Goal: Task Accomplishment & Management: Use online tool/utility

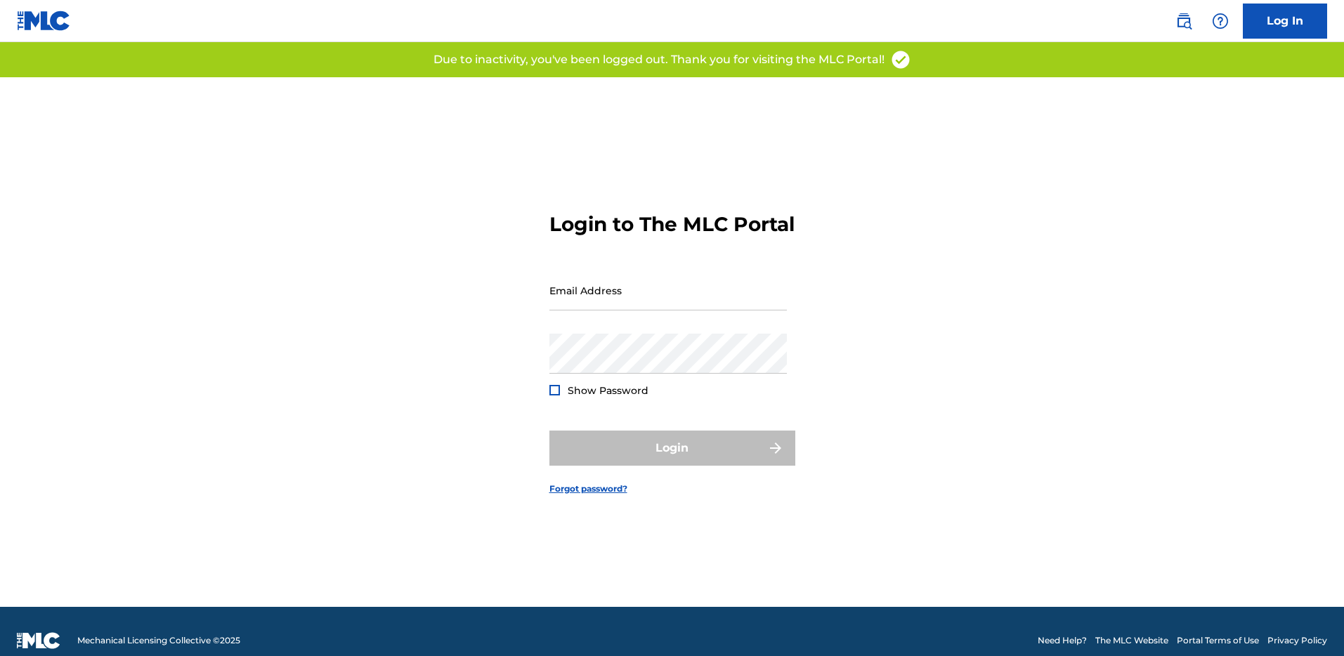
type input "[PERSON_NAME][EMAIL_ADDRESS][DOMAIN_NAME]"
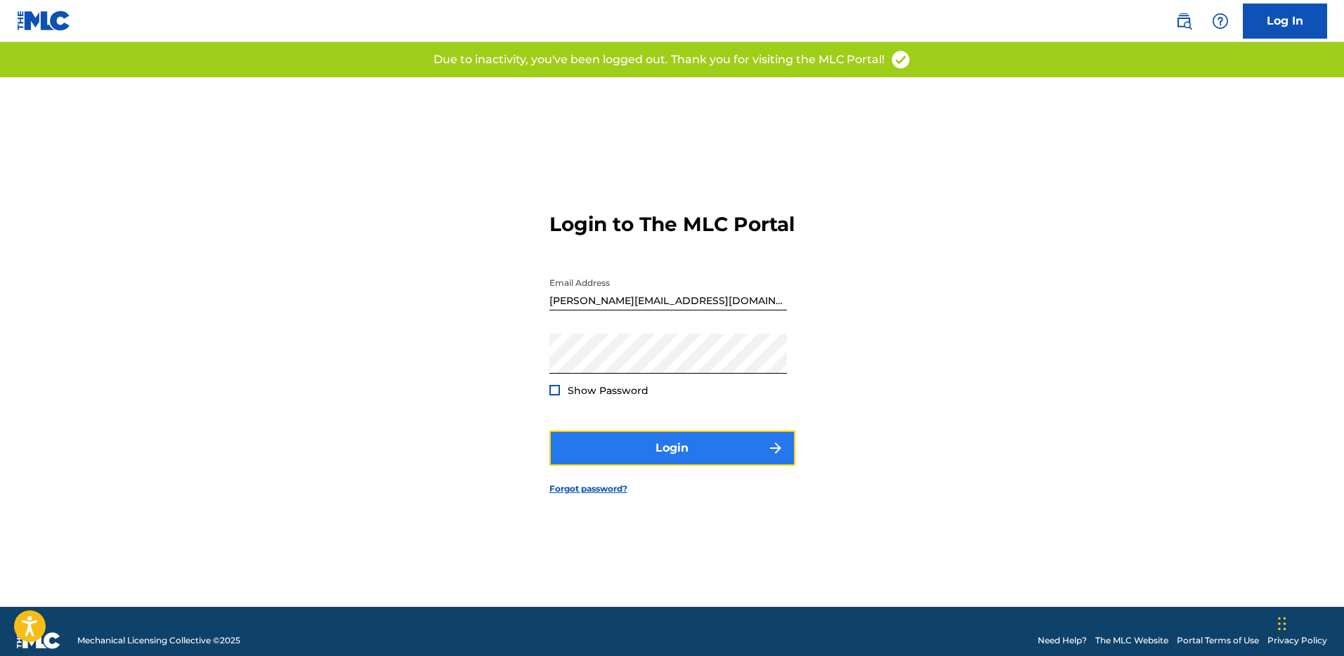
click at [688, 466] on button "Login" at bounding box center [672, 448] width 246 height 35
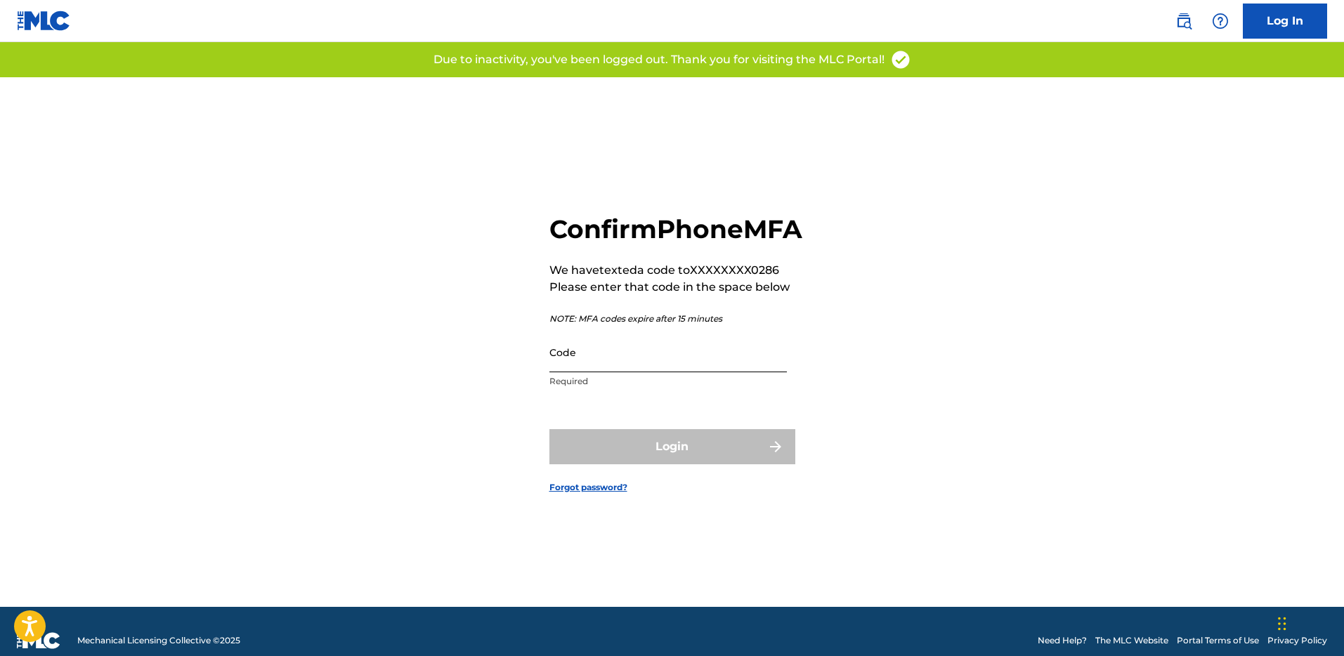
click at [667, 362] on input "Code" at bounding box center [667, 352] width 237 height 40
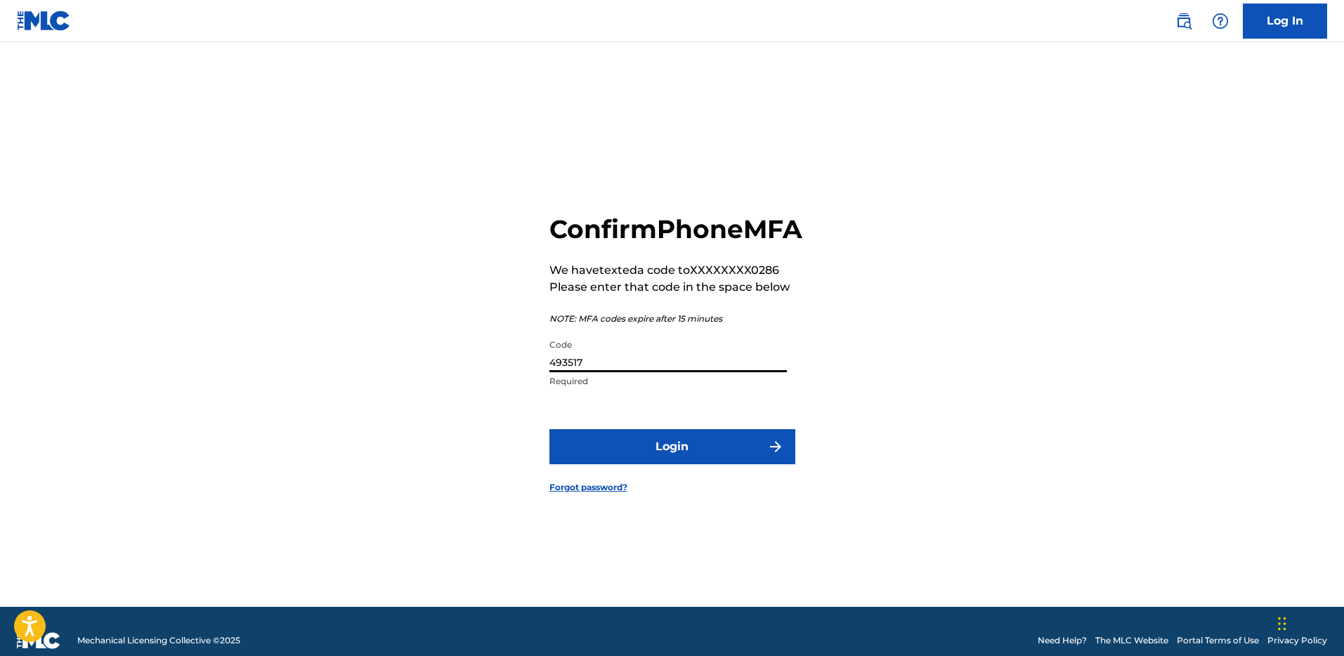
type input "493517"
click at [549, 429] on button "Login" at bounding box center [672, 446] width 246 height 35
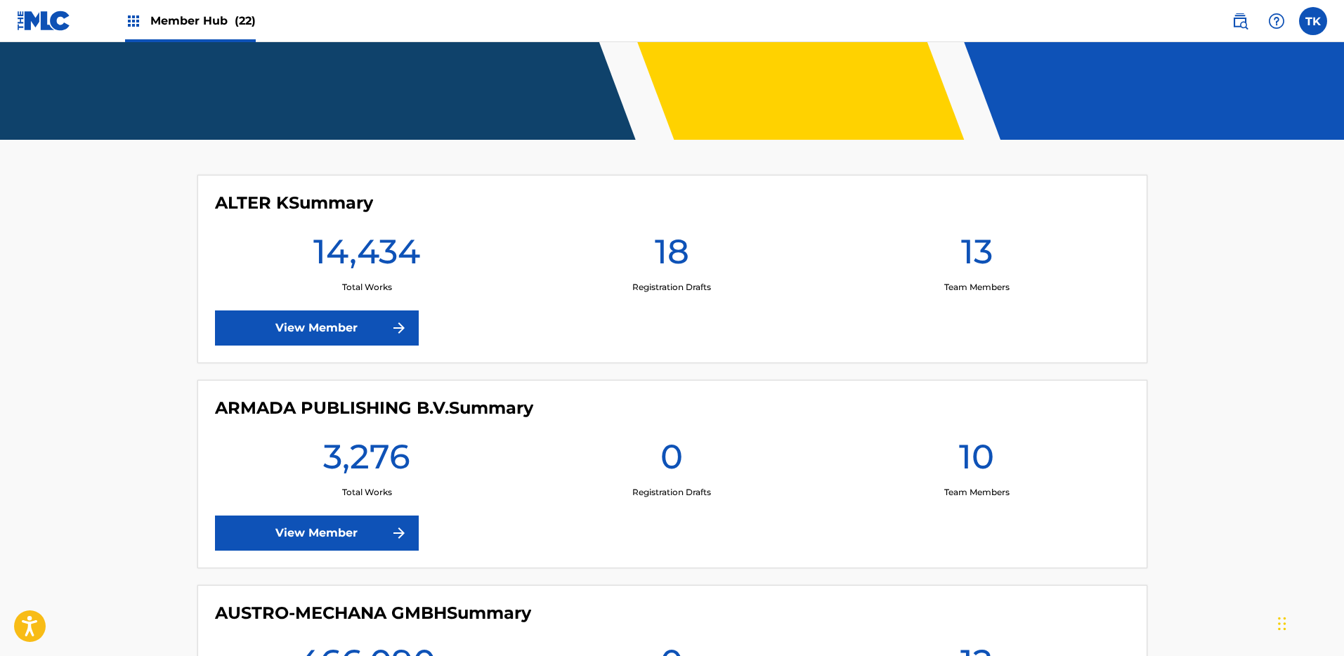
scroll to position [391, 0]
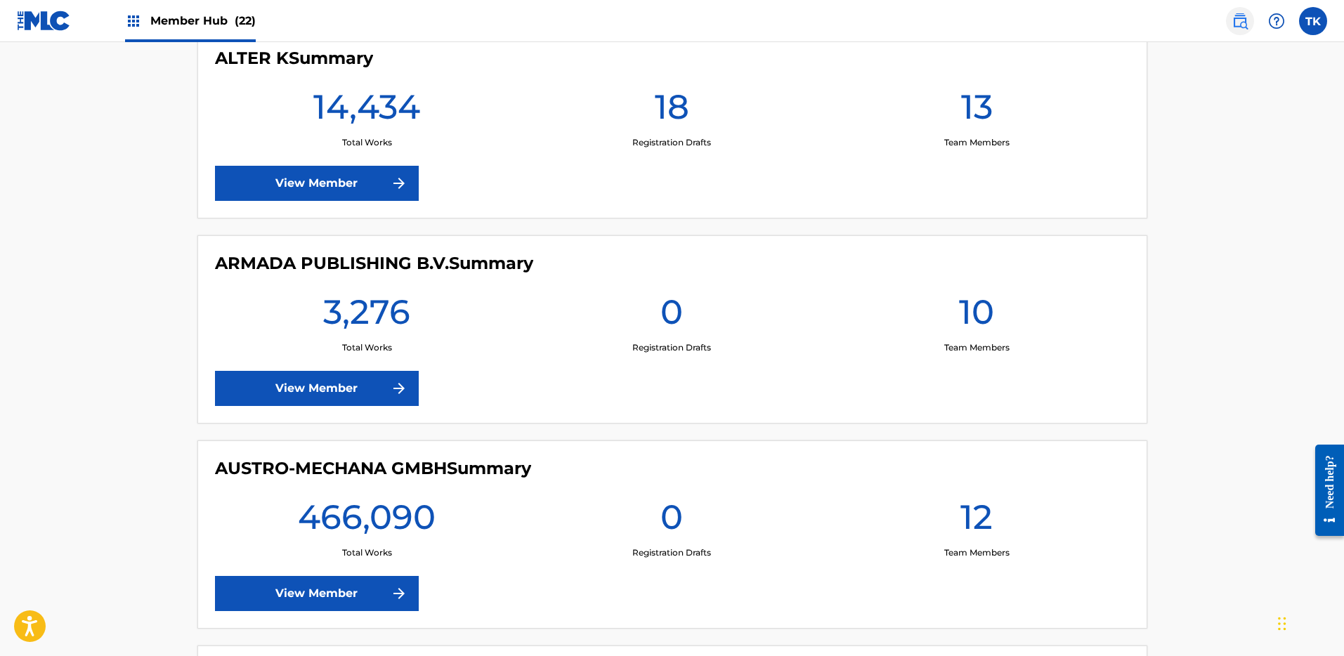
click at [1243, 14] on img at bounding box center [1239, 21] width 17 height 17
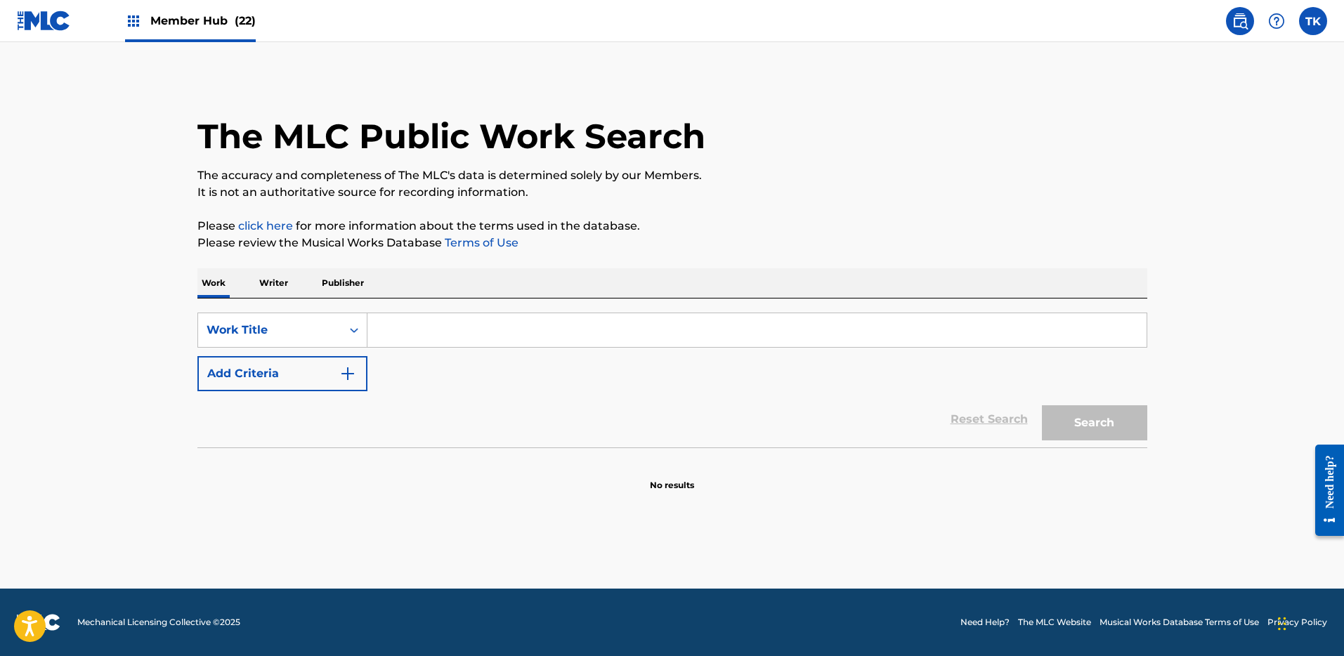
click at [485, 313] on div "SearchWithCriteria0bd57589-92c4-42a3-bbba-83c46883379e Work Title Add Criteria …" at bounding box center [672, 373] width 950 height 149
click at [386, 332] on input "Search Form" at bounding box center [756, 330] width 779 height 34
paste input "A60266"
type input "A60266"
click at [344, 334] on div "Search Form" at bounding box center [353, 329] width 25 height 25
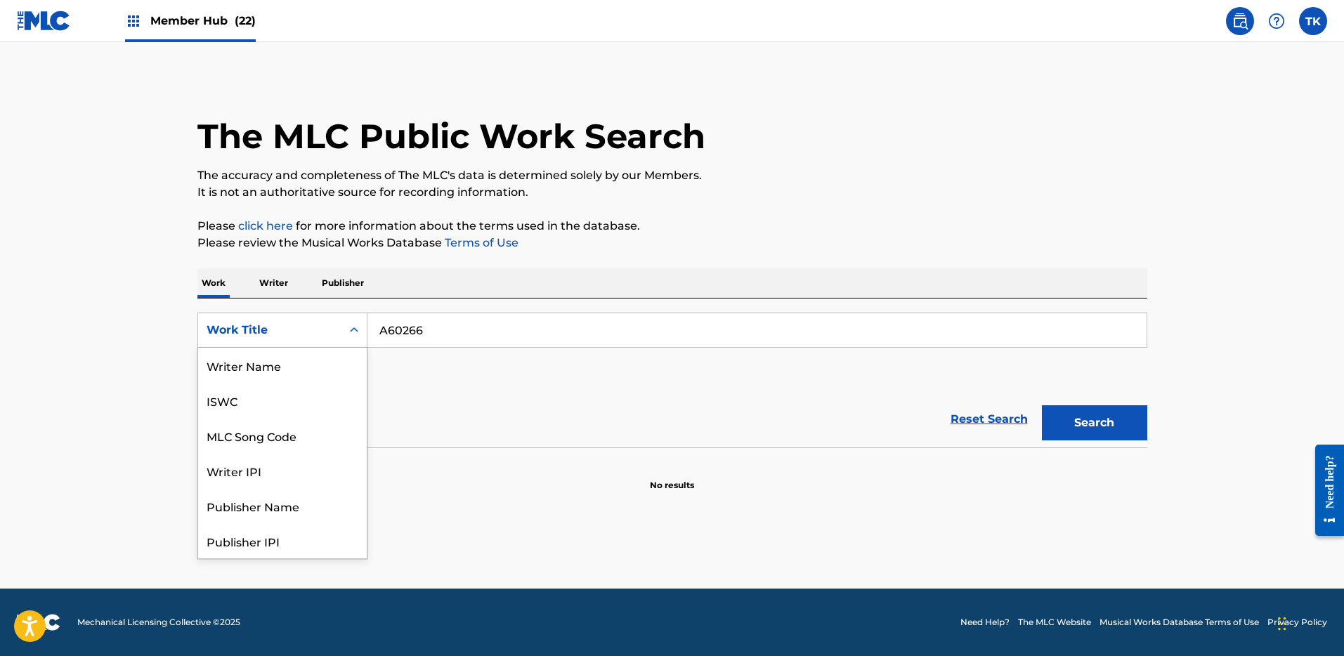
scroll to position [70, 0]
click at [329, 367] on div "MLC Song Code" at bounding box center [282, 365] width 169 height 35
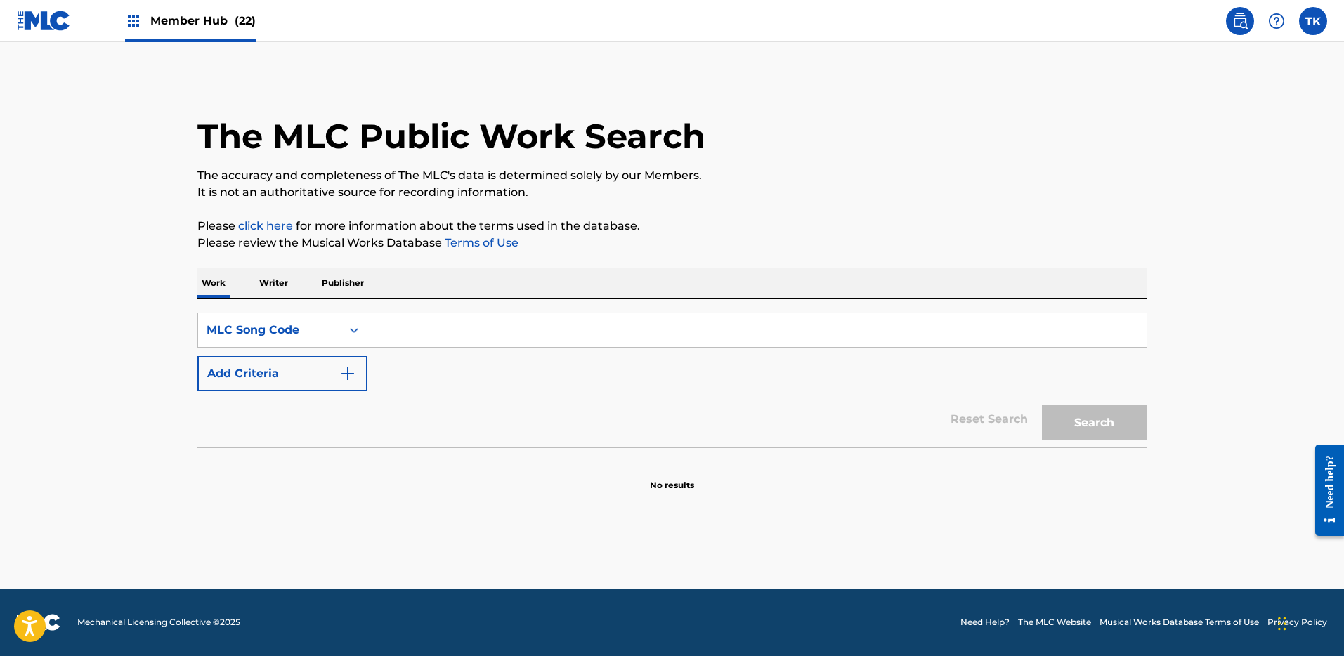
click at [917, 349] on div "SearchWithCriteriaf7479dcb-266f-40d2-95c9-54fbb64f34f8 MLC Song Code Add Criter…" at bounding box center [672, 352] width 950 height 79
click at [1033, 325] on input "Search Form" at bounding box center [756, 330] width 779 height 34
paste input "A60266"
type input "A60266"
click at [1077, 418] on button "Search" at bounding box center [1094, 422] width 105 height 35
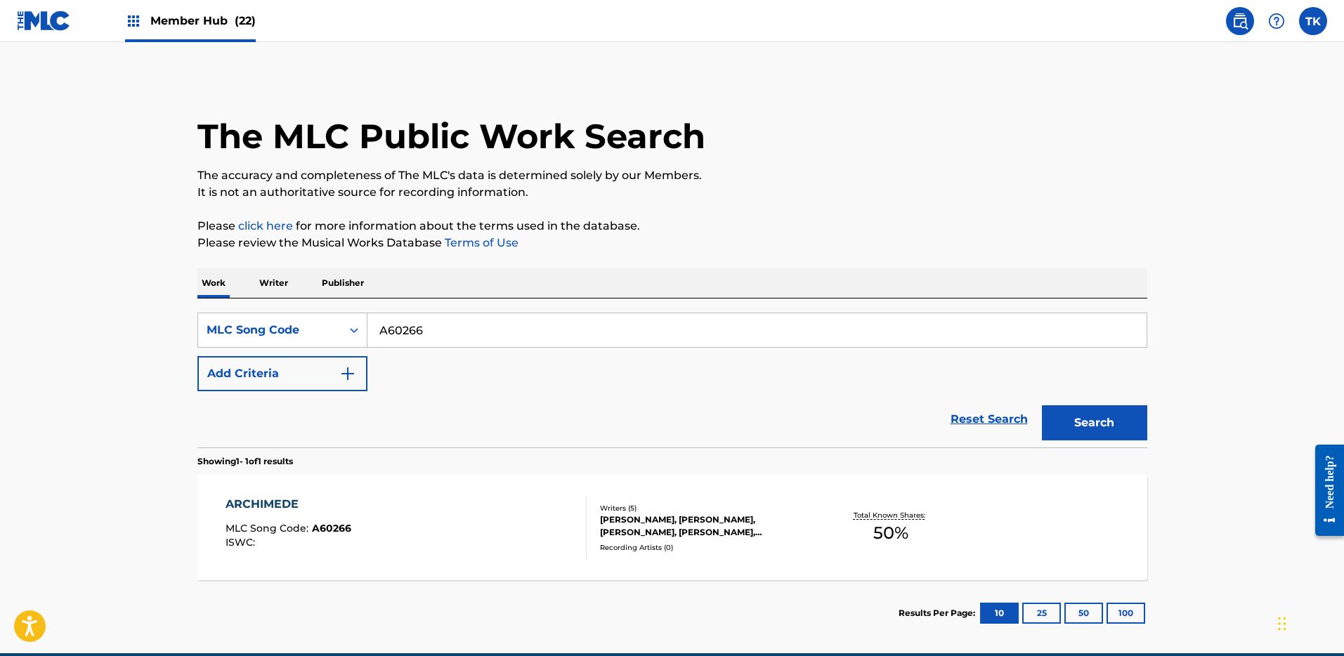
scroll to position [9, 0]
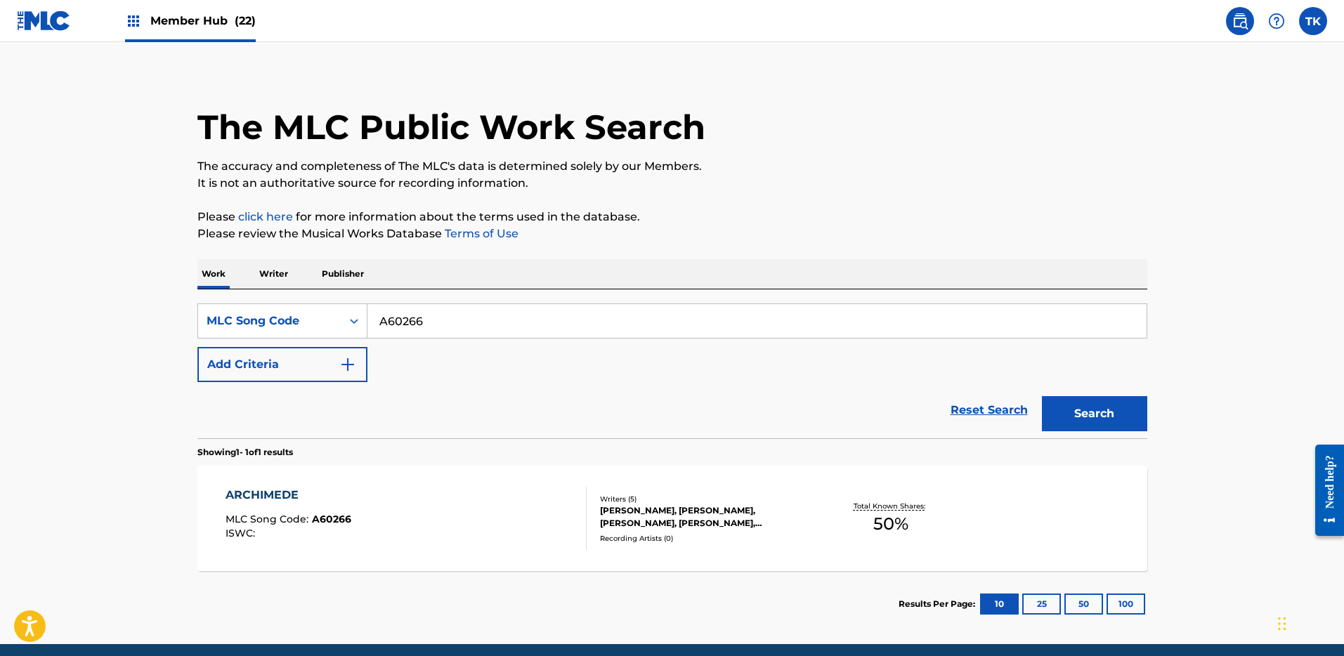
click at [701, 509] on div "[PERSON_NAME], [PERSON_NAME], [PERSON_NAME], [PERSON_NAME], [PERSON_NAME]" at bounding box center [706, 516] width 212 height 25
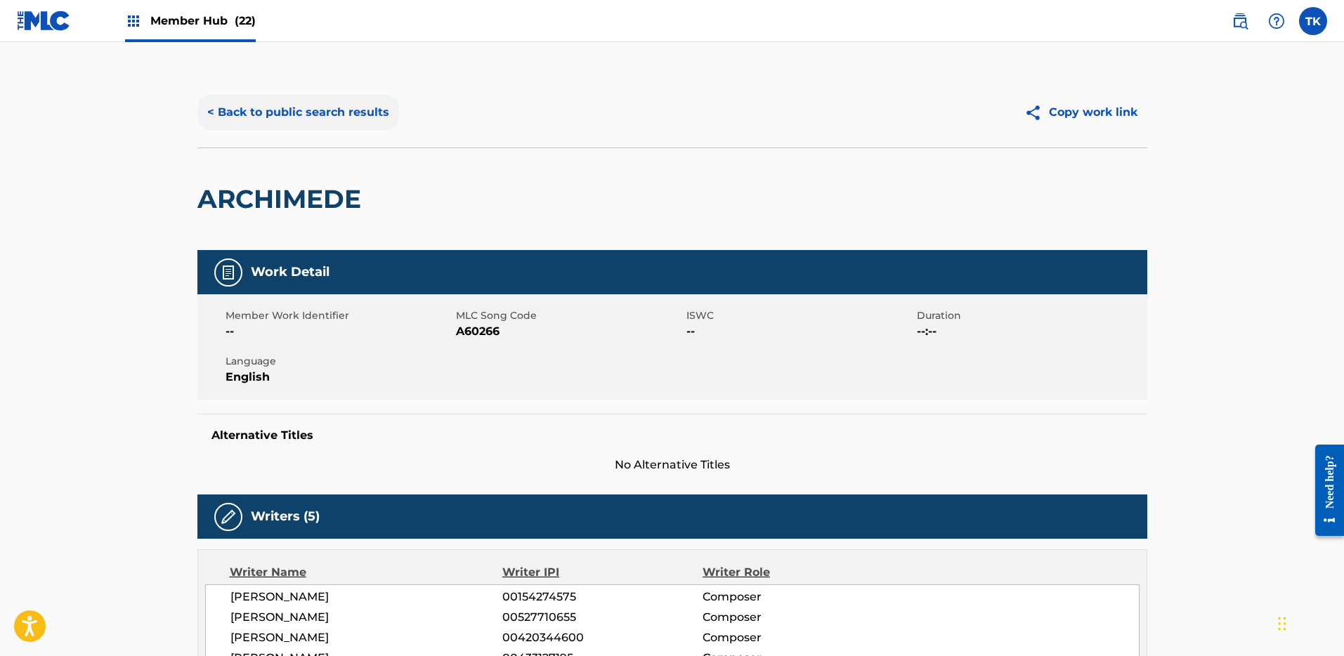
click at [334, 108] on button "< Back to public search results" at bounding box center [298, 112] width 202 height 35
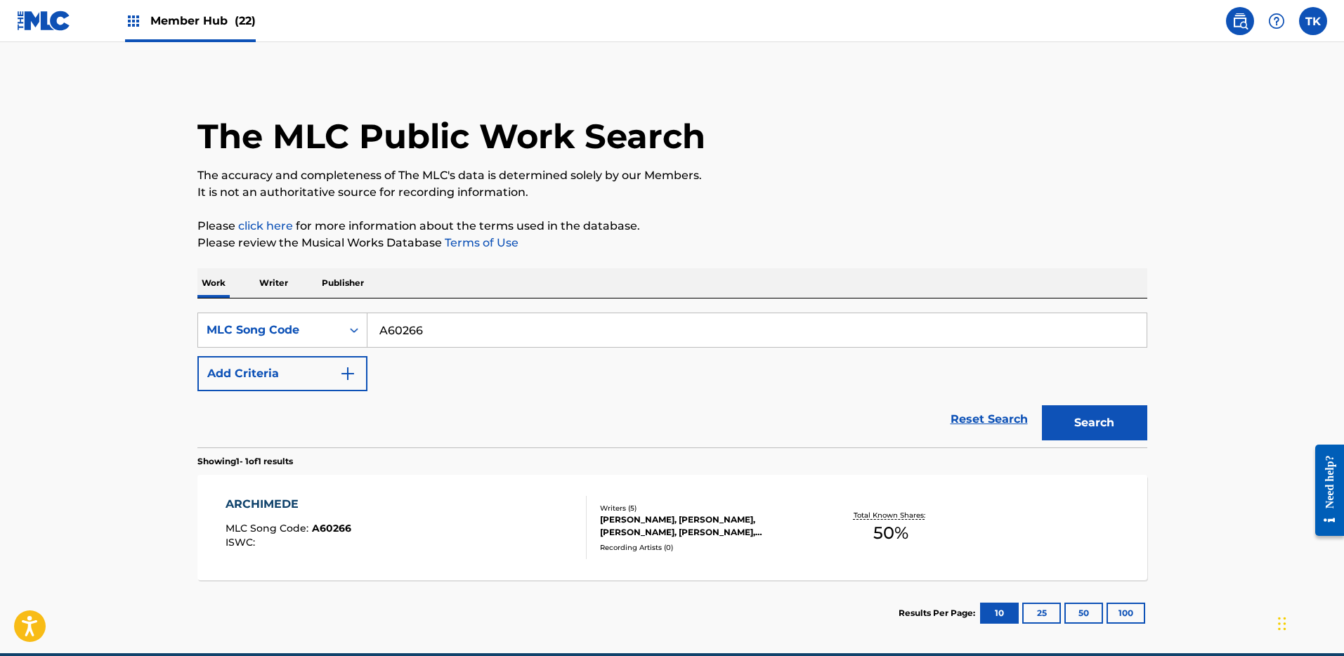
scroll to position [9, 0]
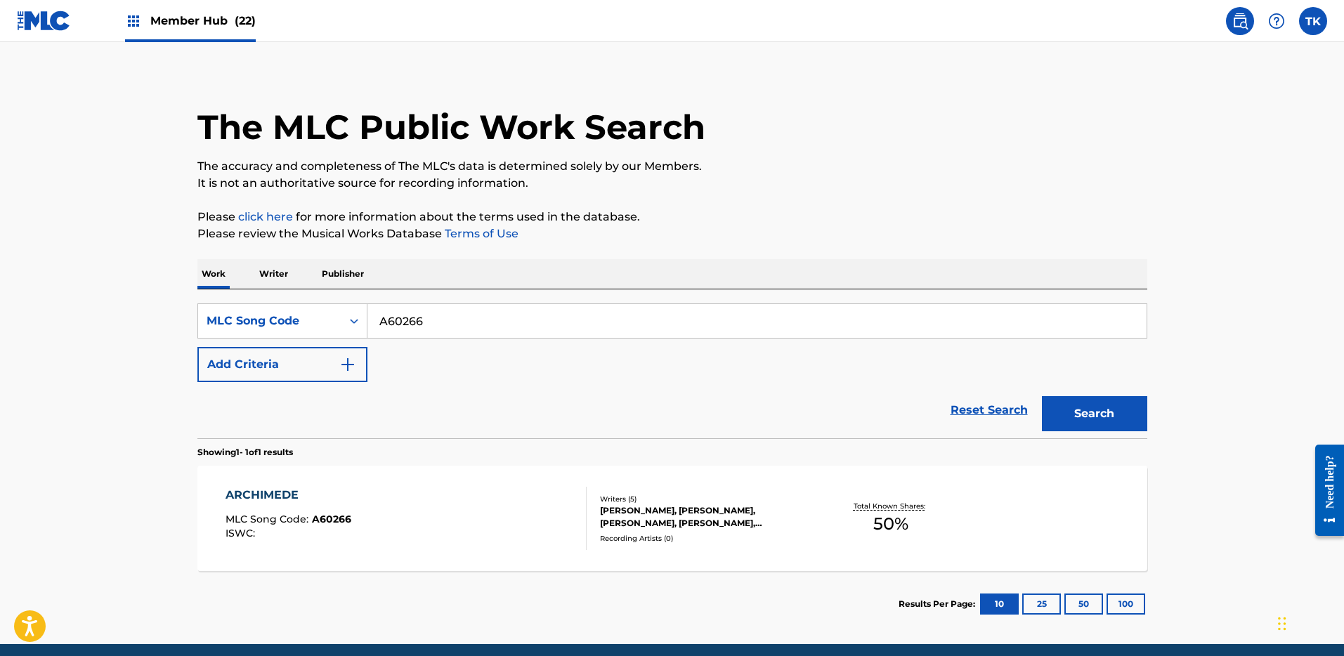
click at [487, 327] on input "A60266" at bounding box center [756, 321] width 779 height 34
paste input "9365"
type input "A93656"
click at [1091, 400] on button "Search" at bounding box center [1094, 413] width 105 height 35
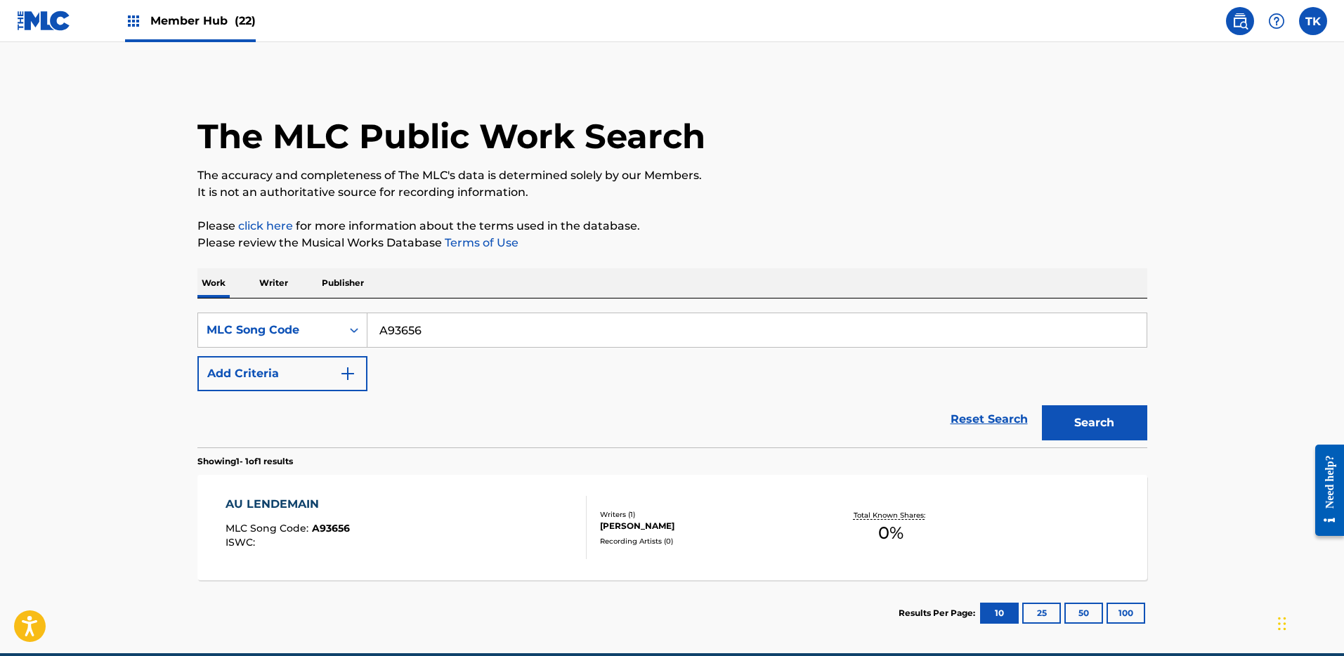
click at [694, 475] on div "AU LENDEMAIN MLC Song Code : A93656 ISWC : Writers ( 1 ) [PERSON_NAME] Recordin…" at bounding box center [672, 527] width 950 height 105
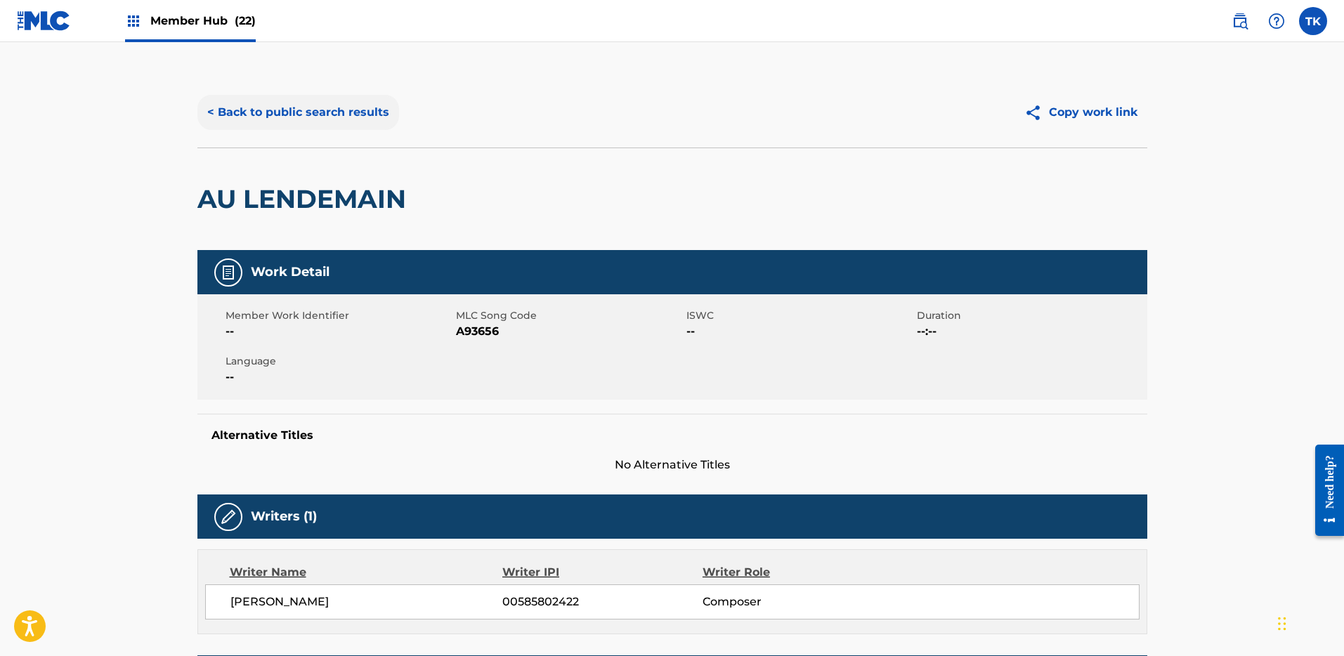
click at [342, 101] on button "< Back to public search results" at bounding box center [298, 112] width 202 height 35
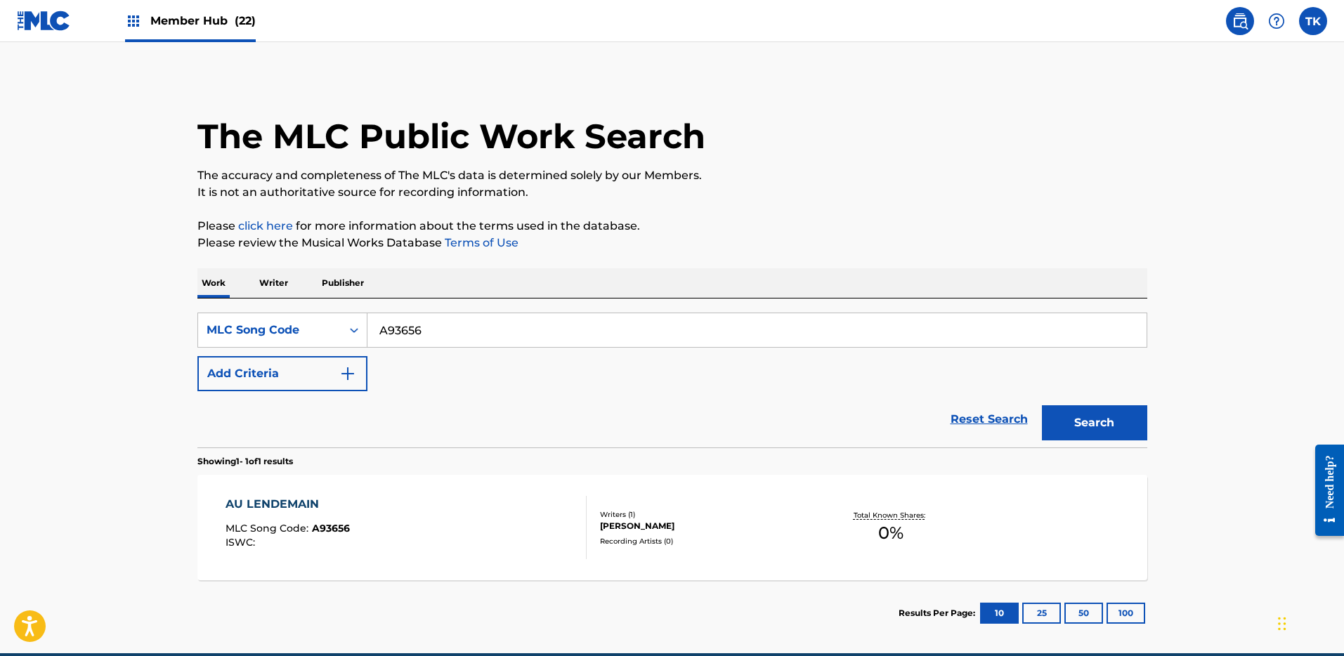
click at [507, 319] on input "A93656" at bounding box center [756, 330] width 779 height 34
paste input "FC0KDR"
type input "FC0KDR"
click at [1173, 428] on main "The MLC Public Work Search The accuracy and completeness of The MLC's data is d…" at bounding box center [672, 347] width 1344 height 611
click at [1096, 416] on button "Search" at bounding box center [1094, 422] width 105 height 35
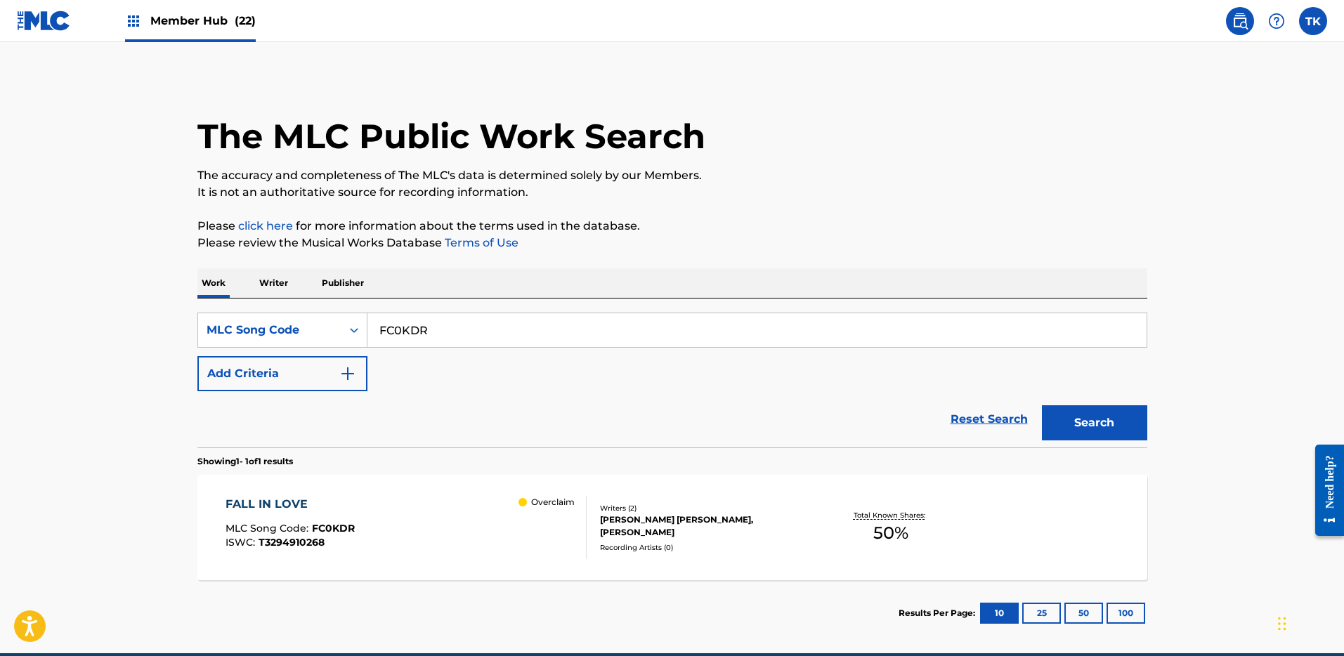
click at [728, 513] on div "[PERSON_NAME] [PERSON_NAME], [PERSON_NAME]" at bounding box center [706, 525] width 212 height 25
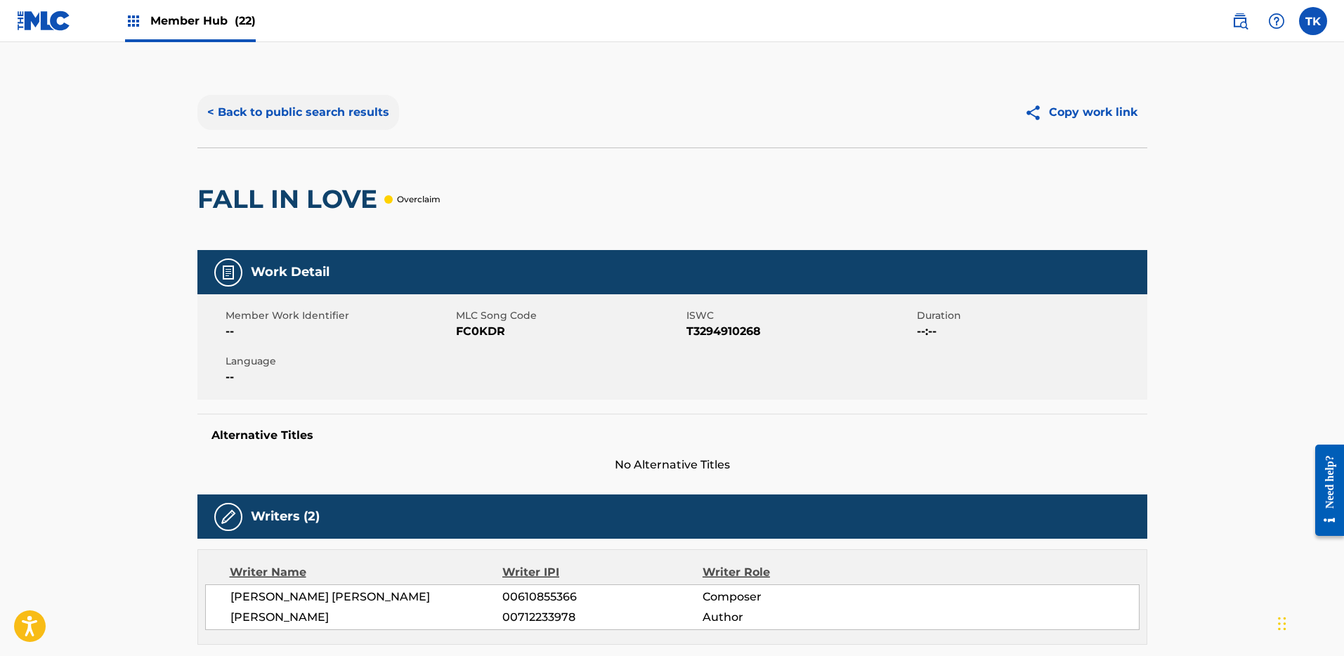
click at [289, 103] on button "< Back to public search results" at bounding box center [298, 112] width 202 height 35
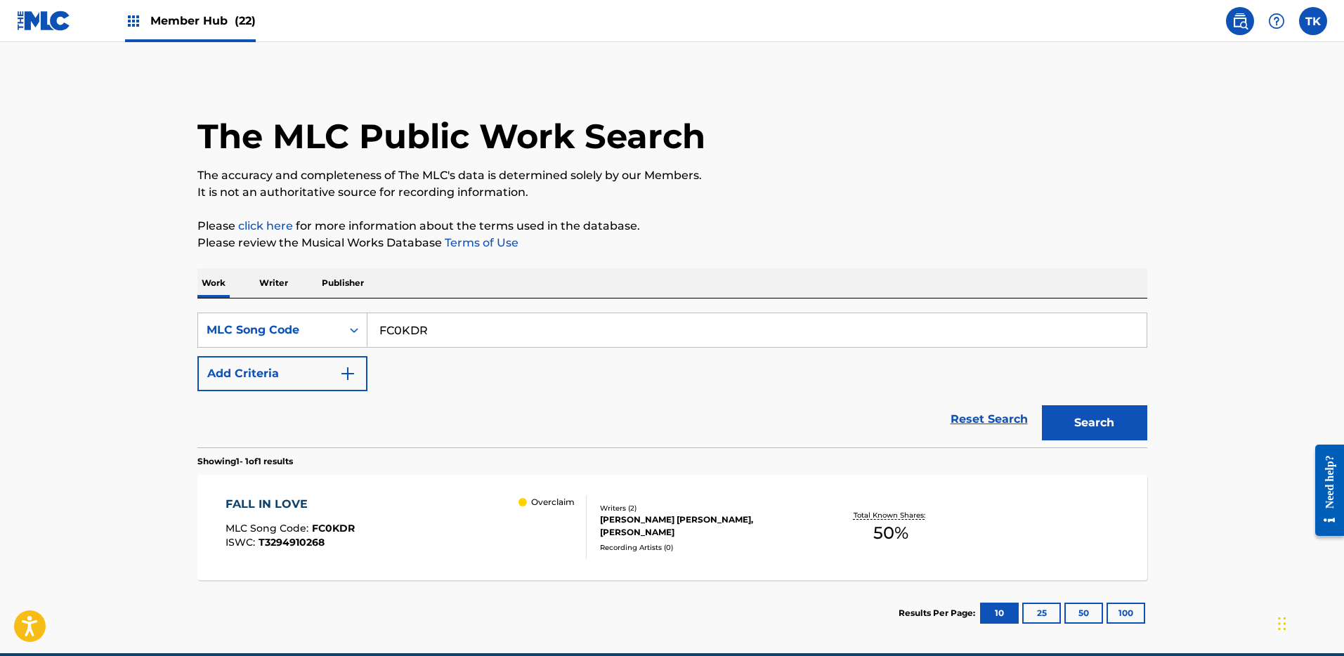
click at [201, 18] on span "Member Hub (22)" at bounding box center [202, 21] width 105 height 16
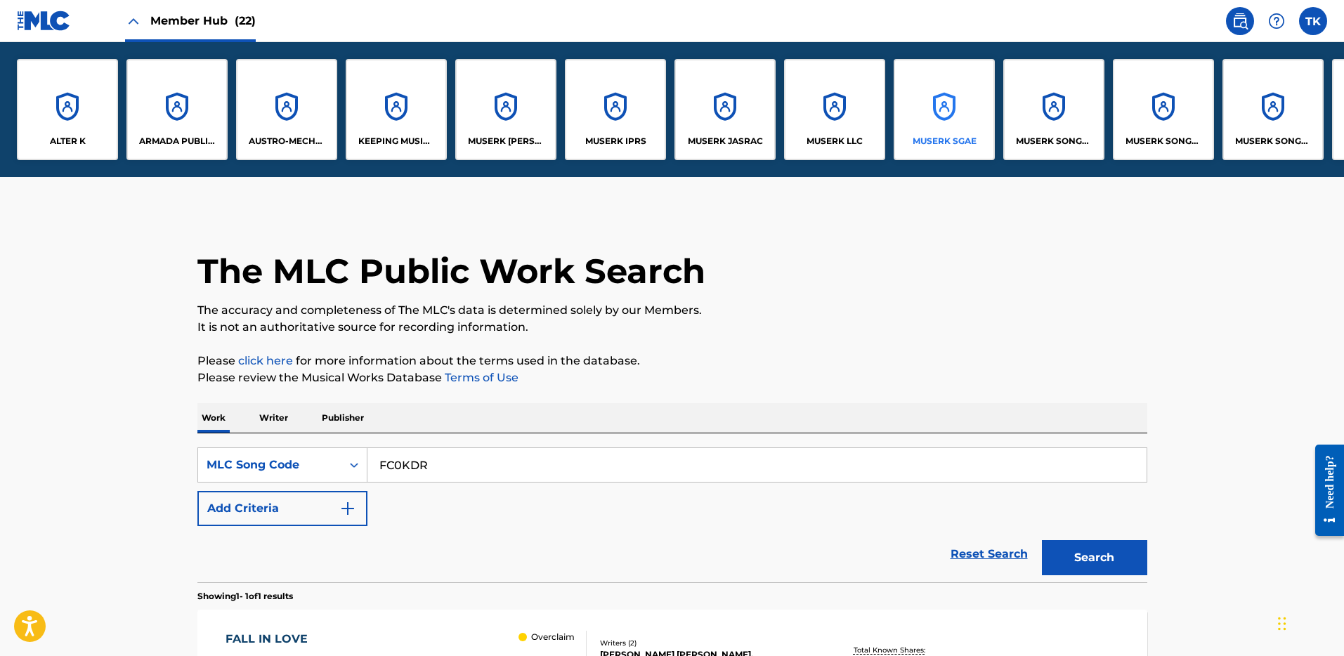
click at [898, 104] on div "MUSERK SGAE" at bounding box center [943, 109] width 101 height 101
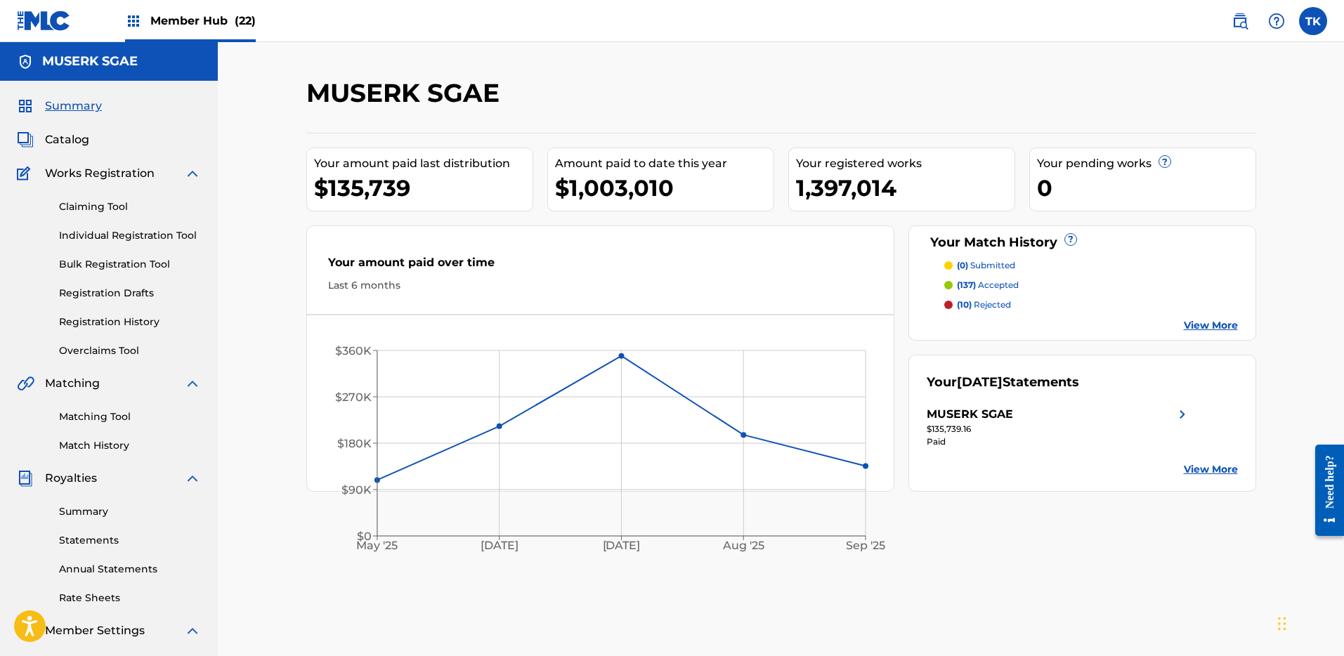
click at [556, 37] on nav "Member Hub (22) TK TK [PERSON_NAME]-Lindsey [EMAIL_ADDRESS][DOMAIN_NAME] Notifi…" at bounding box center [672, 21] width 1344 height 42
click at [109, 340] on div "Claiming Tool Individual Registration Tool Bulk Registration Tool Registration …" at bounding box center [109, 270] width 184 height 176
click at [109, 345] on link "Overclaims Tool" at bounding box center [130, 350] width 142 height 15
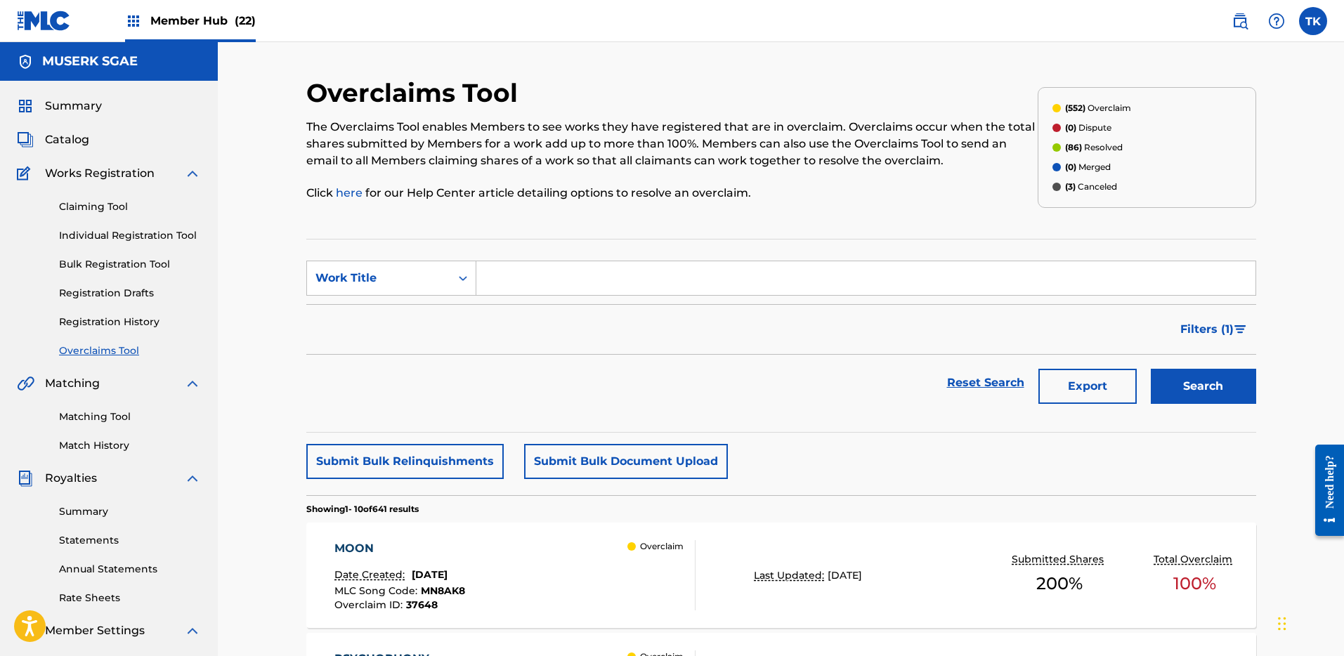
click at [521, 272] on input "Search Form" at bounding box center [865, 278] width 779 height 34
paste input "FC0KDR"
type input "FC0KDR"
click at [407, 279] on div "Work Title" at bounding box center [378, 278] width 126 height 17
click at [410, 318] on div "MLC Song Code" at bounding box center [391, 313] width 169 height 35
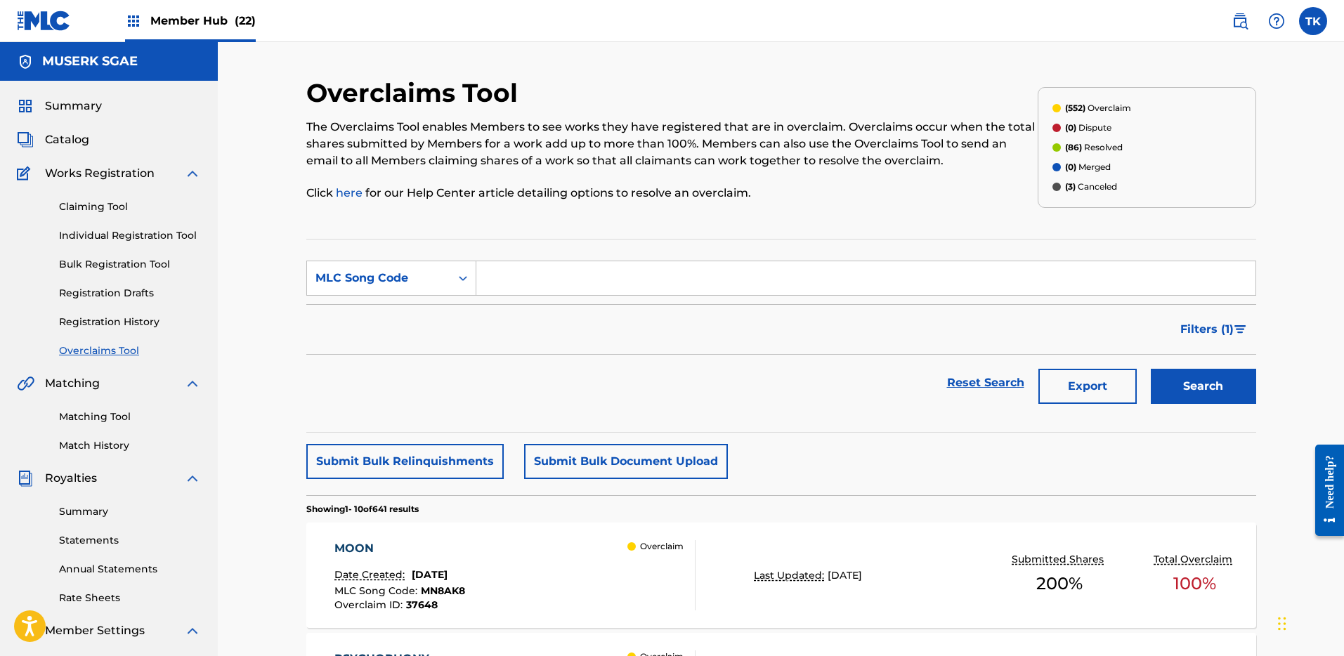
click at [624, 272] on input "Search Form" at bounding box center [865, 278] width 779 height 34
paste input "FC0KDR"
type input "FC0KDR"
click at [1188, 388] on button "Search" at bounding box center [1203, 386] width 105 height 35
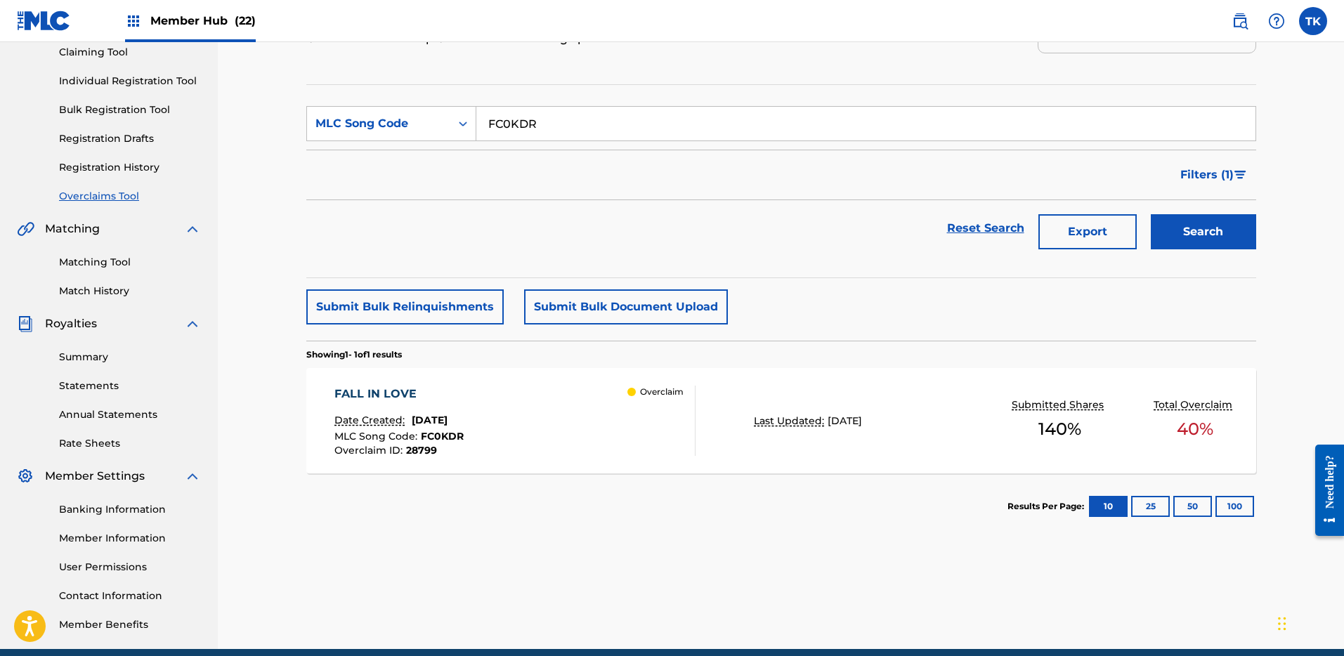
click at [590, 409] on div "FALL IN LOVE Date Created: [DATE] MLC Song Code : FC0KDR Overclaim ID : 28799 O…" at bounding box center [514, 421] width 361 height 70
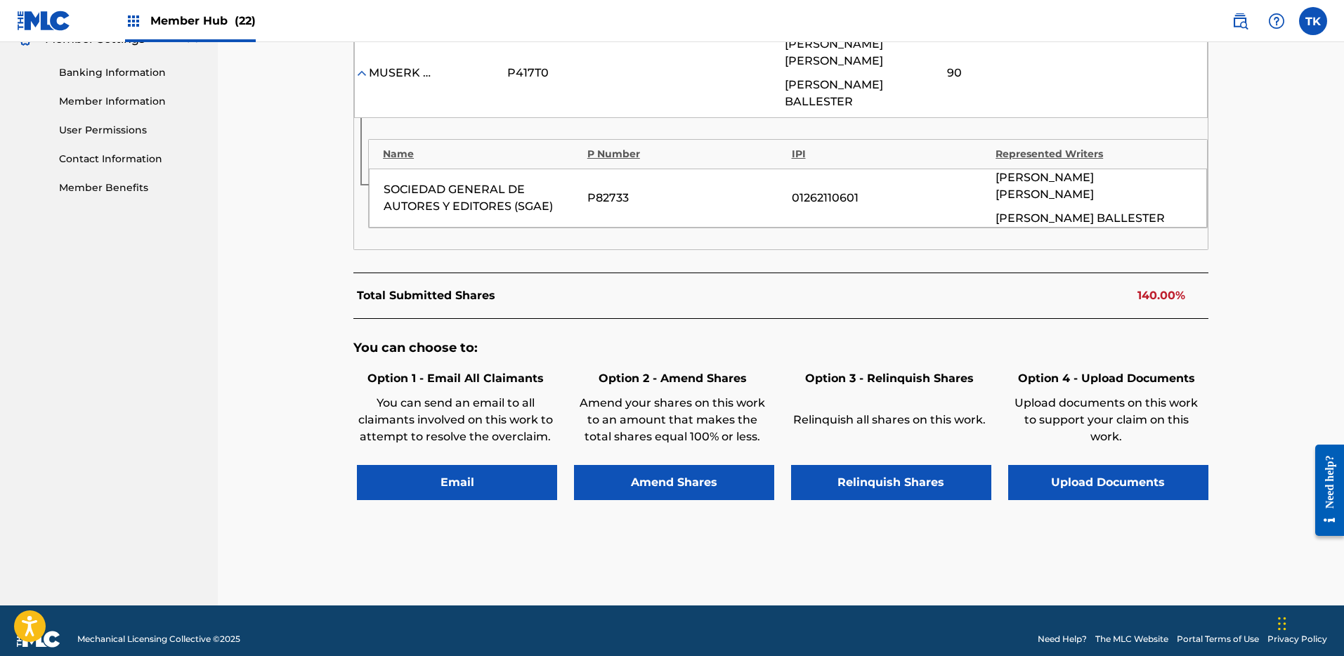
scroll to position [520, 0]
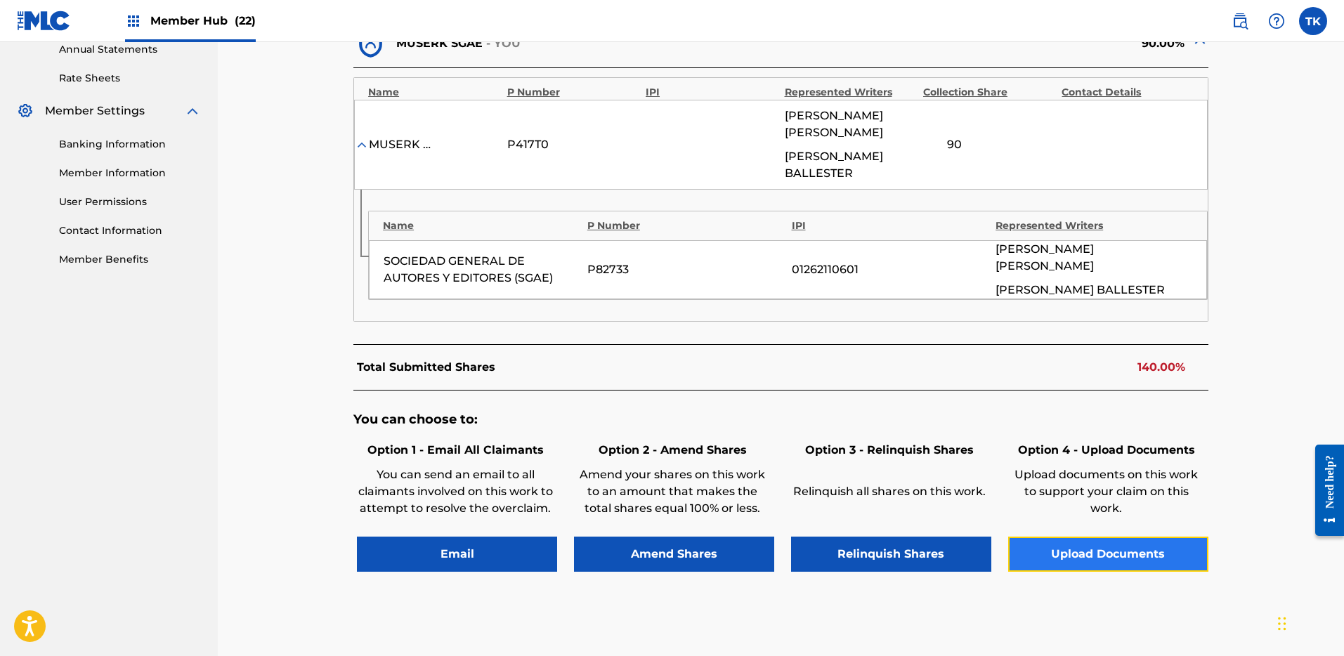
click at [1128, 537] on button "Upload Documents" at bounding box center [1108, 554] width 200 height 35
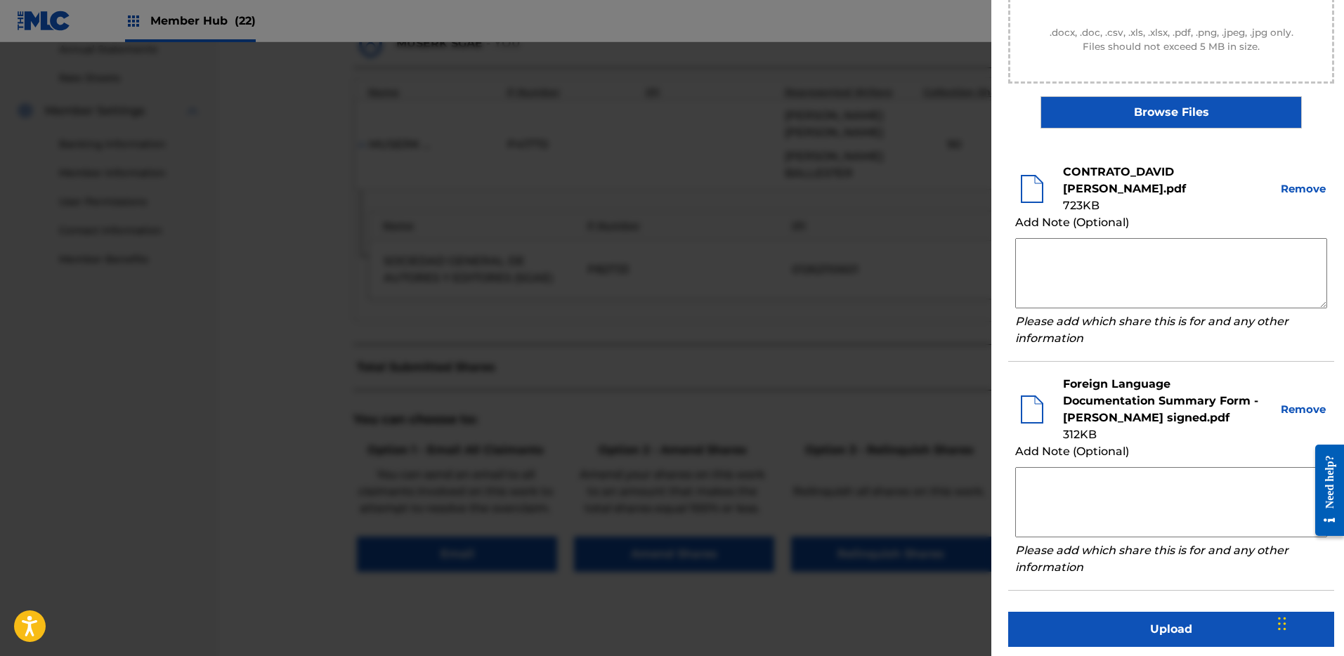
scroll to position [303, 0]
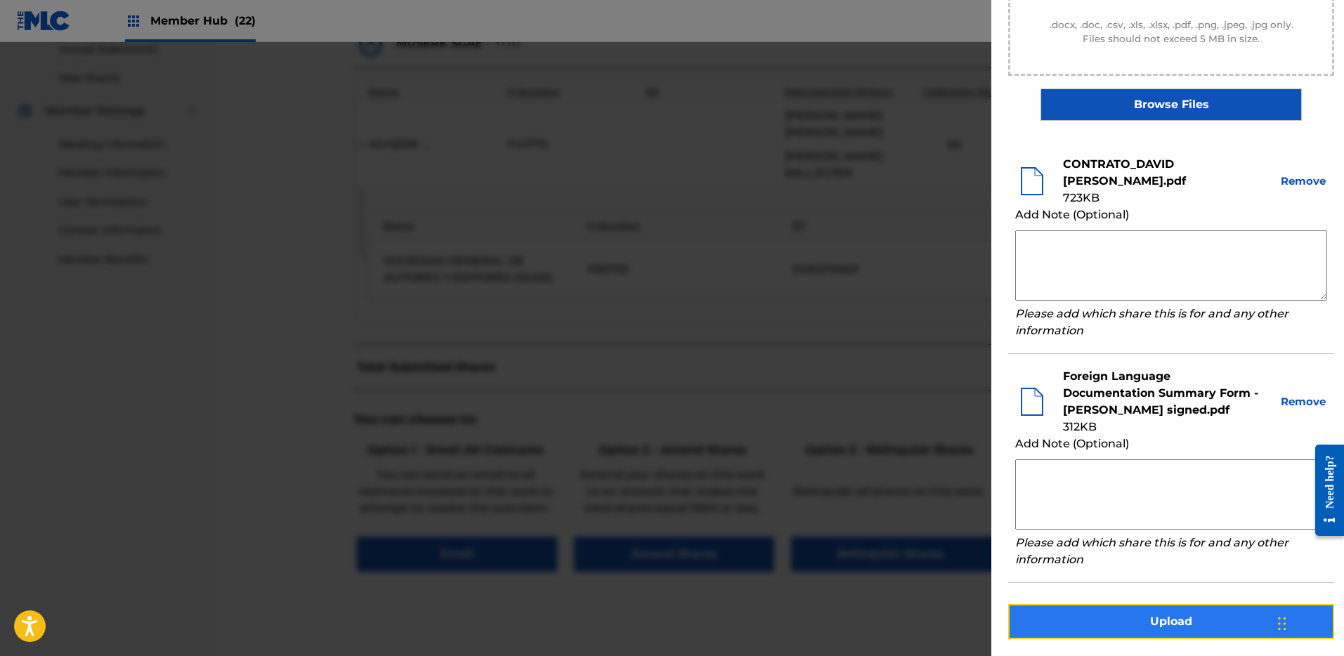
click at [1167, 636] on button "Upload" at bounding box center [1171, 621] width 326 height 35
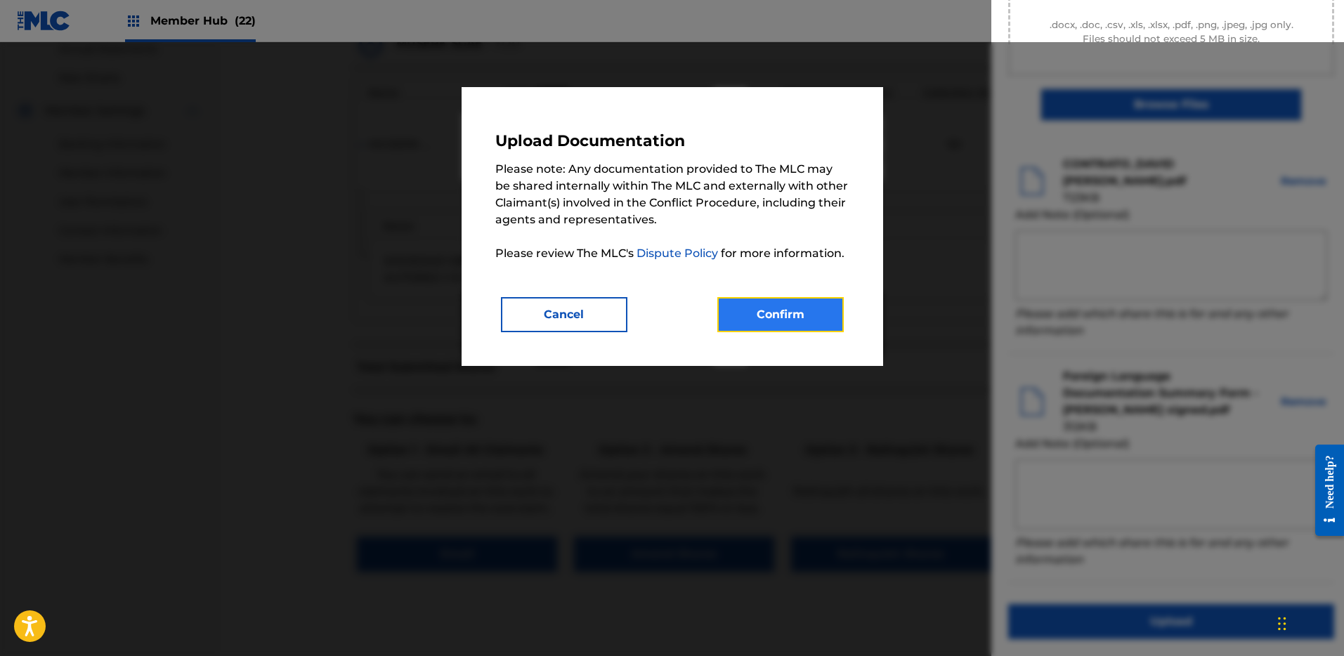
click at [774, 326] on button "Confirm" at bounding box center [780, 314] width 126 height 35
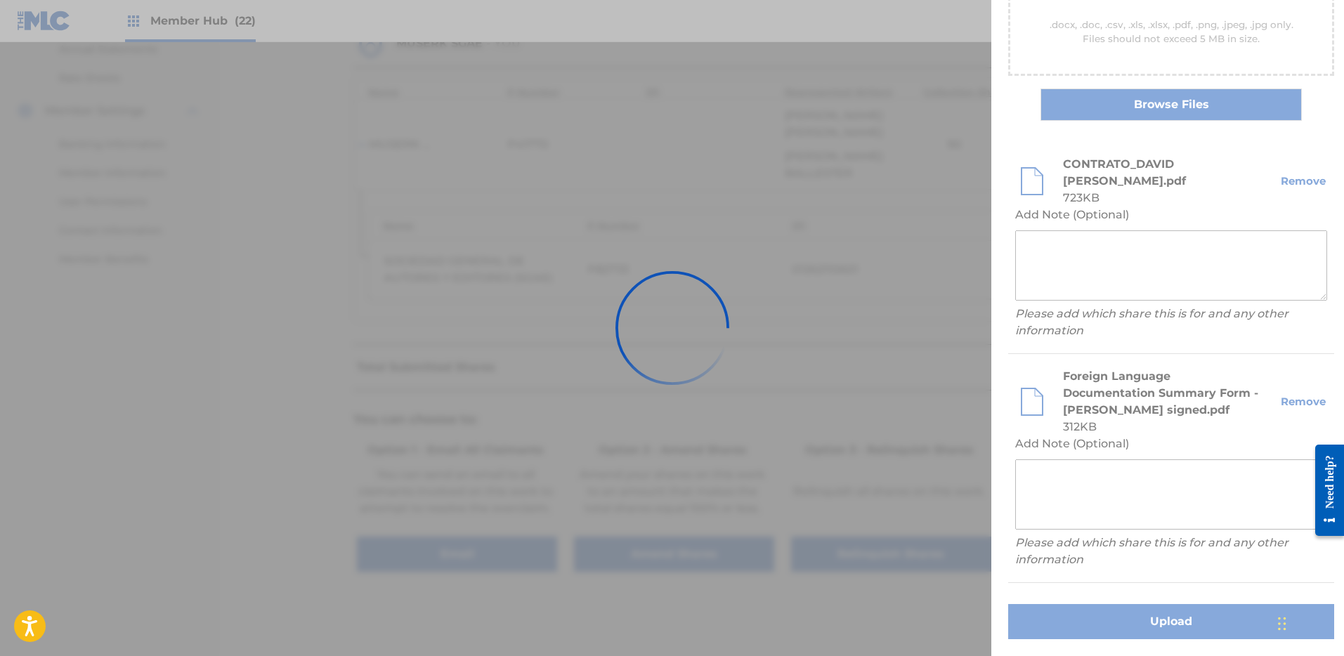
scroll to position [58, 0]
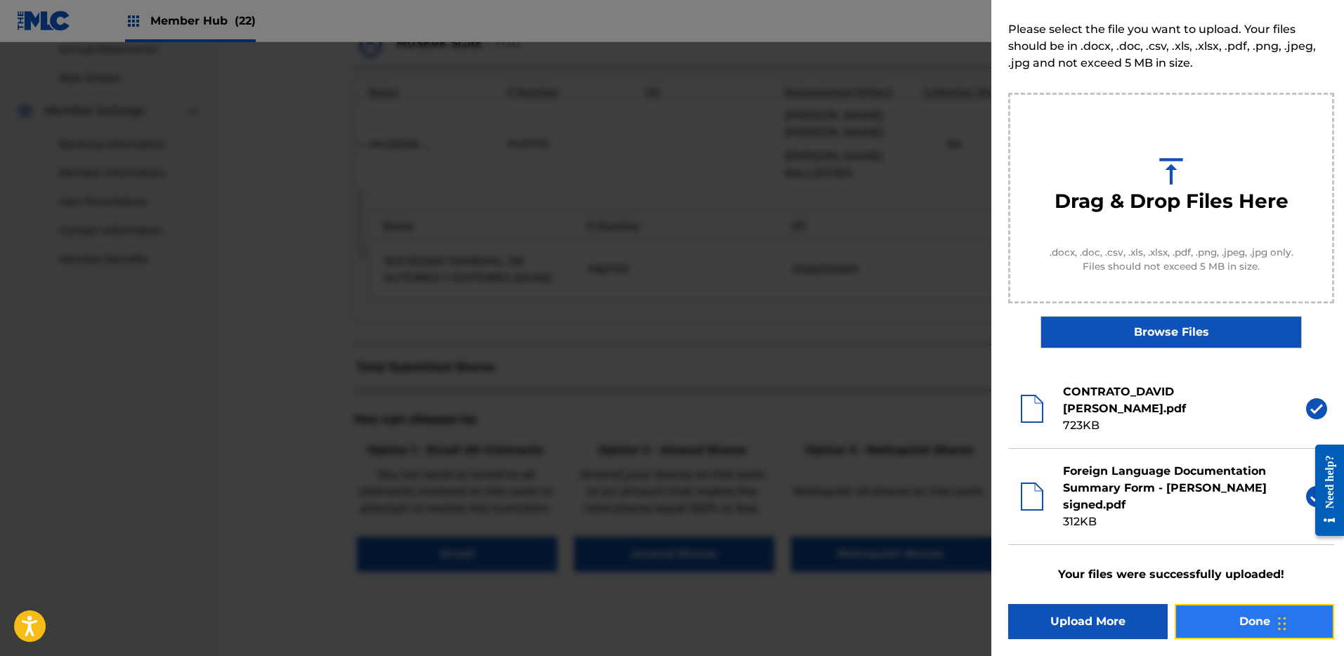
click at [1221, 619] on button "Done" at bounding box center [1253, 621] width 159 height 35
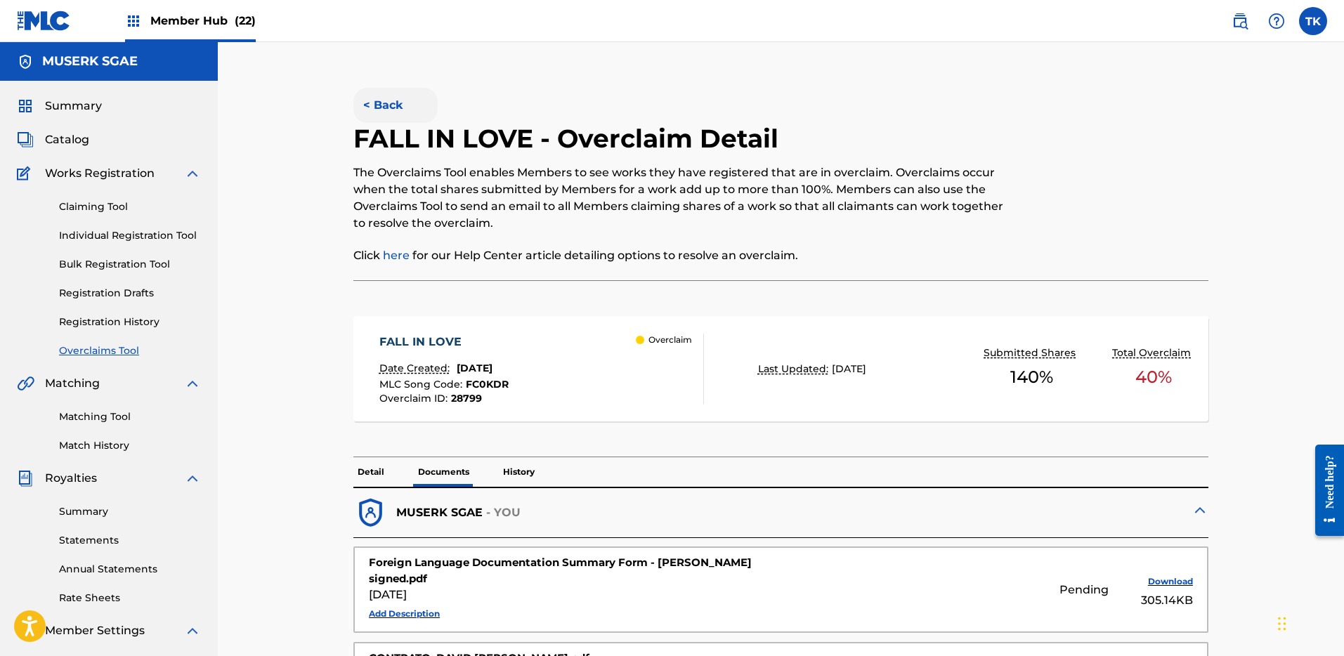
click at [391, 106] on button "< Back" at bounding box center [395, 105] width 84 height 35
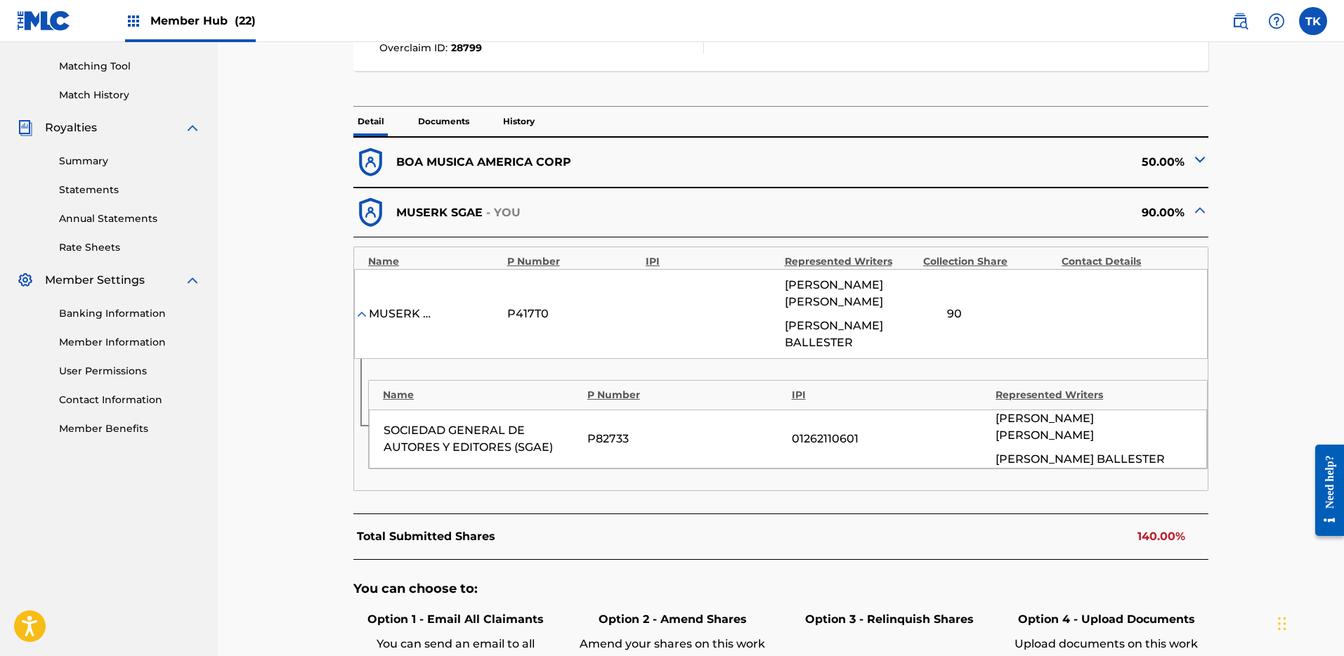
scroll to position [79, 0]
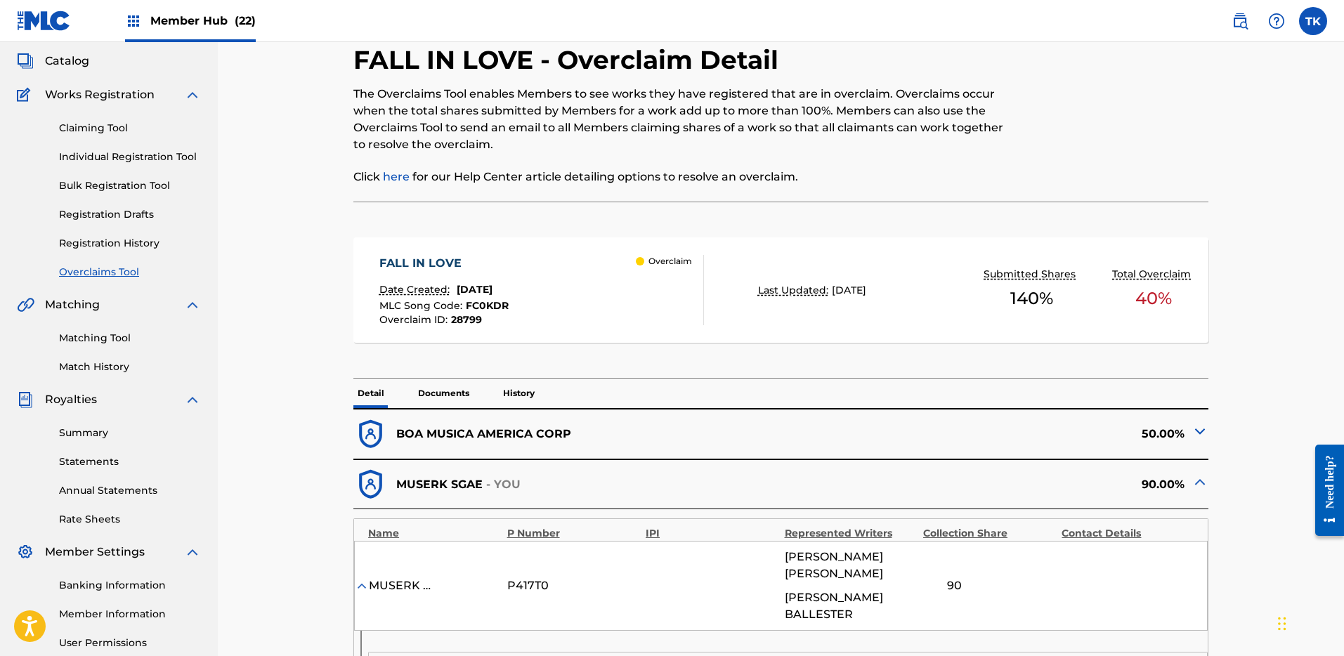
click at [126, 269] on link "Overclaims Tool" at bounding box center [130, 272] width 142 height 15
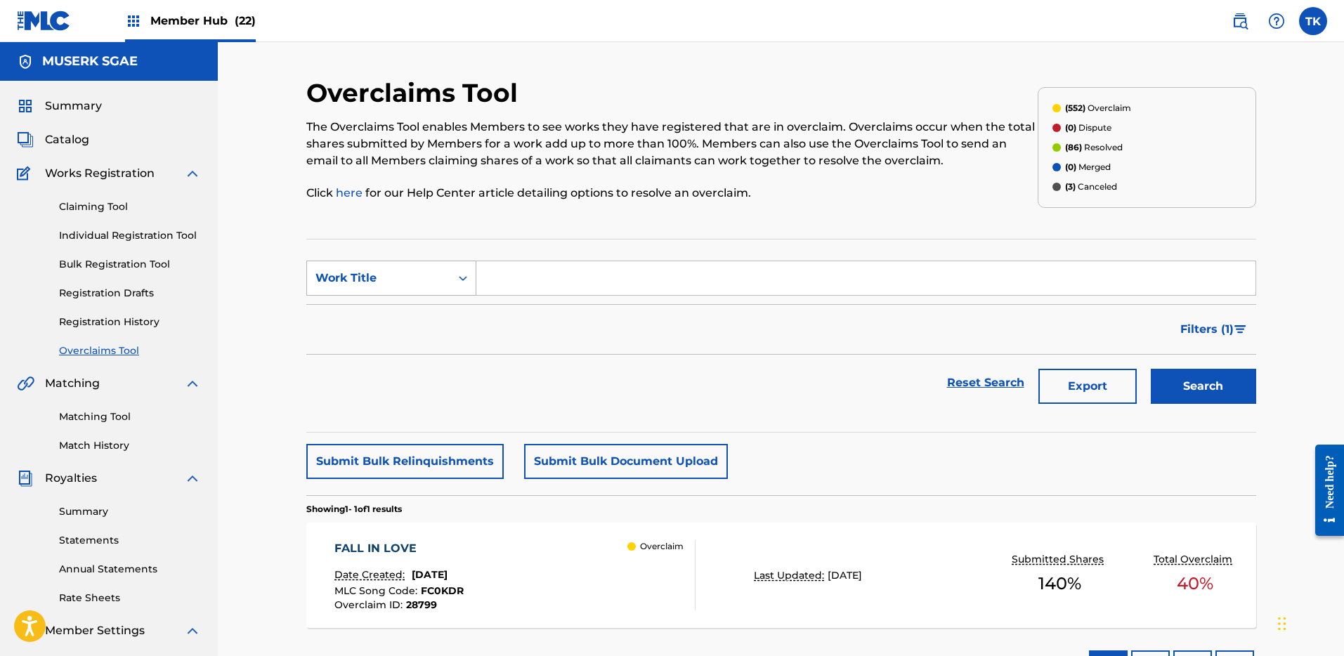
click at [422, 282] on div "Work Title" at bounding box center [378, 278] width 126 height 17
click at [420, 313] on div "MLC Song Code" at bounding box center [391, 313] width 169 height 35
click at [540, 279] on input "Search Form" at bounding box center [865, 278] width 779 height 34
paste input "HP6QZP"
type input "HP6QZP"
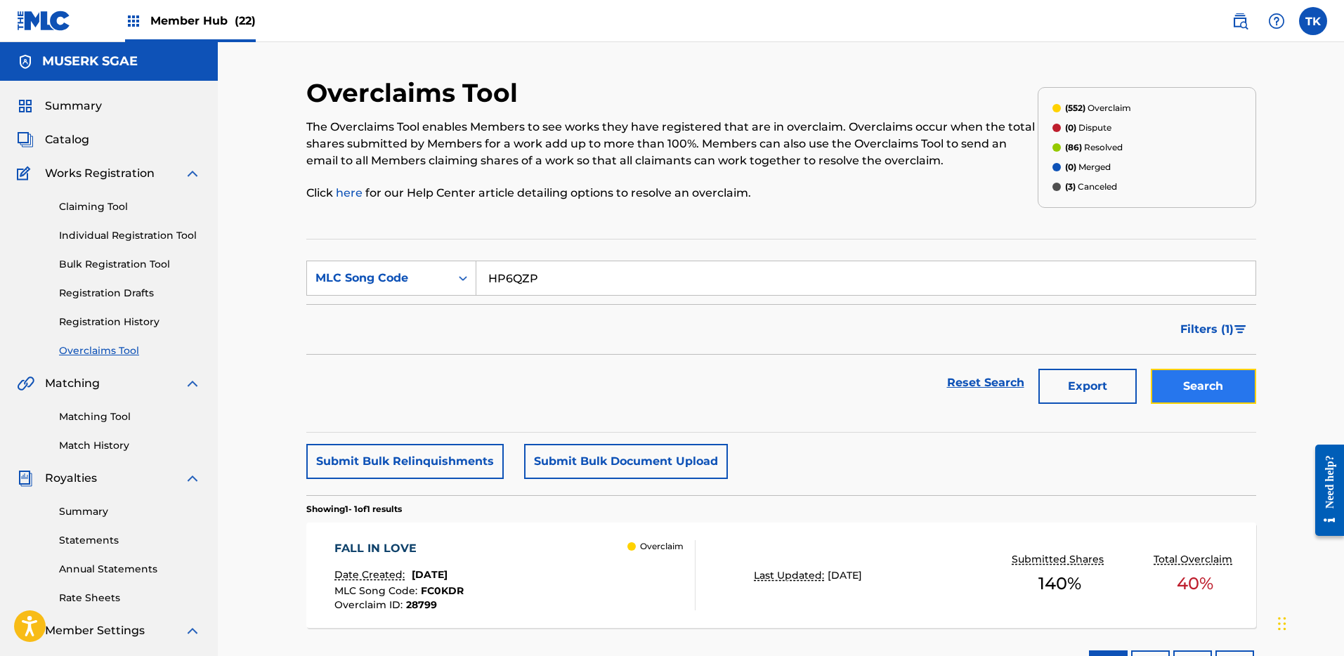
click at [1193, 395] on button "Search" at bounding box center [1203, 386] width 105 height 35
click at [598, 587] on div "HOLY WATER Date Created: [DATE] MLC Song Code : HP6QZP Overclaim ID : 28776 Ove…" at bounding box center [514, 575] width 361 height 70
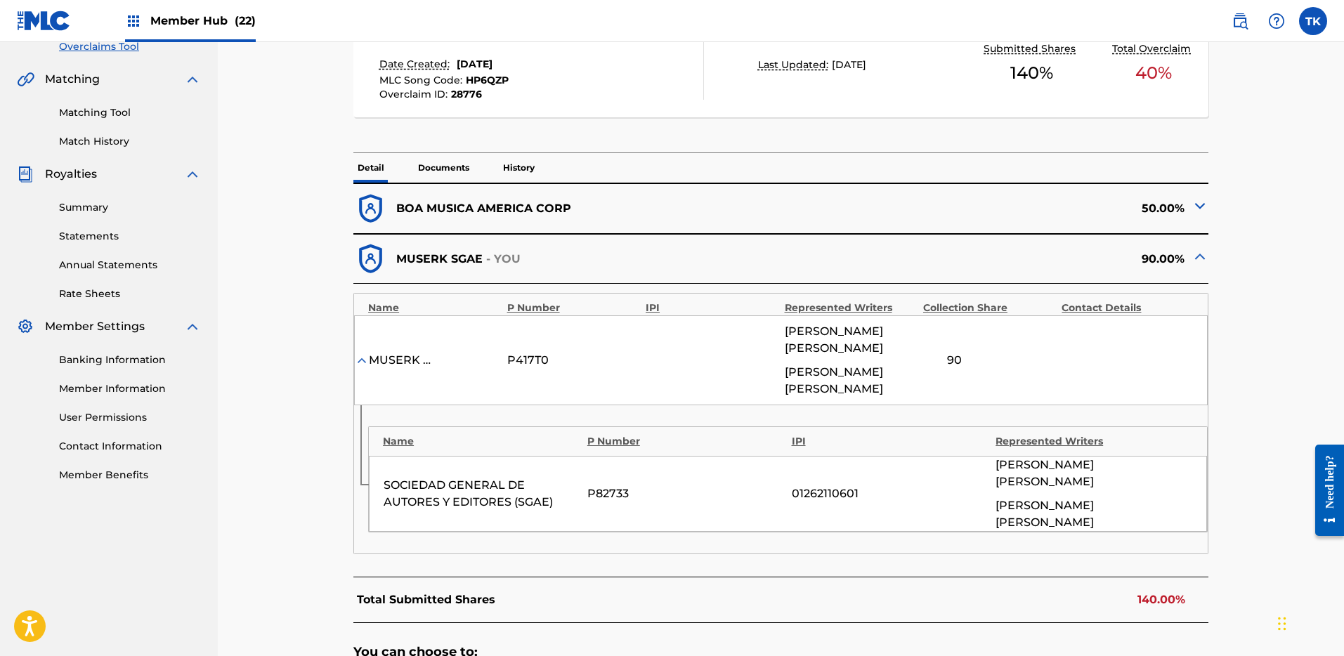
scroll to position [591, 0]
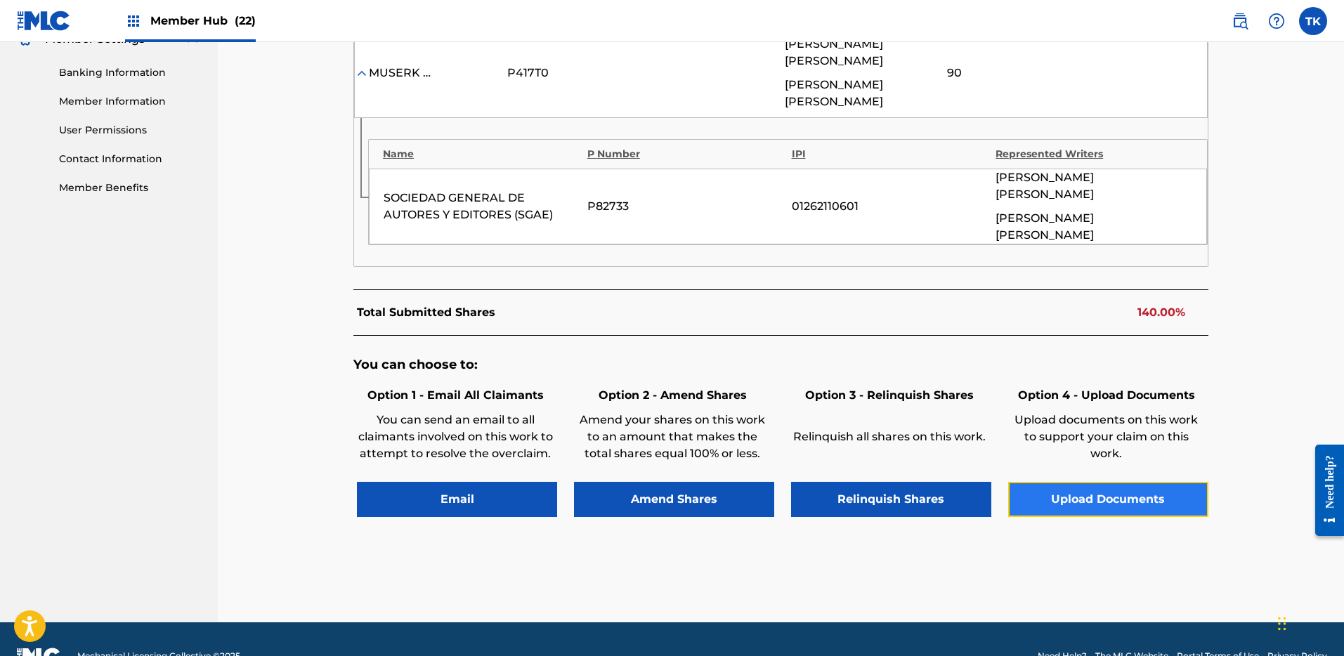
click at [1100, 482] on button "Upload Documents" at bounding box center [1108, 499] width 200 height 35
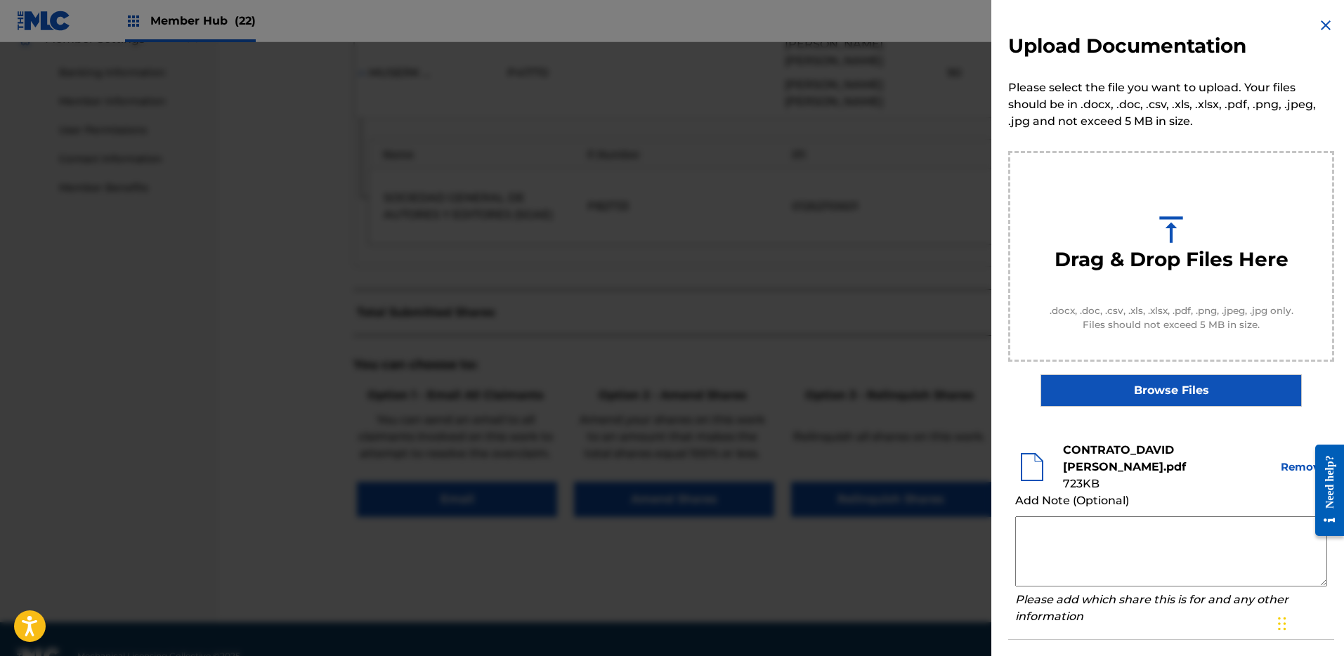
scroll to position [303, 0]
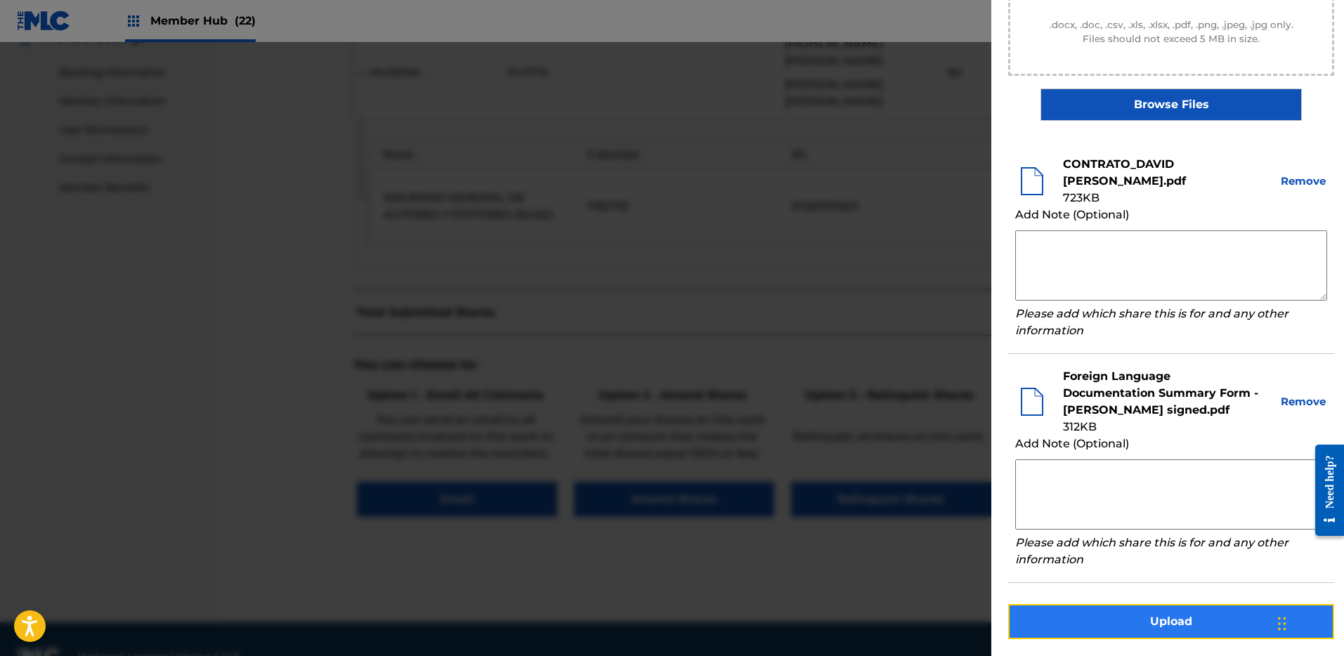
click at [1165, 623] on button "Upload" at bounding box center [1171, 621] width 326 height 35
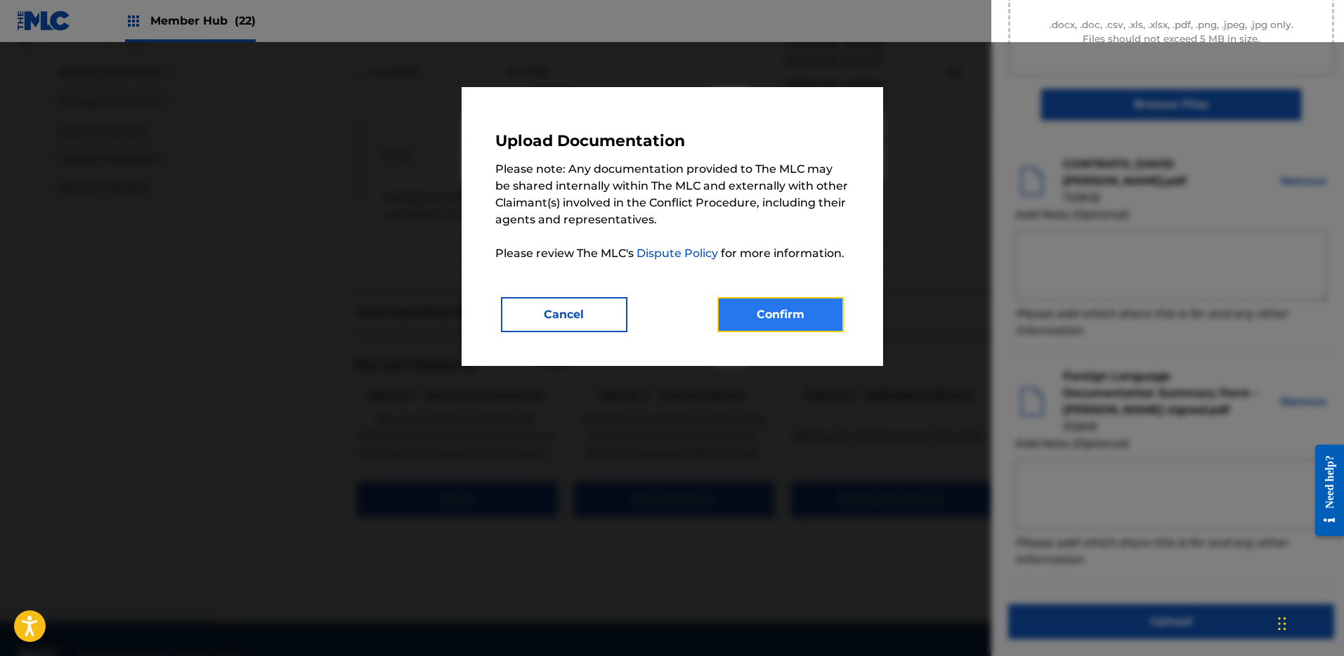
click at [795, 316] on button "Confirm" at bounding box center [780, 314] width 126 height 35
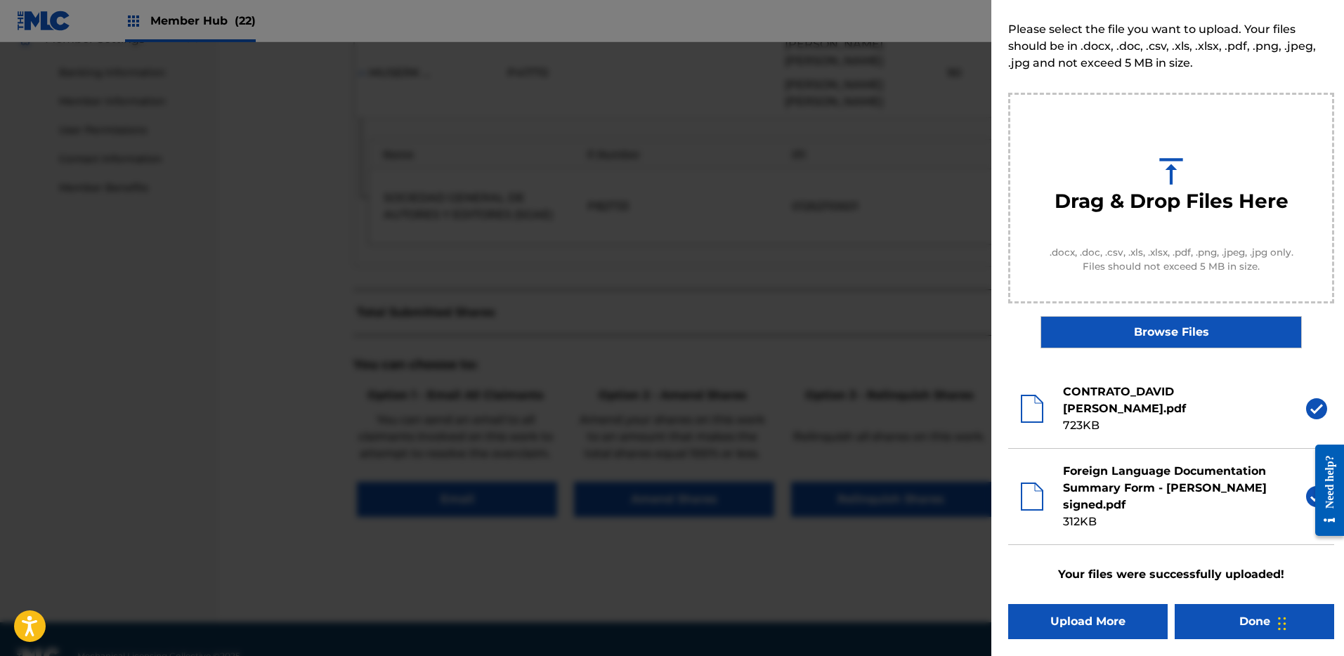
scroll to position [58, 0]
click at [1241, 618] on button "Done" at bounding box center [1253, 621] width 159 height 35
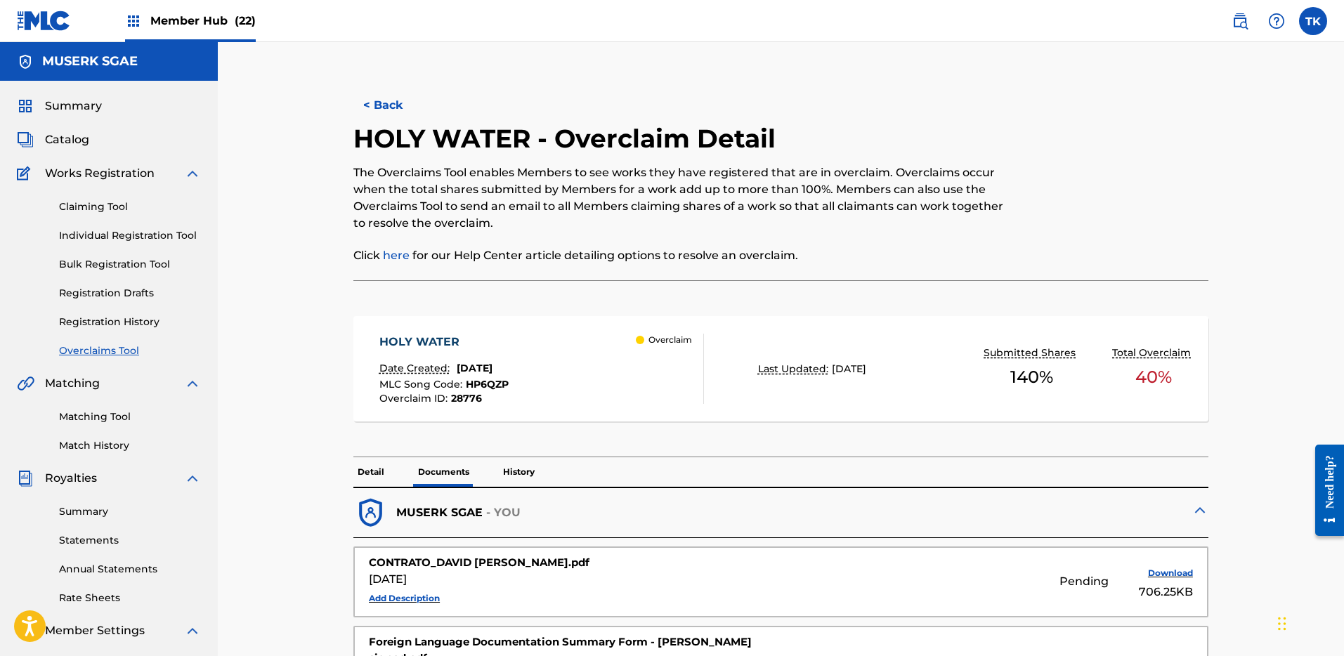
click at [122, 359] on div "Summary Catalog Works Registration Claiming Tool Individual Registration Tool B…" at bounding box center [109, 442] width 218 height 723
click at [124, 349] on link "Overclaims Tool" at bounding box center [130, 350] width 142 height 15
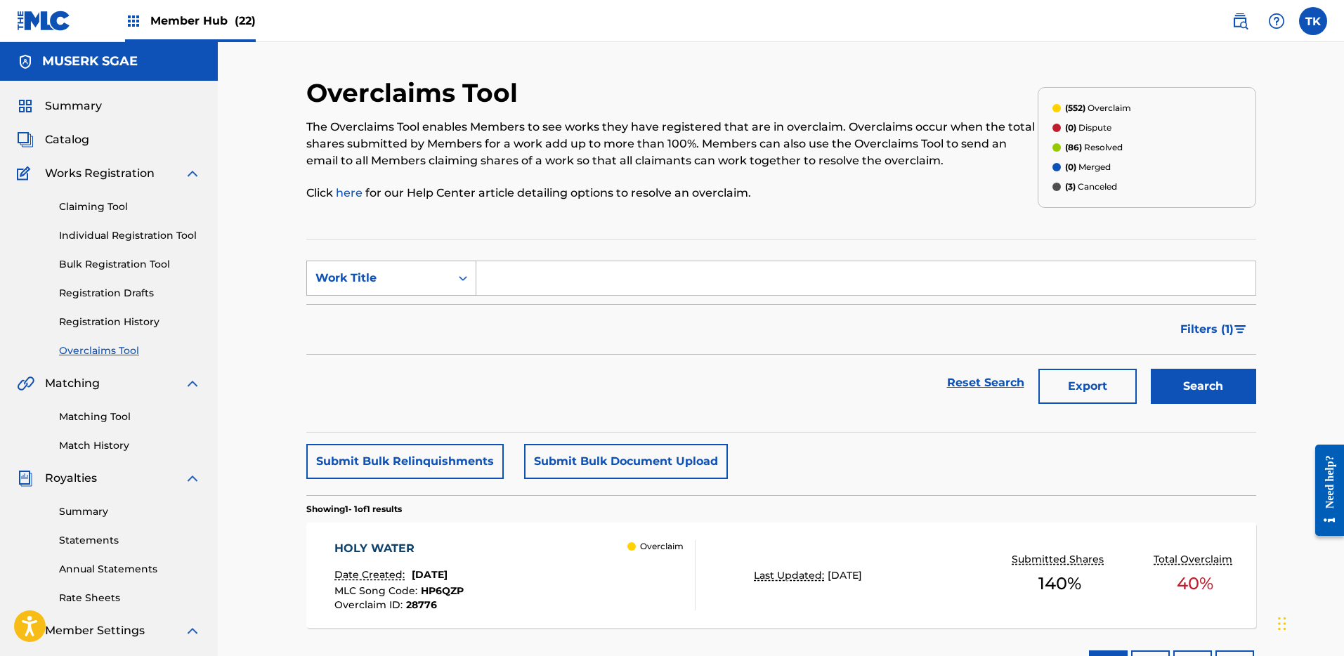
click at [436, 282] on div "Work Title" at bounding box center [378, 278] width 126 height 17
click at [412, 311] on div "MLC Song Code" at bounding box center [391, 313] width 169 height 35
type input "N96MKR"
click at [1148, 367] on div "Search" at bounding box center [1200, 383] width 112 height 56
click at [1172, 388] on button "Search" at bounding box center [1203, 386] width 105 height 35
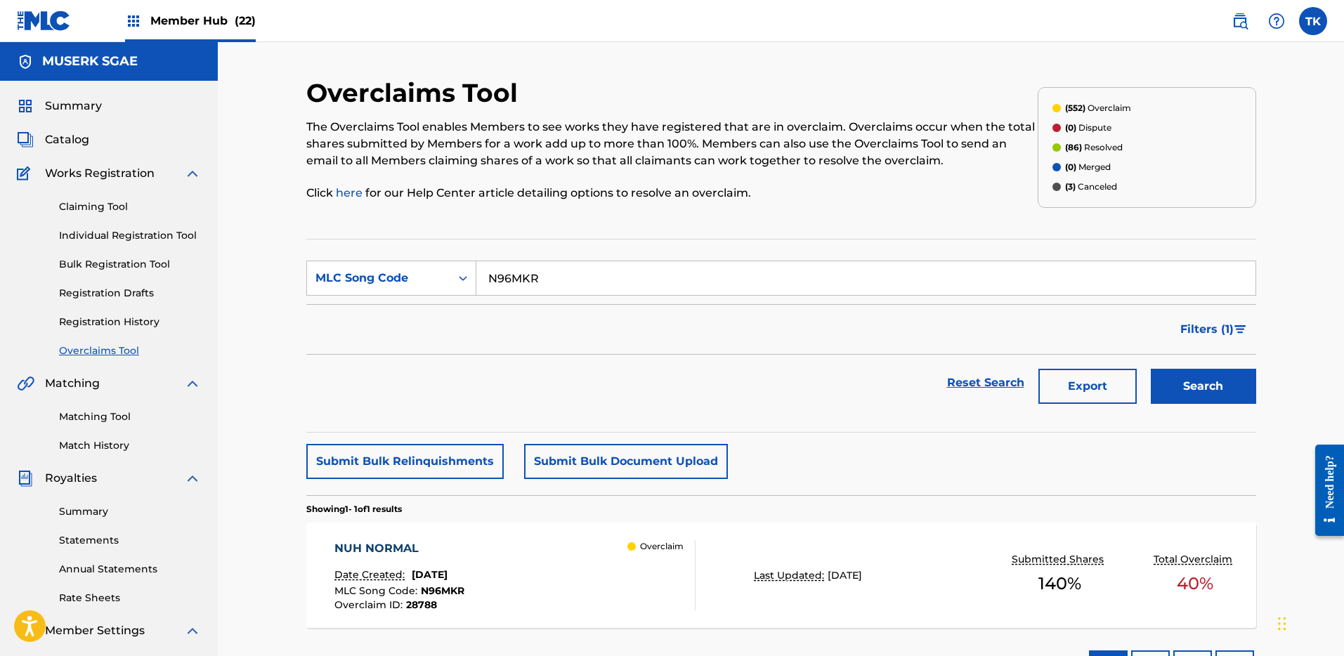
scroll to position [215, 0]
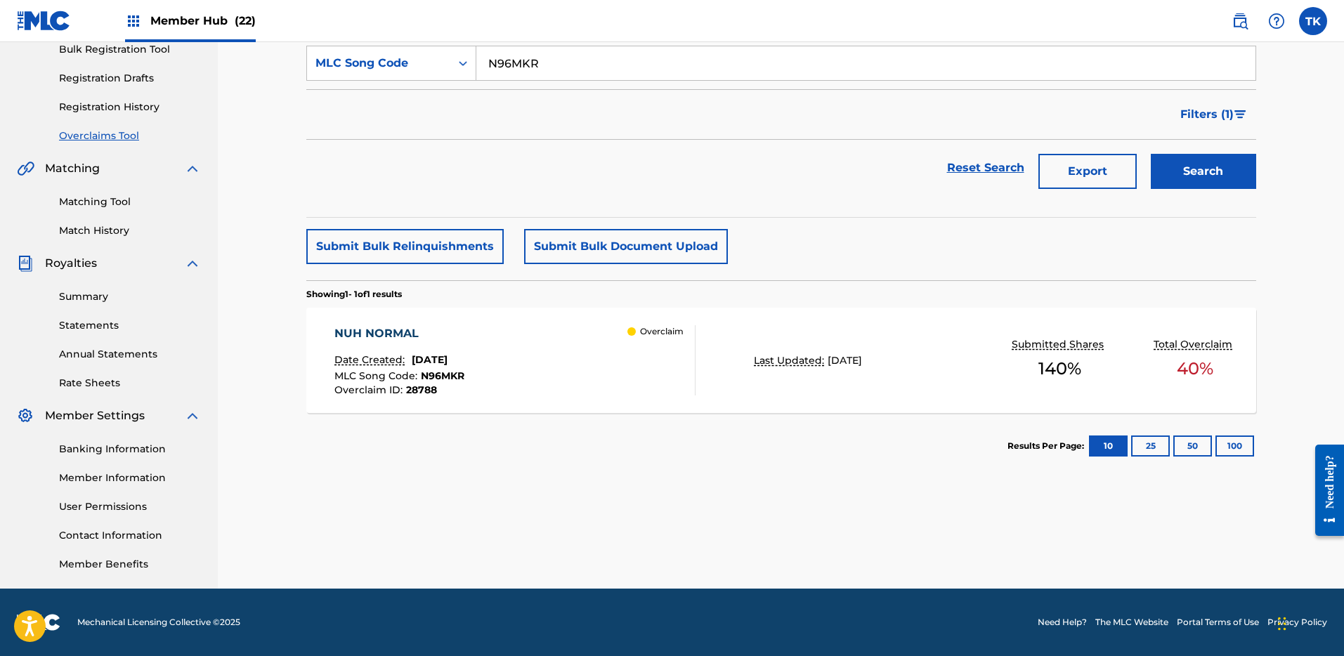
click at [604, 386] on div "NUH NORMAL Date Created: [DATE] MLC Song Code : N96MKR Overclaim ID : 28788 Ove…" at bounding box center [514, 360] width 361 height 70
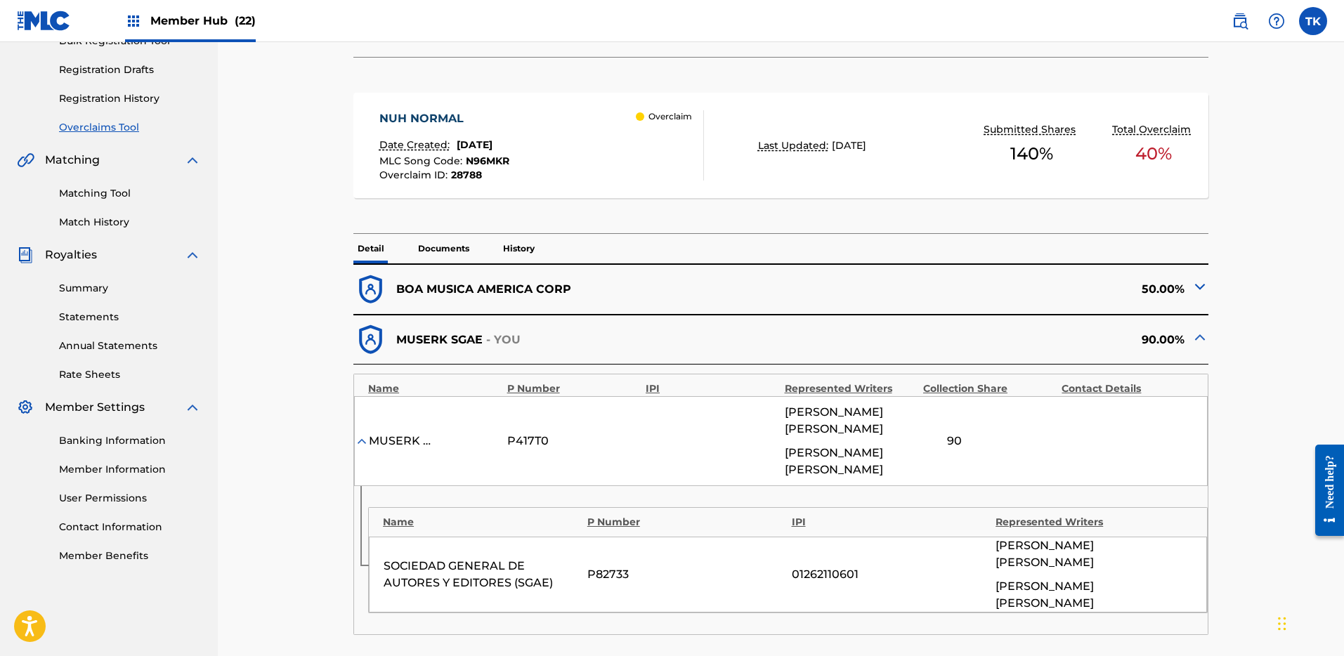
scroll to position [440, 0]
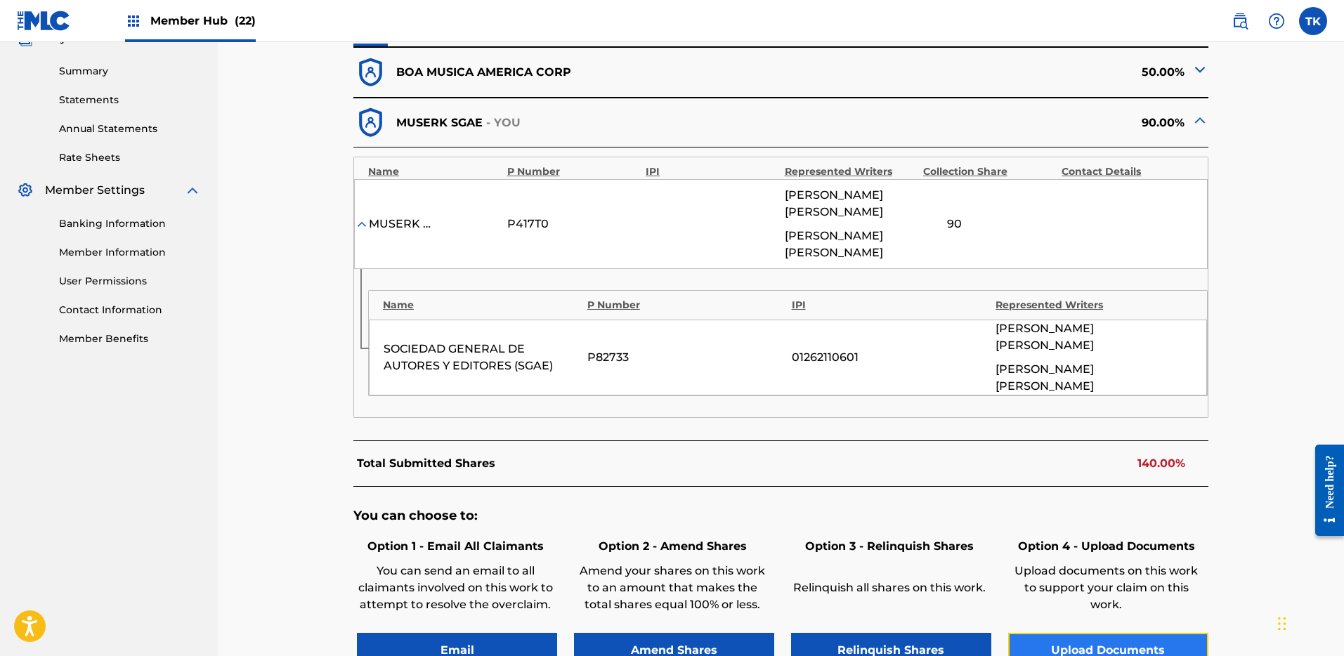
click at [1102, 633] on button "Upload Documents" at bounding box center [1108, 650] width 200 height 35
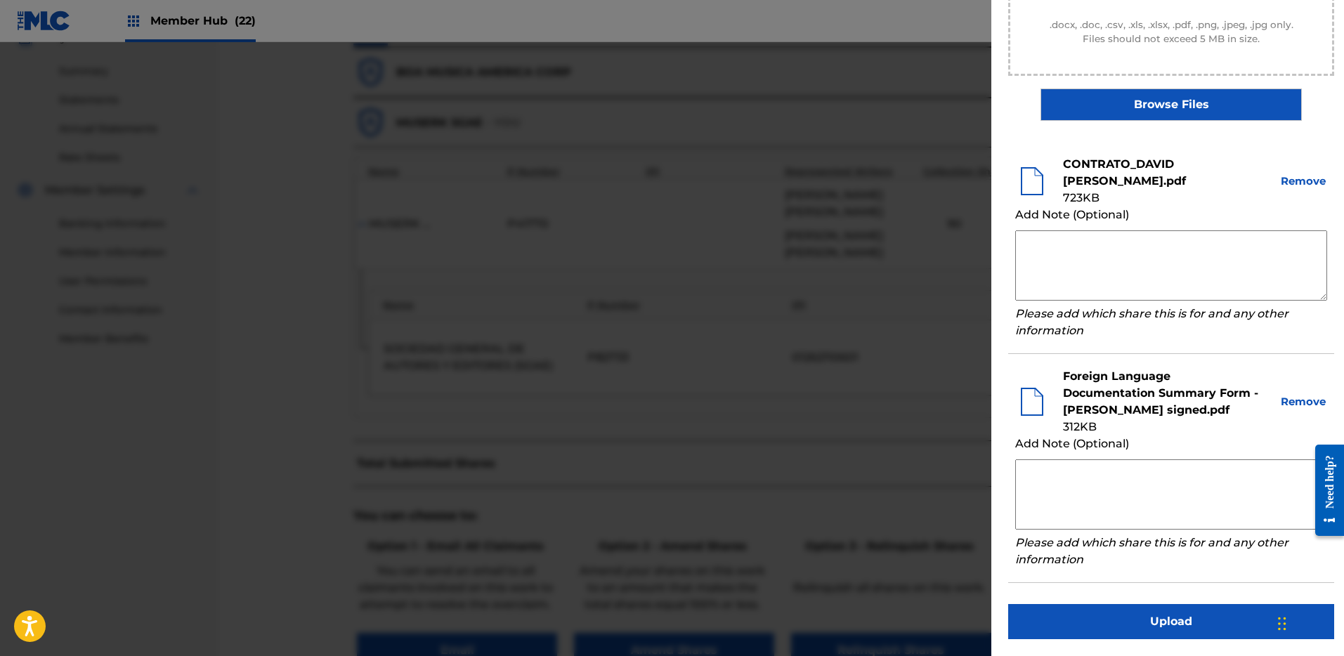
scroll to position [591, 0]
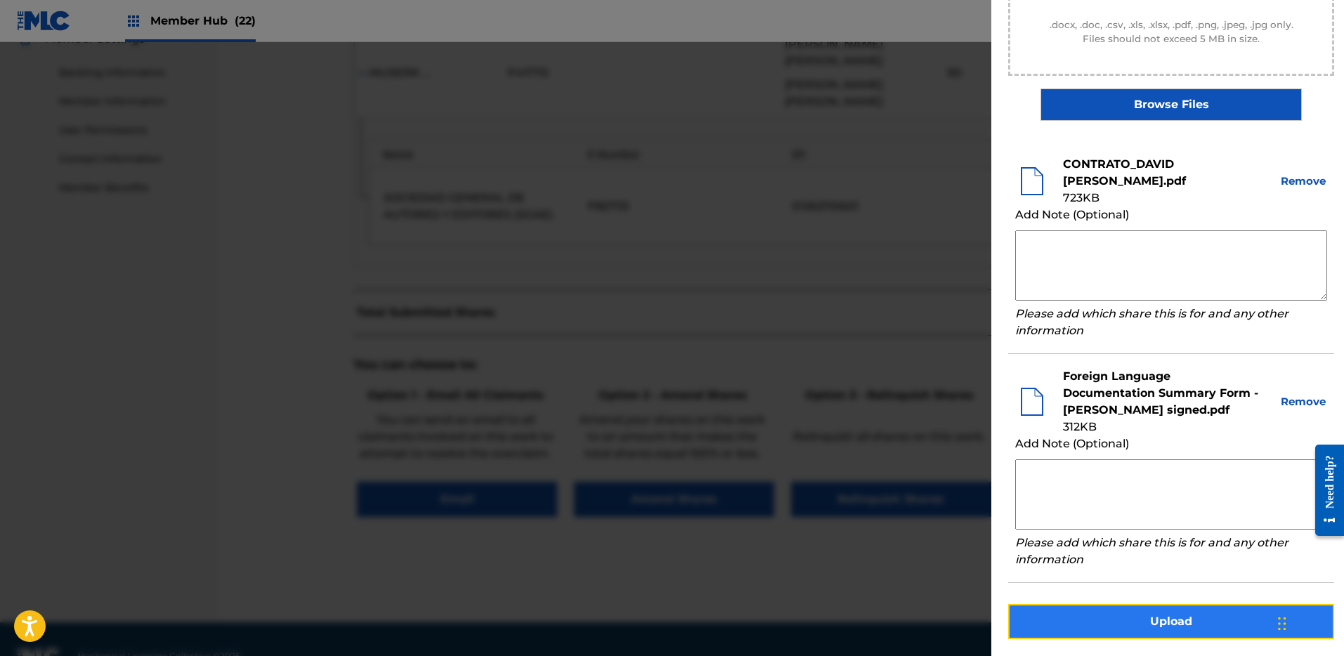
click at [1188, 620] on button "Upload" at bounding box center [1171, 621] width 326 height 35
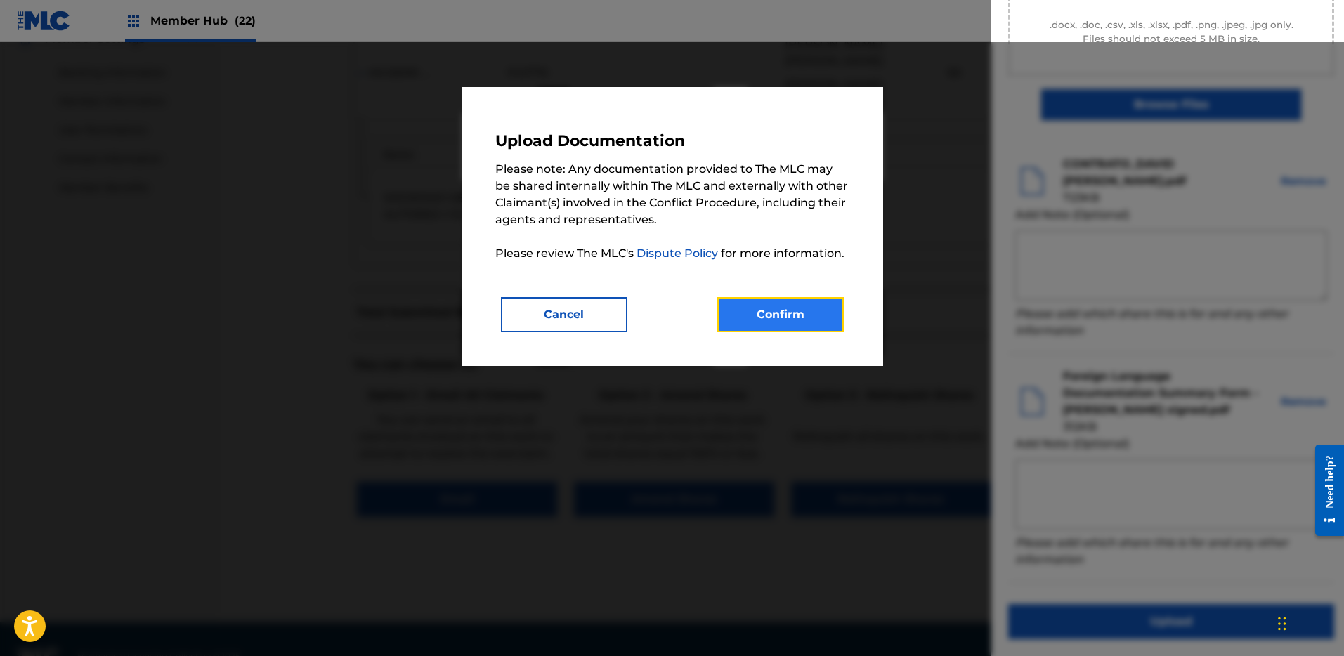
click at [821, 318] on button "Confirm" at bounding box center [780, 314] width 126 height 35
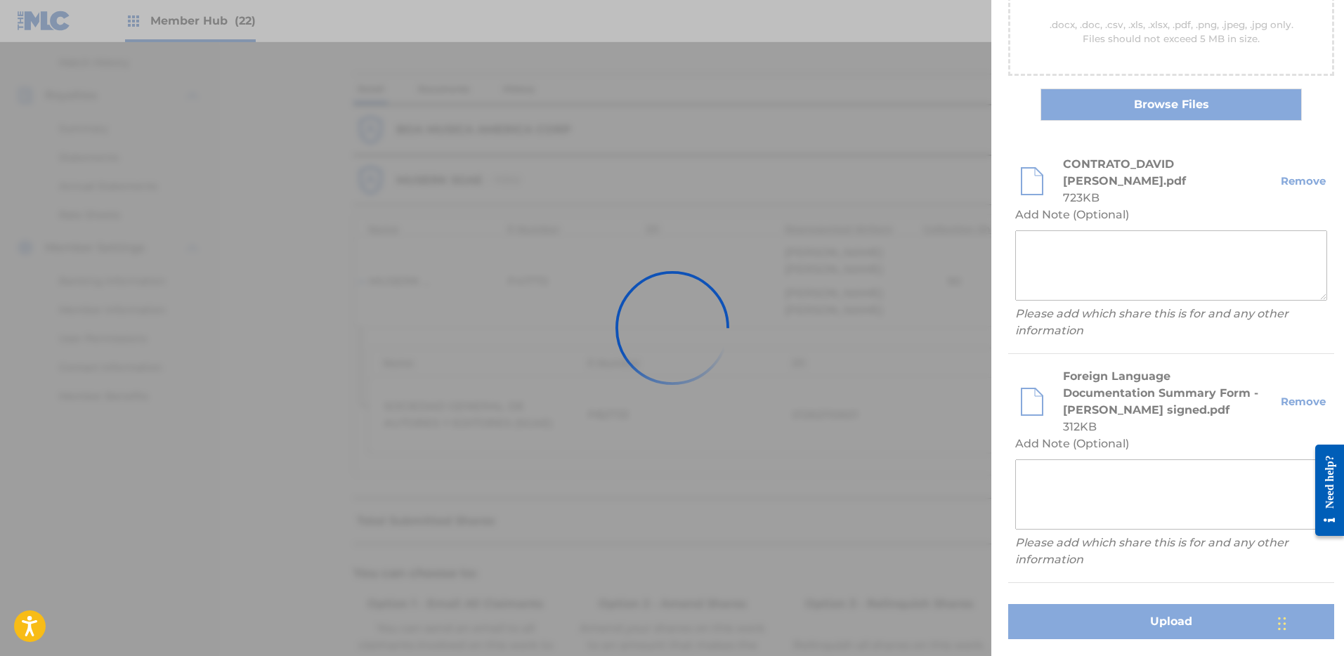
scroll to position [58, 0]
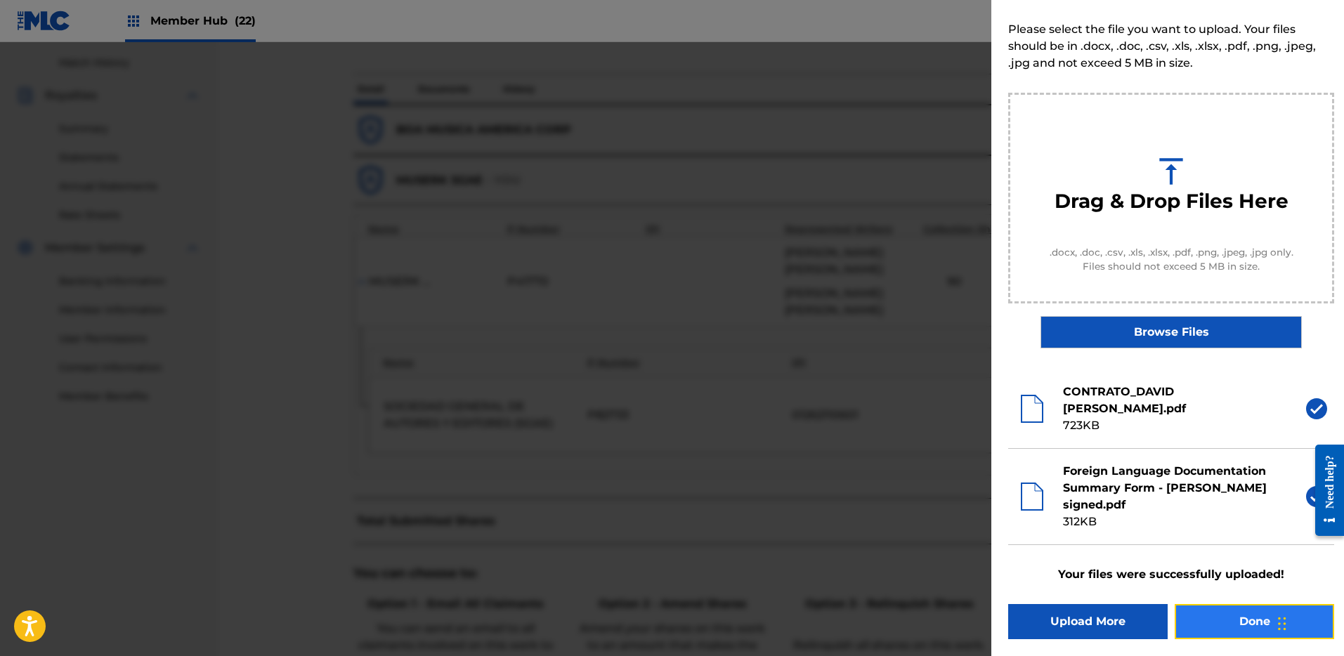
click at [1249, 628] on button "Done" at bounding box center [1253, 621] width 159 height 35
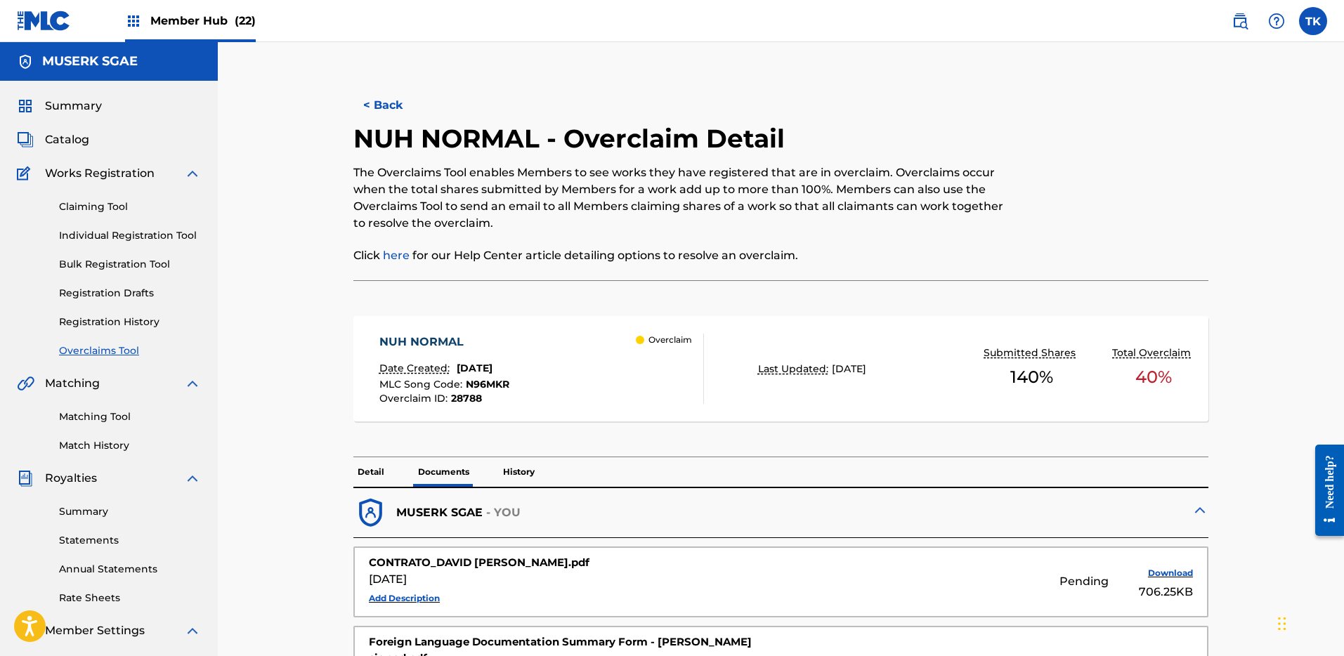
click at [102, 353] on link "Overclaims Tool" at bounding box center [130, 350] width 142 height 15
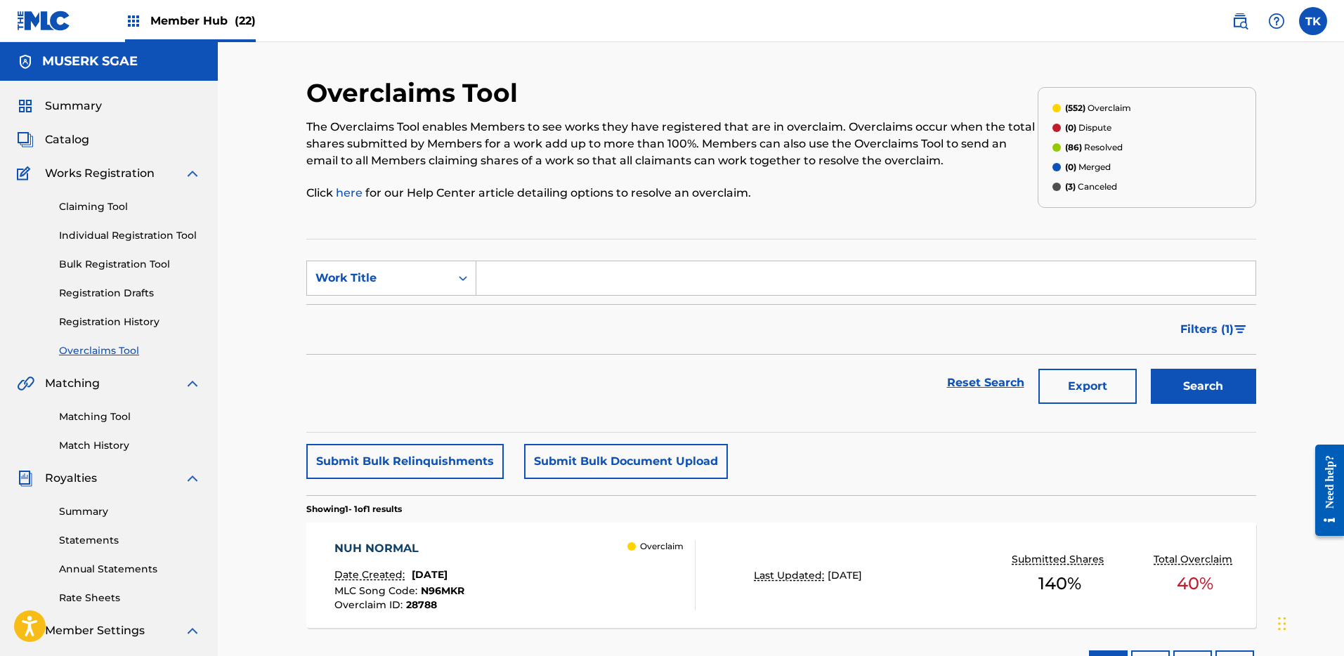
click at [635, 269] on input "Search Form" at bounding box center [865, 278] width 779 height 34
paste input "CK73JE"
type input "CK73JE"
click at [387, 277] on div "Work Title" at bounding box center [378, 278] width 126 height 17
click at [394, 318] on div "MLC Song Code" at bounding box center [391, 313] width 169 height 35
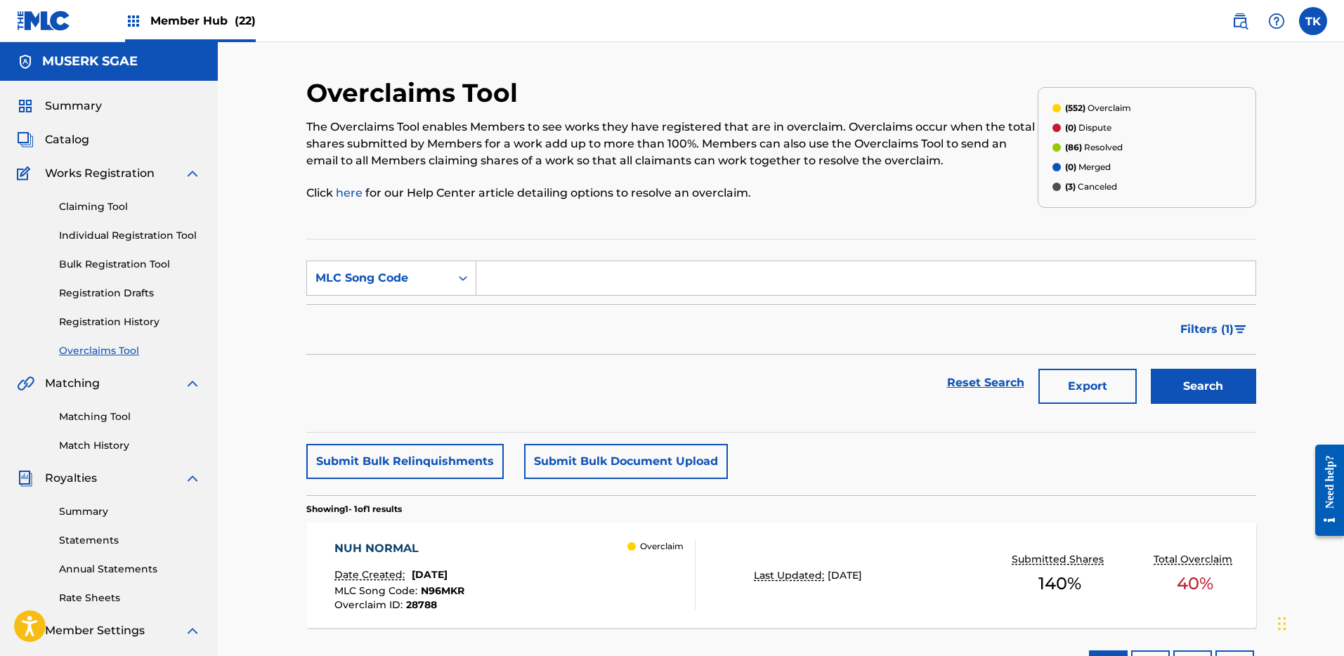
click at [1086, 268] on input "Search Form" at bounding box center [865, 278] width 779 height 34
paste input "CK73JE"
type input "CK73JE"
click at [1173, 359] on div "Search" at bounding box center [1200, 383] width 112 height 56
click at [1181, 382] on button "Search" at bounding box center [1203, 386] width 105 height 35
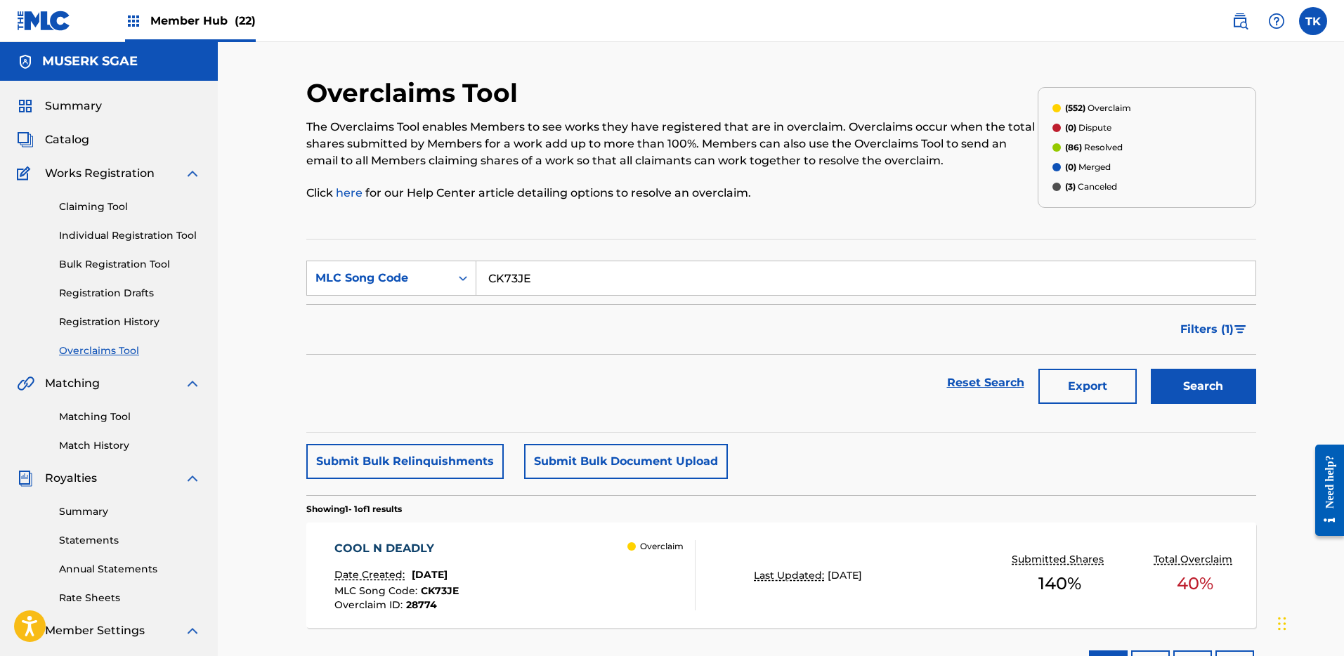
click at [552, 366] on div "Reset Search Export Search" at bounding box center [781, 383] width 950 height 56
click at [680, 550] on p "Overclaim" at bounding box center [662, 546] width 44 height 13
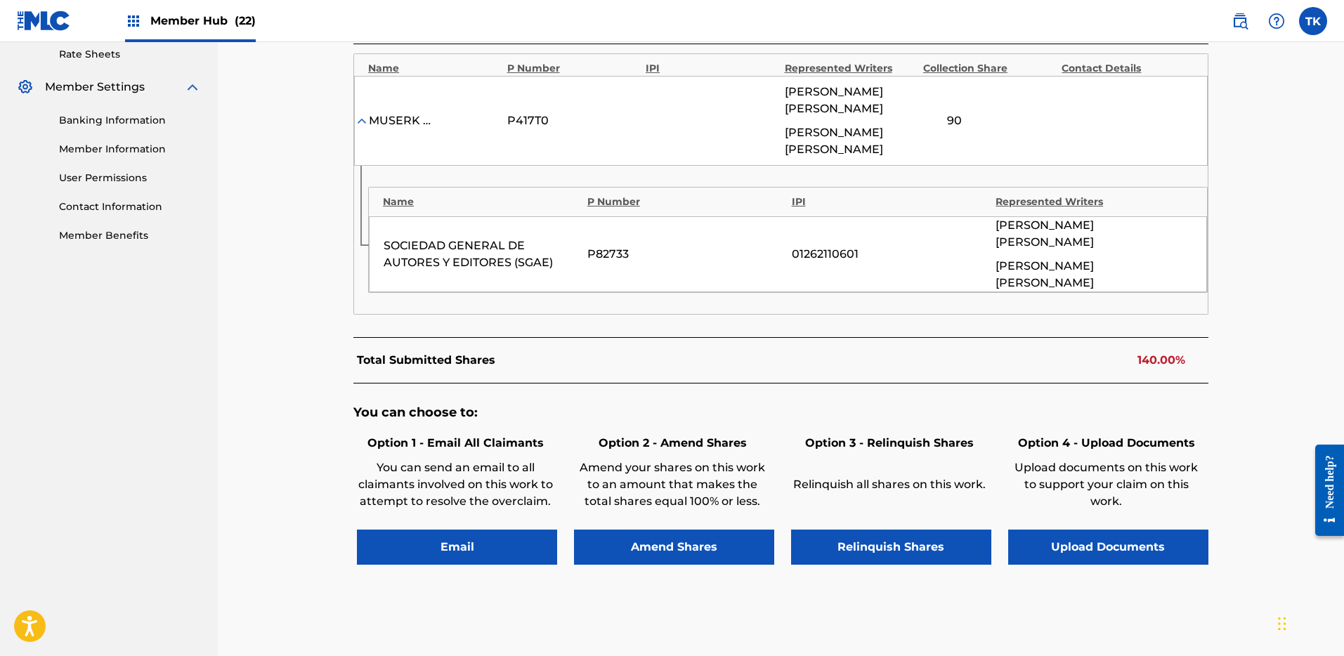
scroll to position [591, 0]
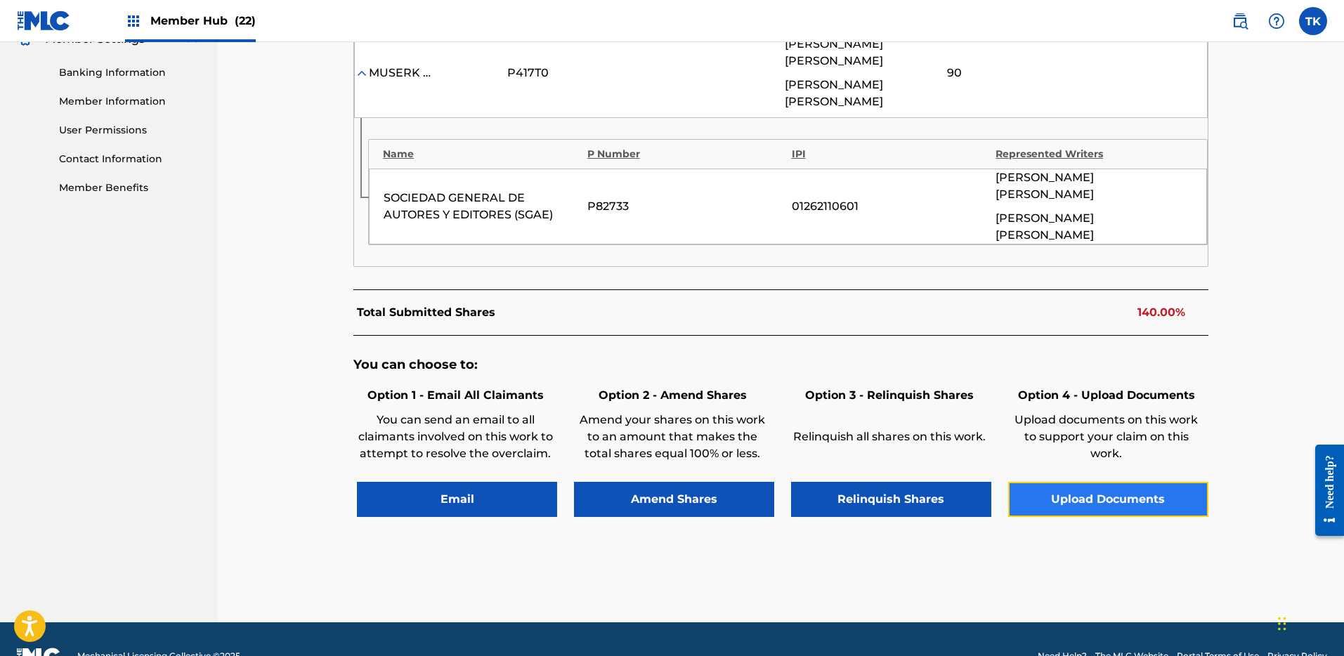
click at [1141, 482] on button "Upload Documents" at bounding box center [1108, 499] width 200 height 35
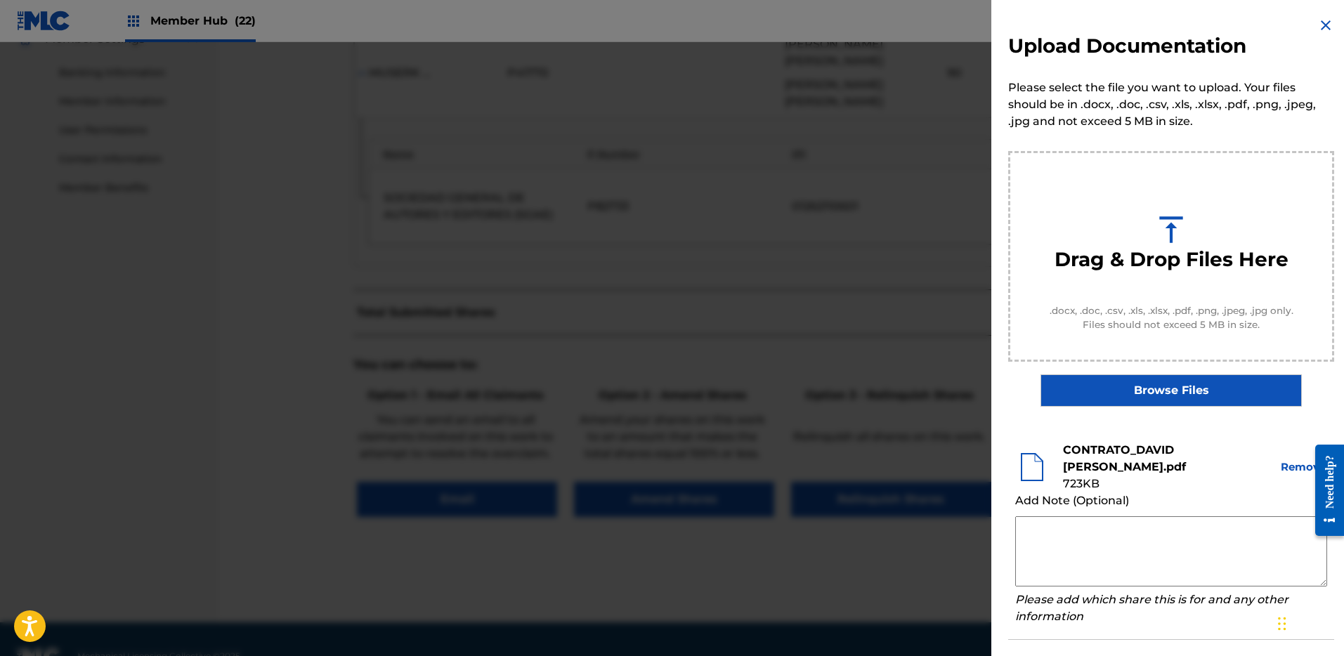
scroll to position [303, 0]
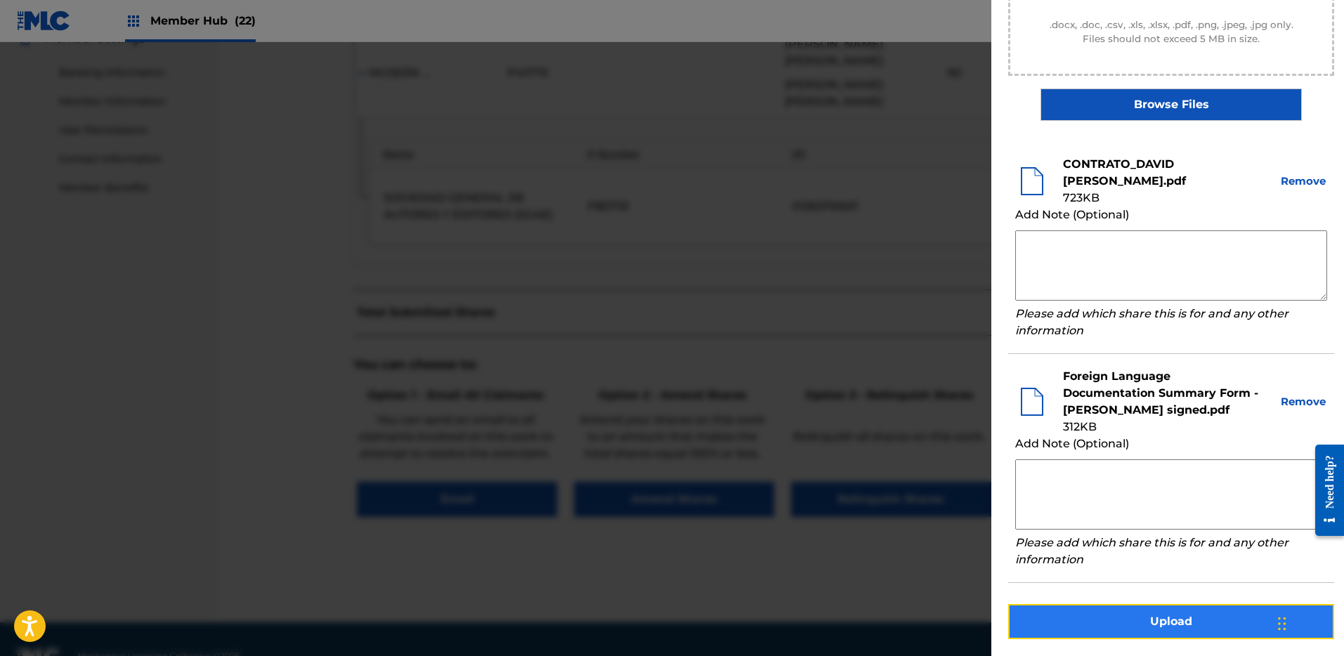
click at [1169, 610] on button "Upload" at bounding box center [1171, 621] width 326 height 35
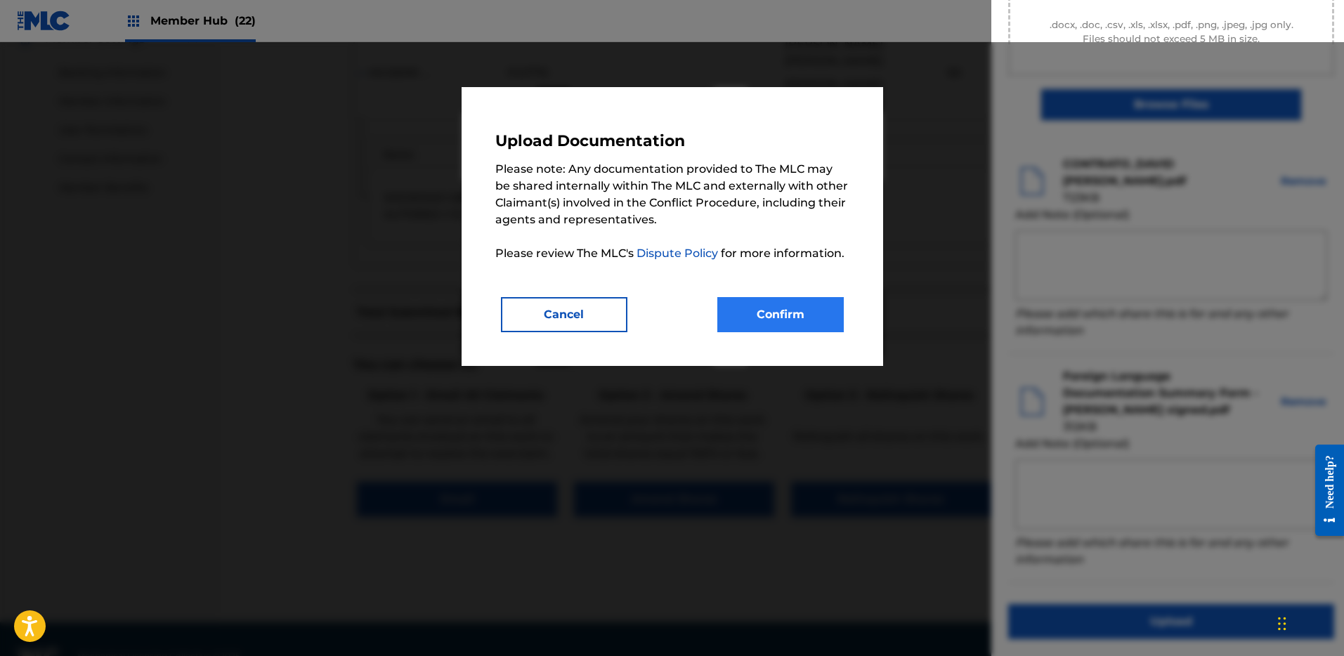
click at [801, 338] on div "Upload Documentation Please note: Any documentation provided to The MLC may be …" at bounding box center [671, 226] width 421 height 279
click at [796, 325] on button "Confirm" at bounding box center [780, 314] width 126 height 35
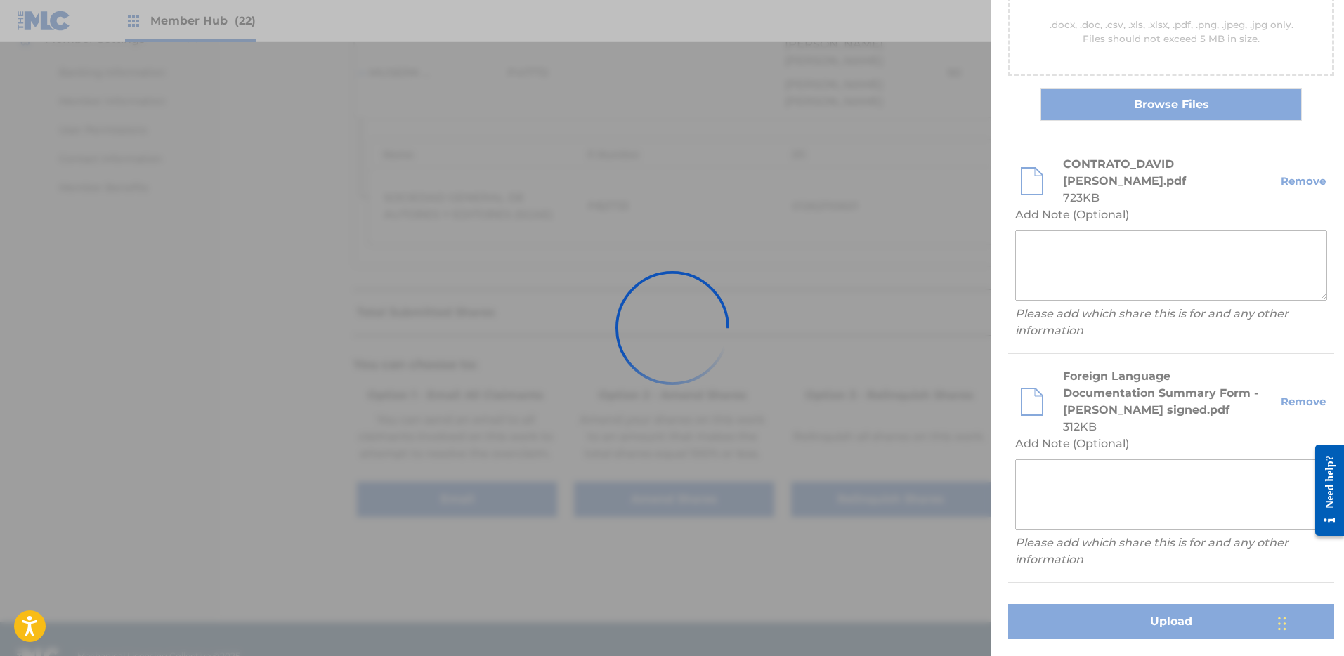
scroll to position [58, 0]
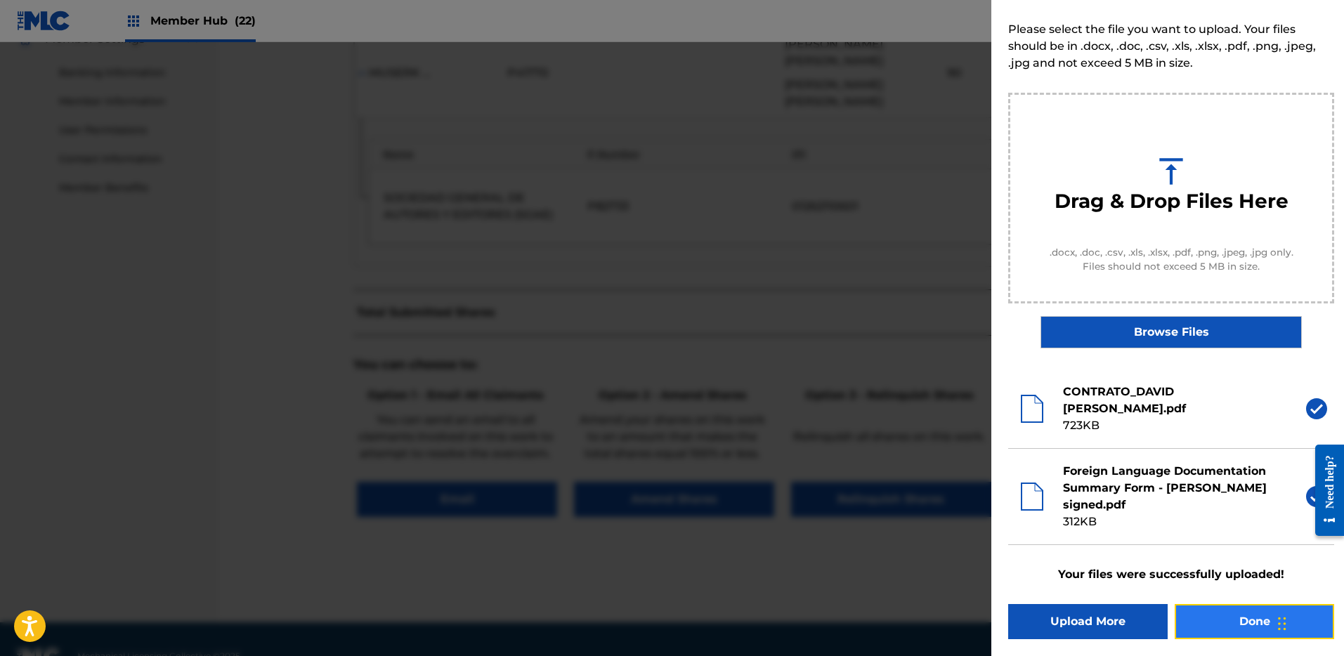
click at [1238, 617] on button "Done" at bounding box center [1253, 621] width 159 height 35
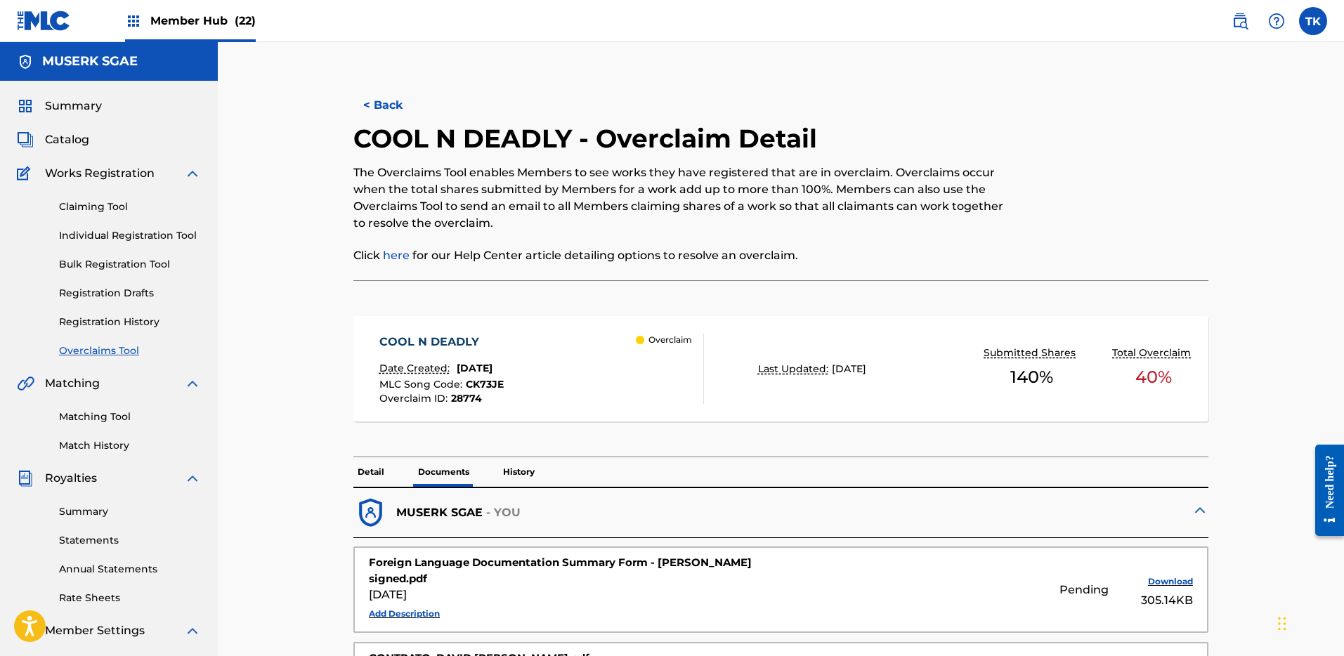
click at [127, 343] on link "Overclaims Tool" at bounding box center [130, 350] width 142 height 15
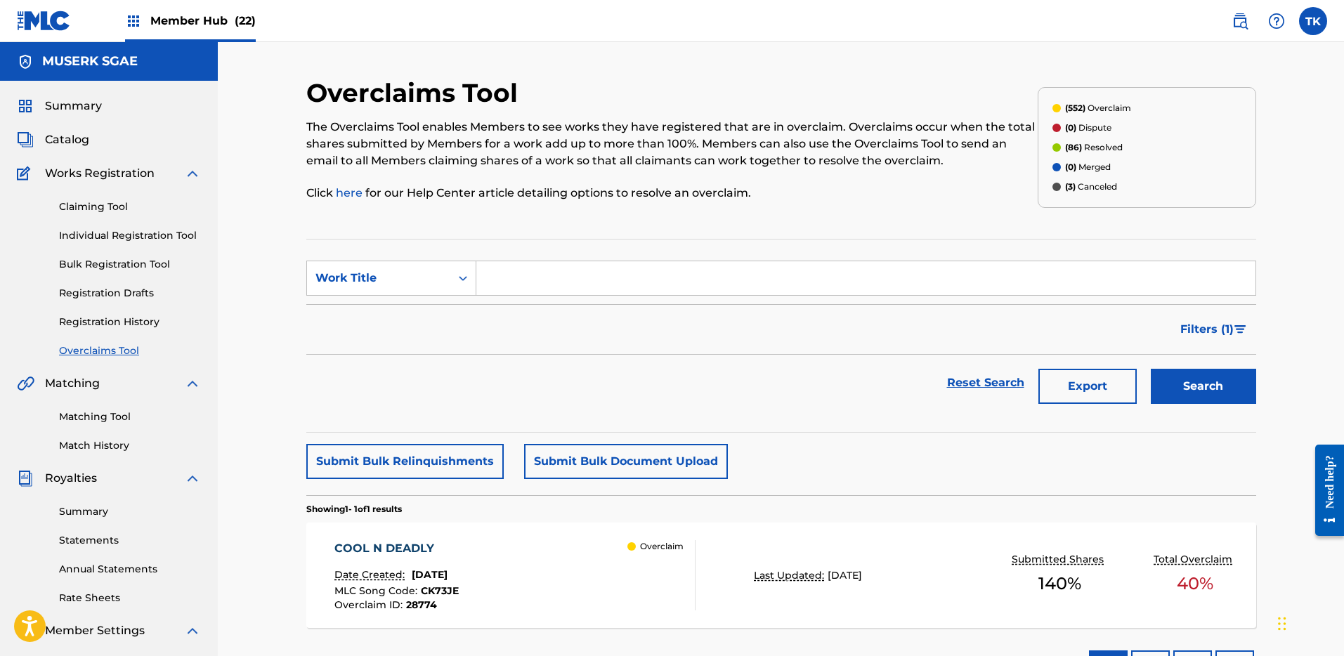
drag, startPoint x: 592, startPoint y: 244, endPoint x: 596, endPoint y: 264, distance: 20.0
click at [592, 248] on section "SearchWithCriteria04c78d37-16aa-42fb-bcb4-06ad78f6dd80 Work Title Filter Status…" at bounding box center [781, 336] width 950 height 194
click at [594, 279] on input "Search Form" at bounding box center [865, 278] width 779 height 34
paste input "IZ5DCT"
type input "IZ5DCT"
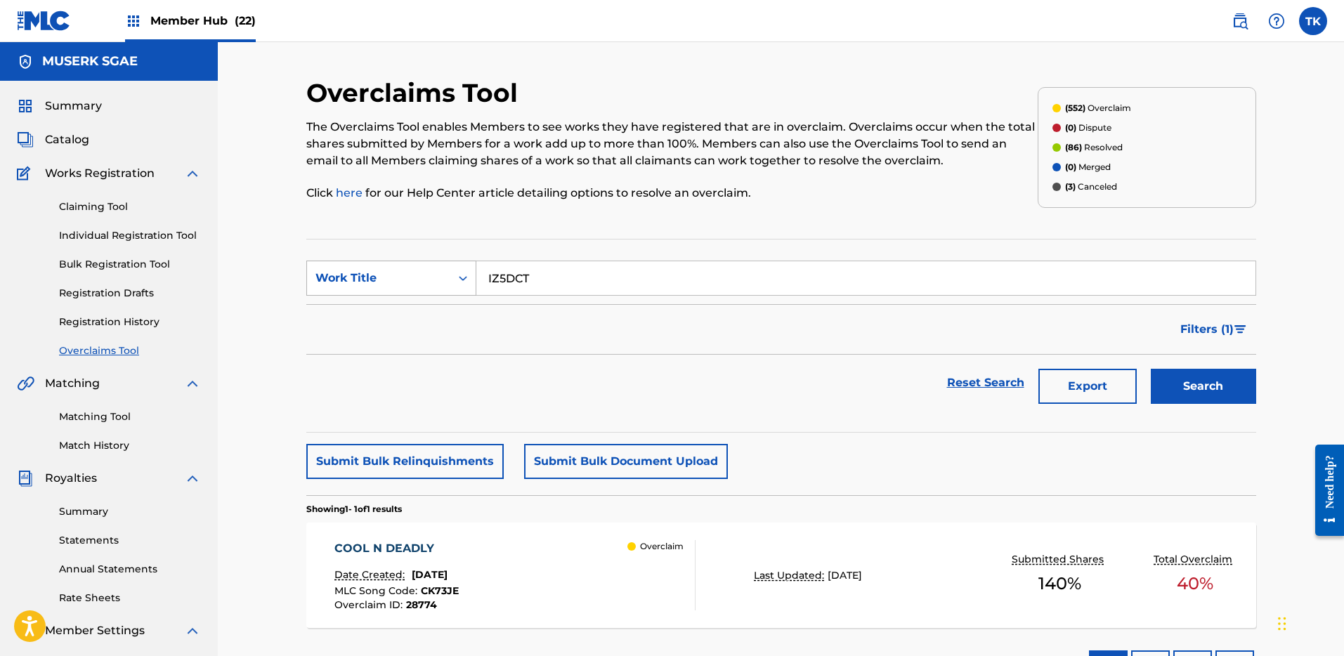
click at [403, 276] on div "Work Title" at bounding box center [378, 278] width 126 height 17
click at [428, 310] on div "MLC Song Code" at bounding box center [391, 313] width 169 height 35
click at [1134, 277] on input "Search Form" at bounding box center [865, 278] width 779 height 34
paste input "IZ5DCT"
type input "IZ5DCT"
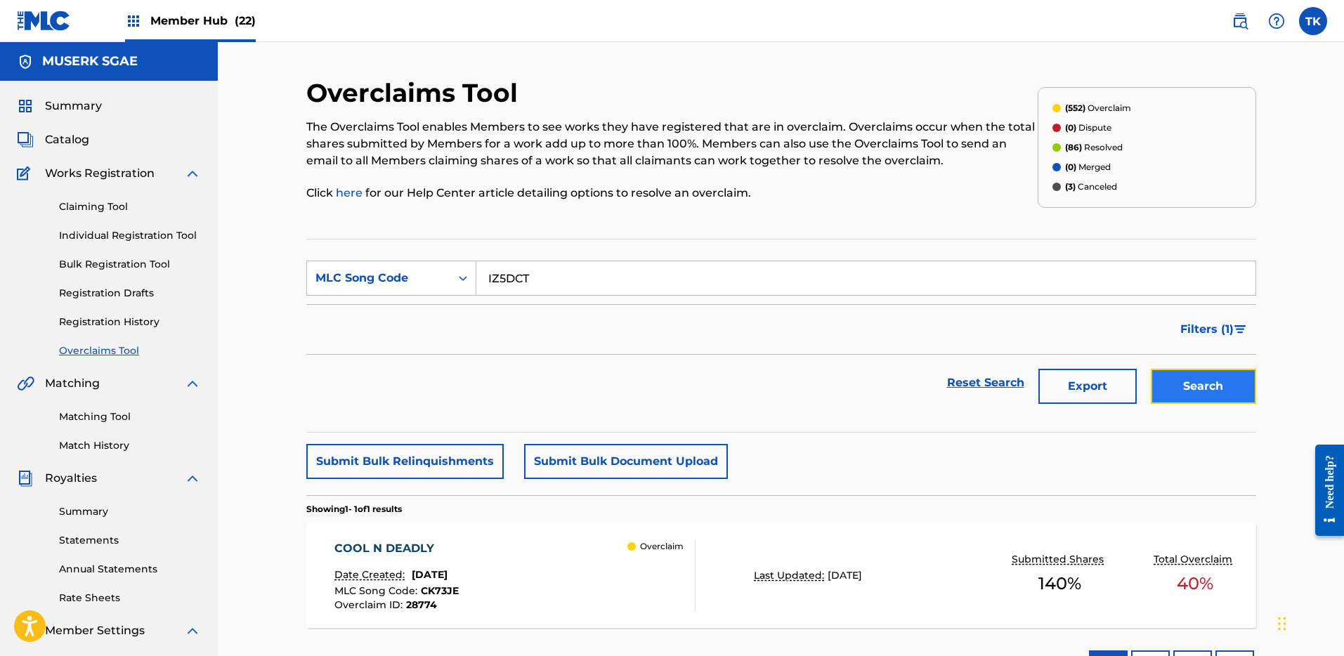
click at [1174, 378] on button "Search" at bounding box center [1203, 386] width 105 height 35
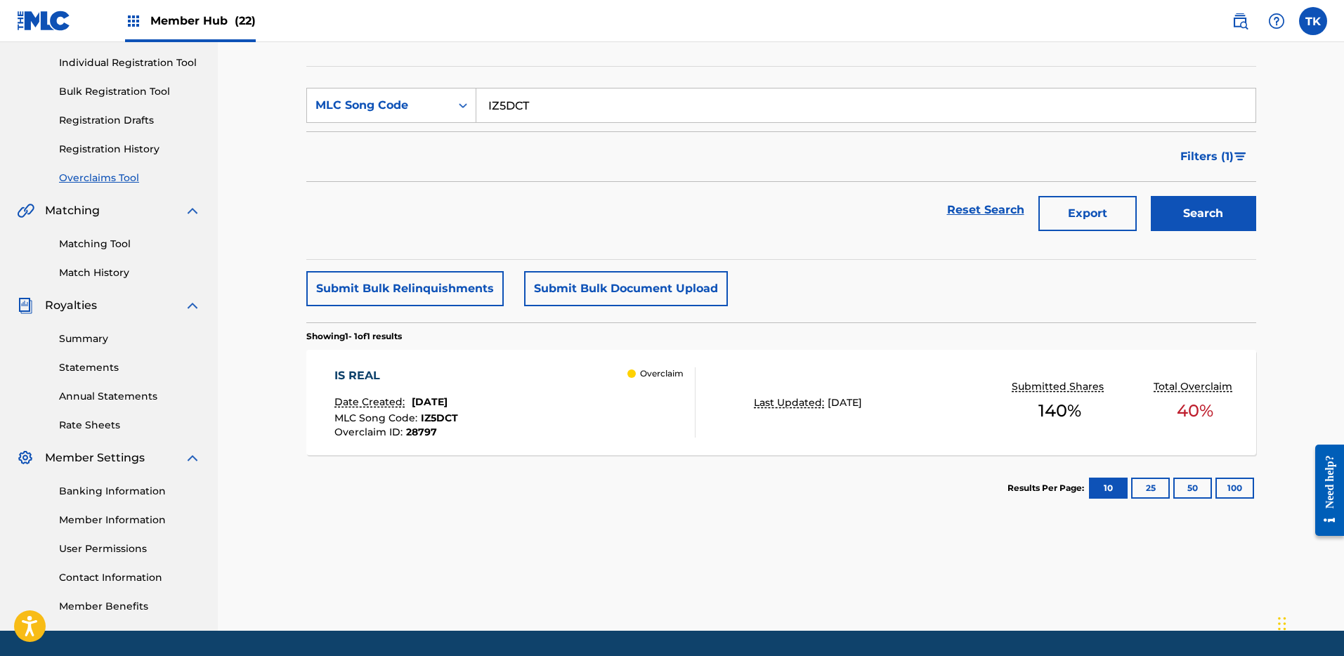
click at [624, 406] on div "IS REAL Date Created: [DATE] MLC Song Code : IZ5DCT Overclaim ID : 28797 Overcl…" at bounding box center [514, 402] width 361 height 70
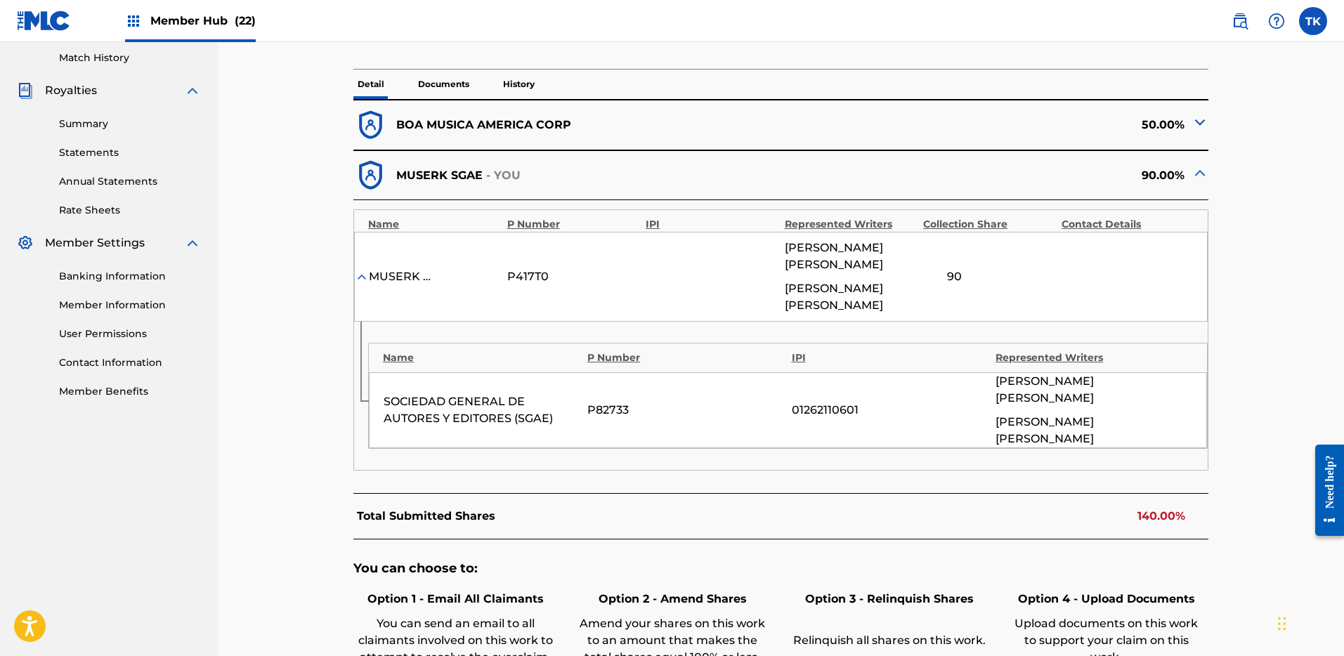
scroll to position [591, 0]
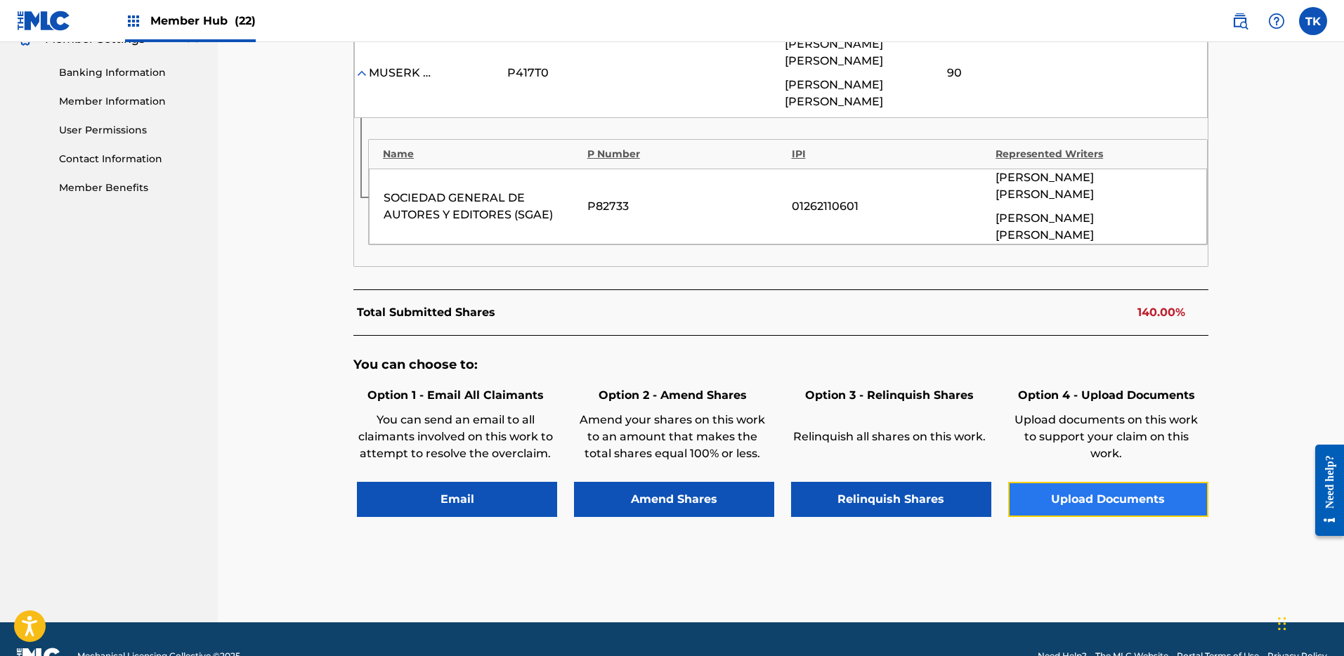
click at [1122, 482] on button "Upload Documents" at bounding box center [1108, 499] width 200 height 35
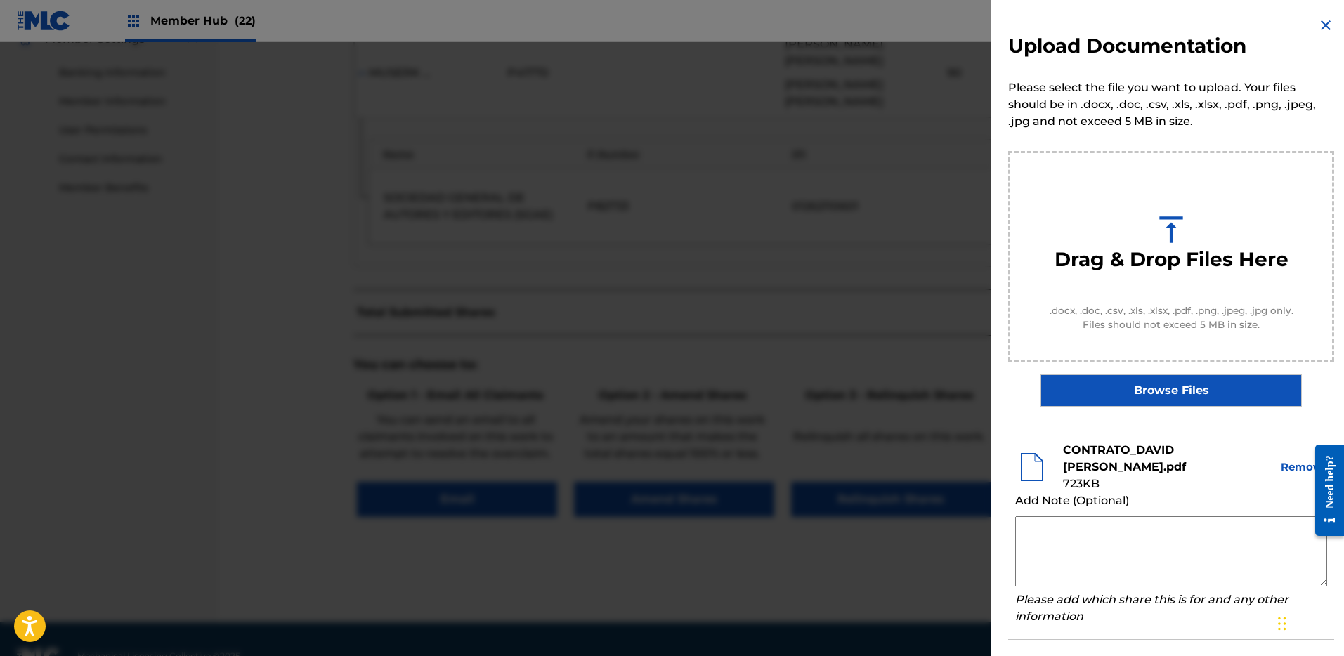
scroll to position [303, 0]
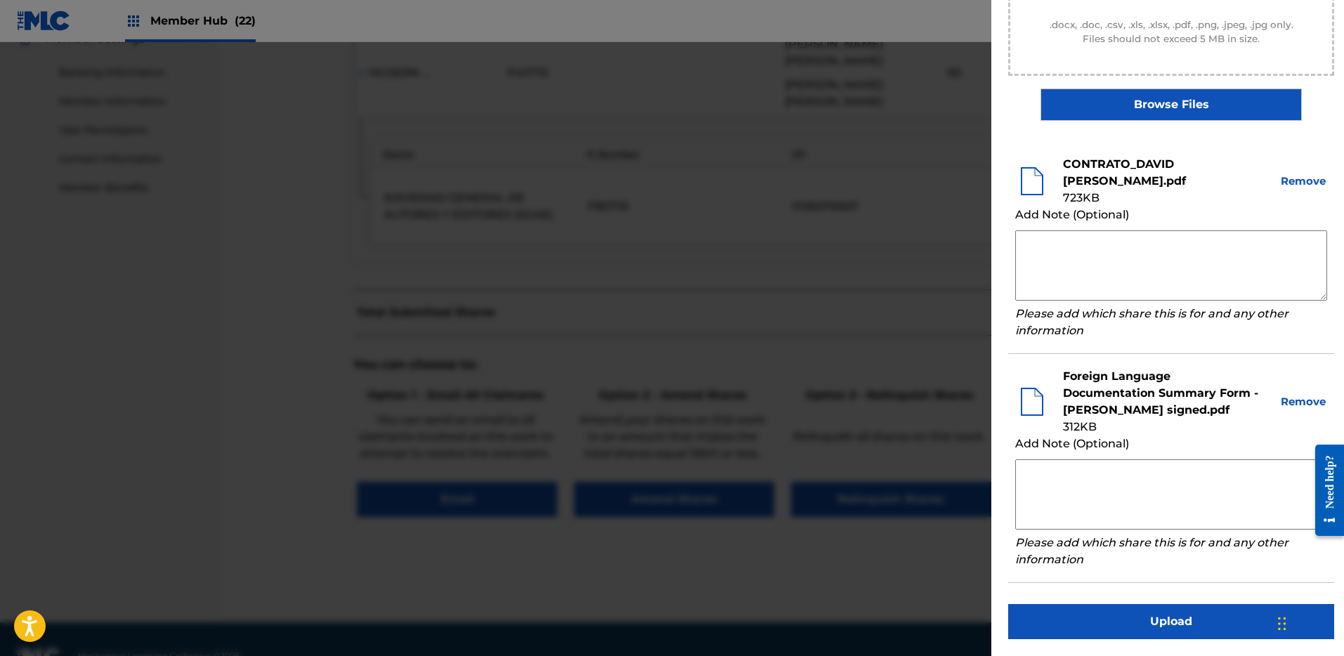
click at [1170, 602] on div "Upload Documentation Please select the file you want to upload. Your files shou…" at bounding box center [1171, 185] width 360 height 942
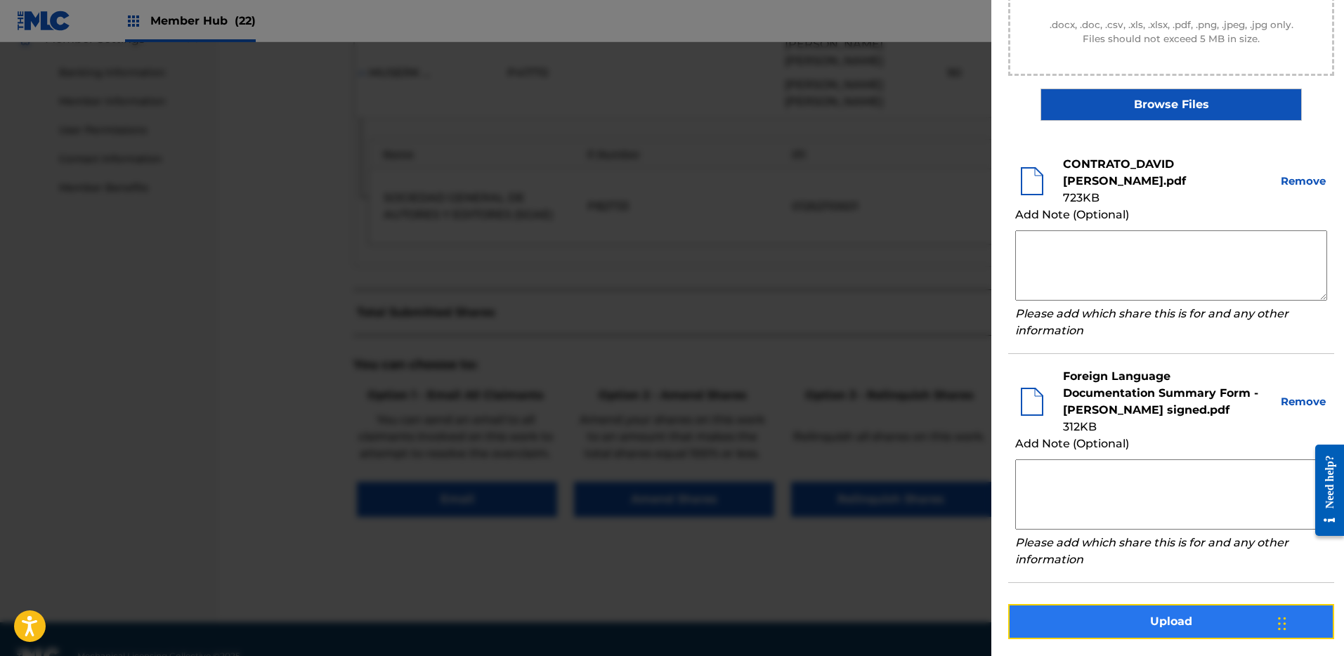
click at [1169, 617] on button "Upload" at bounding box center [1171, 621] width 326 height 35
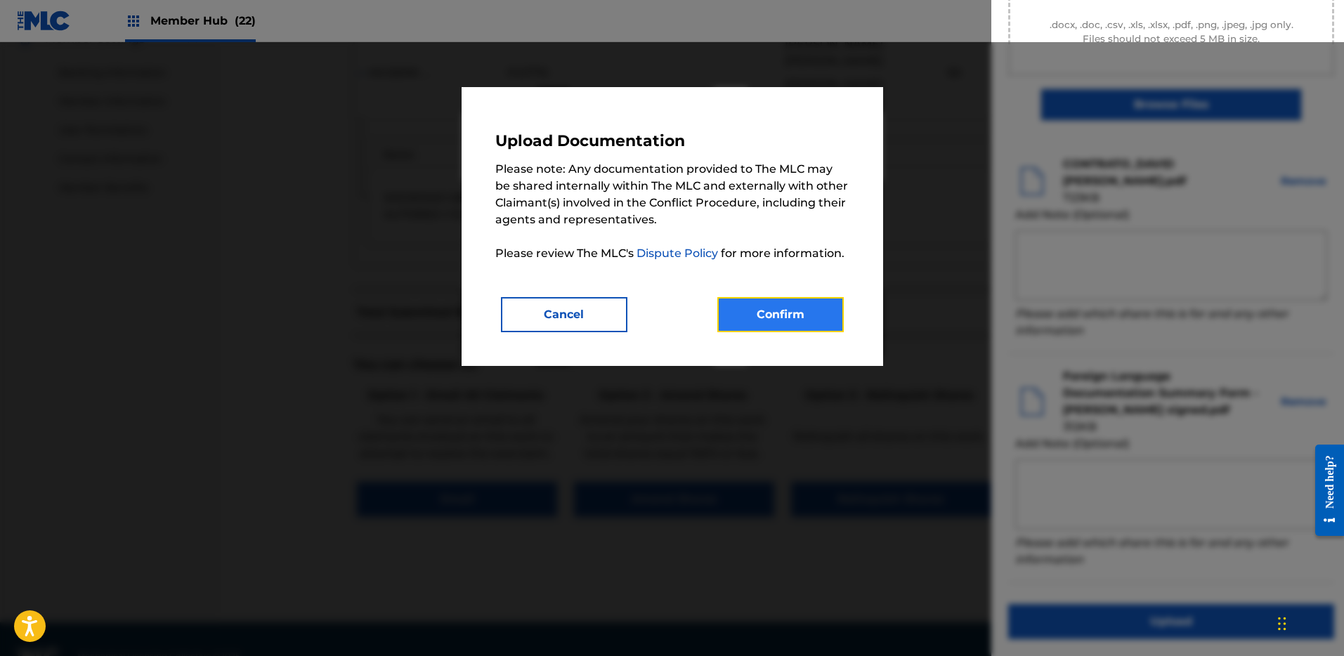
click at [822, 313] on button "Confirm" at bounding box center [780, 314] width 126 height 35
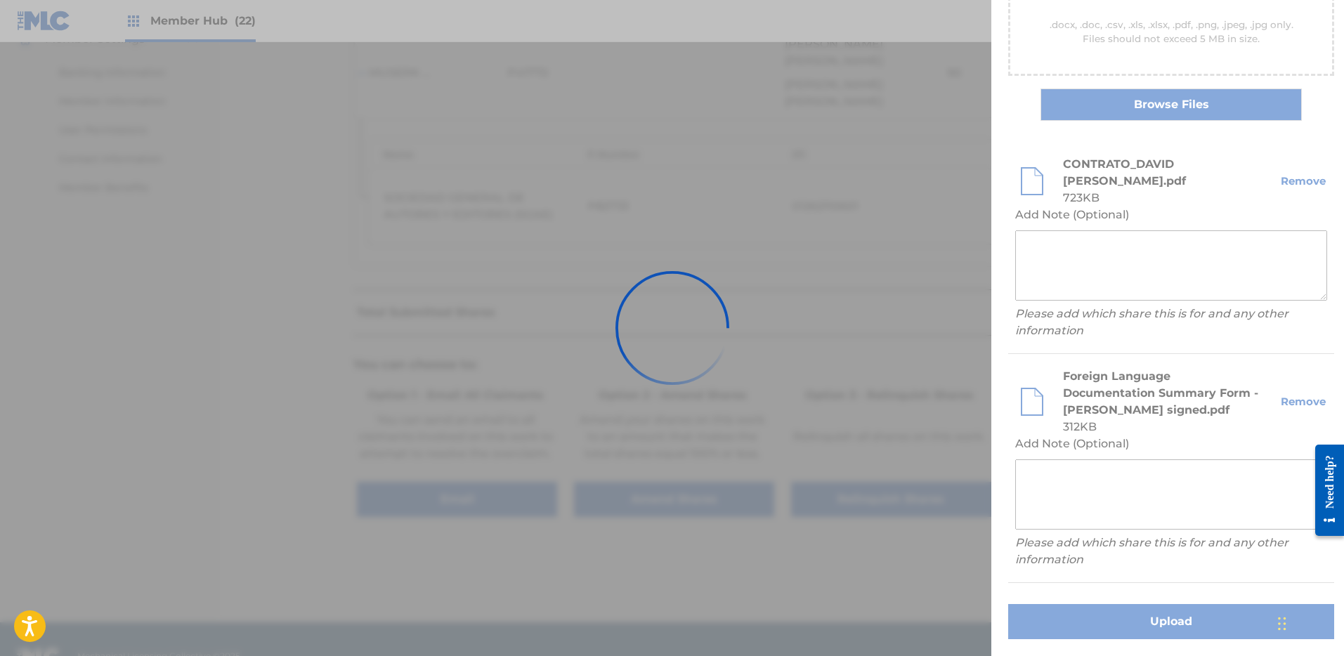
scroll to position [58, 0]
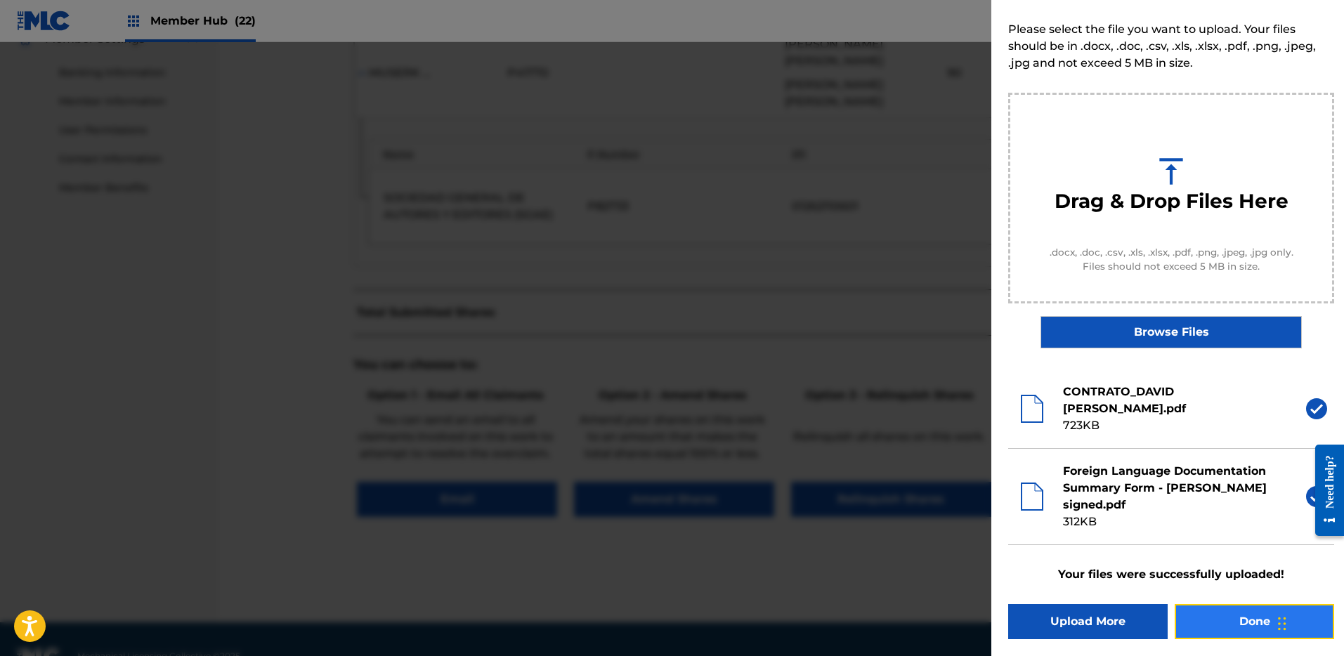
click at [1250, 627] on button "Done" at bounding box center [1253, 621] width 159 height 35
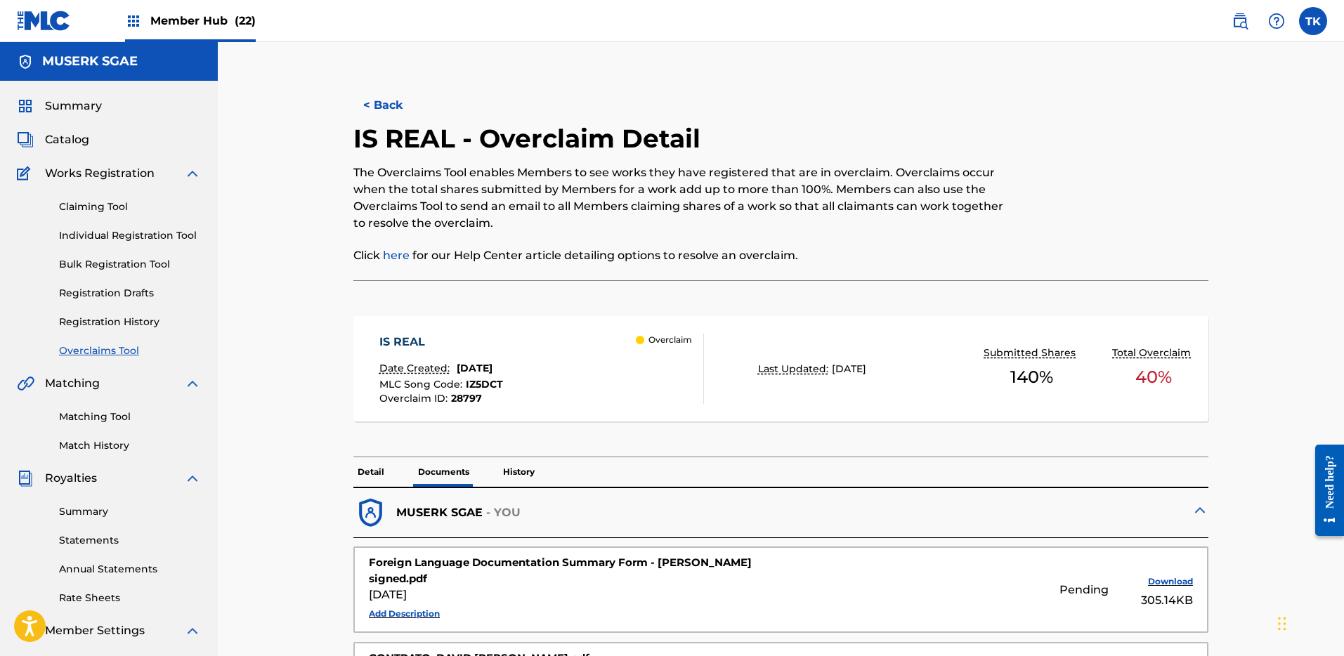
click at [117, 348] on link "Overclaims Tool" at bounding box center [130, 350] width 142 height 15
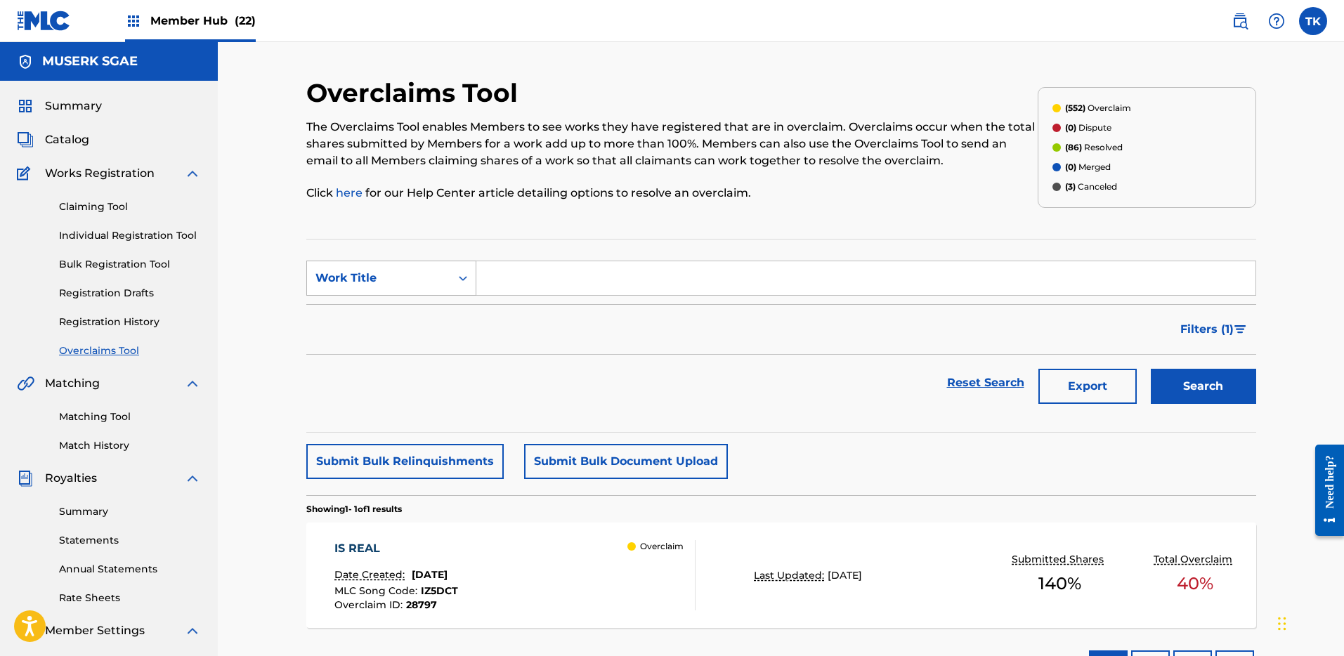
click at [431, 278] on div "Work Title" at bounding box center [378, 278] width 126 height 17
click at [419, 334] on div "Overclaim ID" at bounding box center [391, 348] width 169 height 35
click at [441, 304] on div "Filters ( 1 )" at bounding box center [781, 329] width 950 height 51
click at [426, 277] on div "Overclaim ID" at bounding box center [378, 278] width 126 height 17
click at [414, 315] on div "Work Title" at bounding box center [391, 313] width 169 height 35
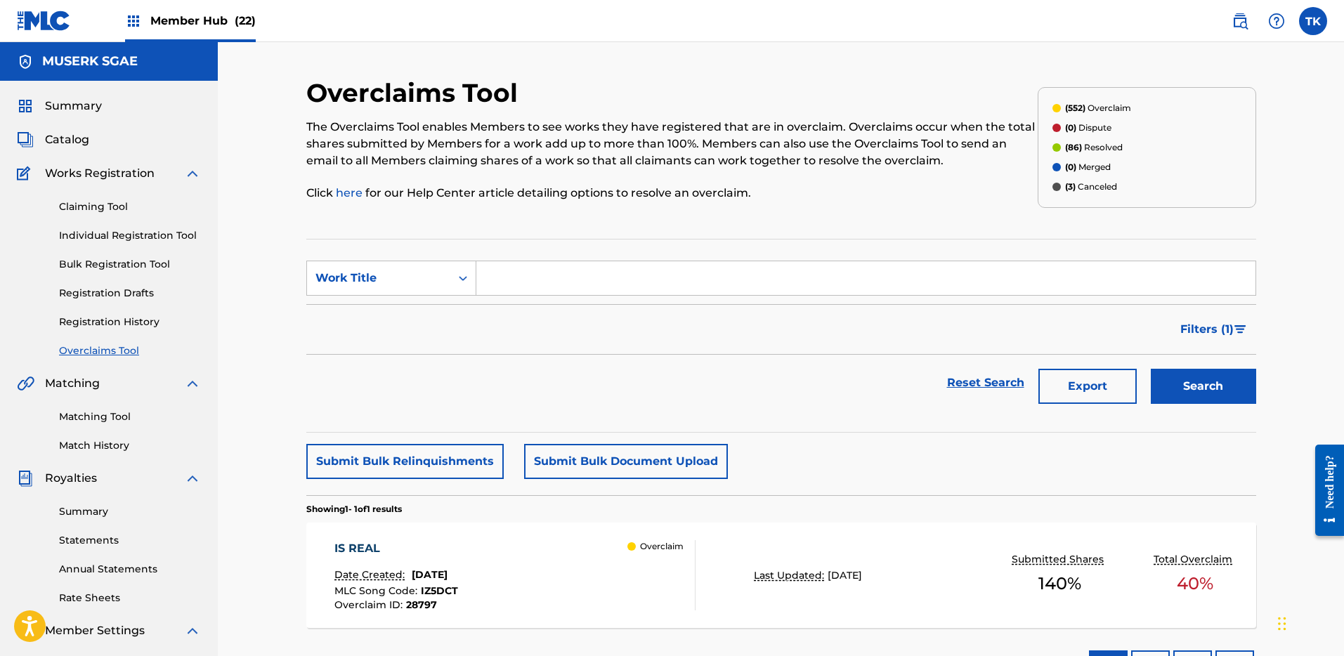
click at [534, 277] on input "Search Form" at bounding box center [865, 278] width 779 height 34
click at [444, 277] on div "Work Title" at bounding box center [378, 278] width 143 height 27
click at [428, 326] on div "MLC Song Code" at bounding box center [391, 313] width 169 height 35
click at [567, 276] on input "Search Form" at bounding box center [865, 278] width 779 height 34
paste input "TW75NE"
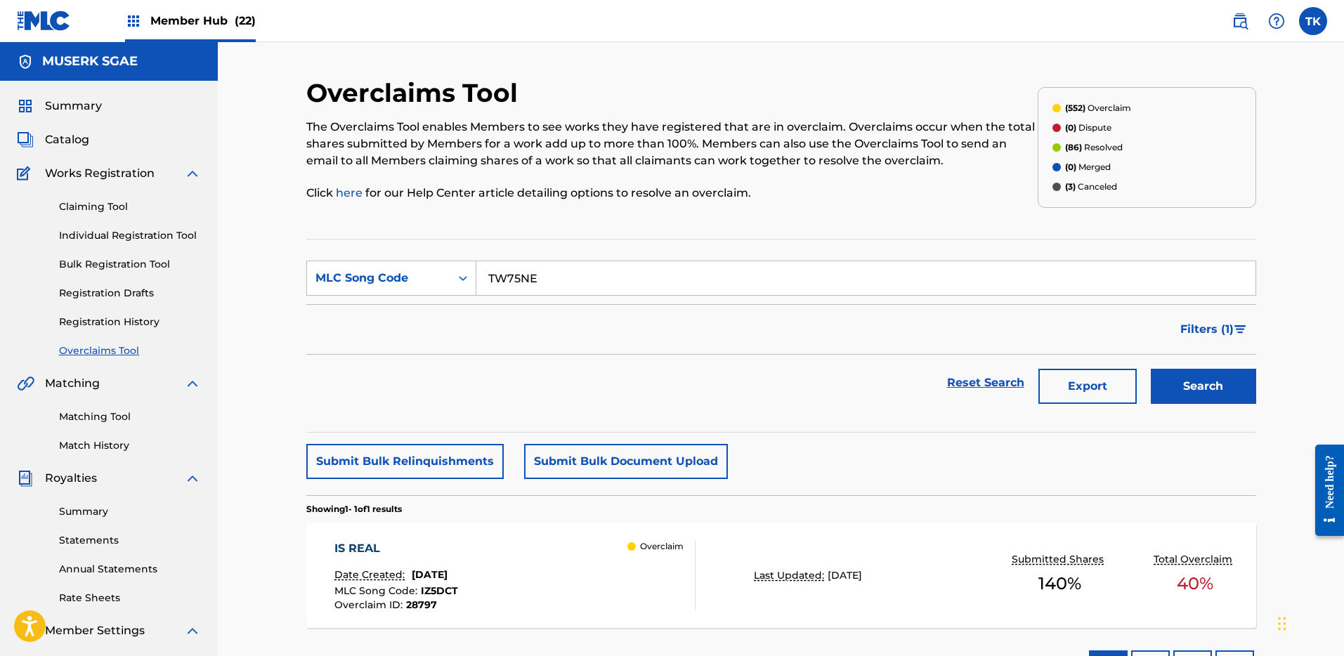
type input "TW75NE"
click at [1195, 386] on button "Search" at bounding box center [1203, 386] width 105 height 35
click at [659, 594] on div "Overclaim" at bounding box center [660, 575] width 67 height 70
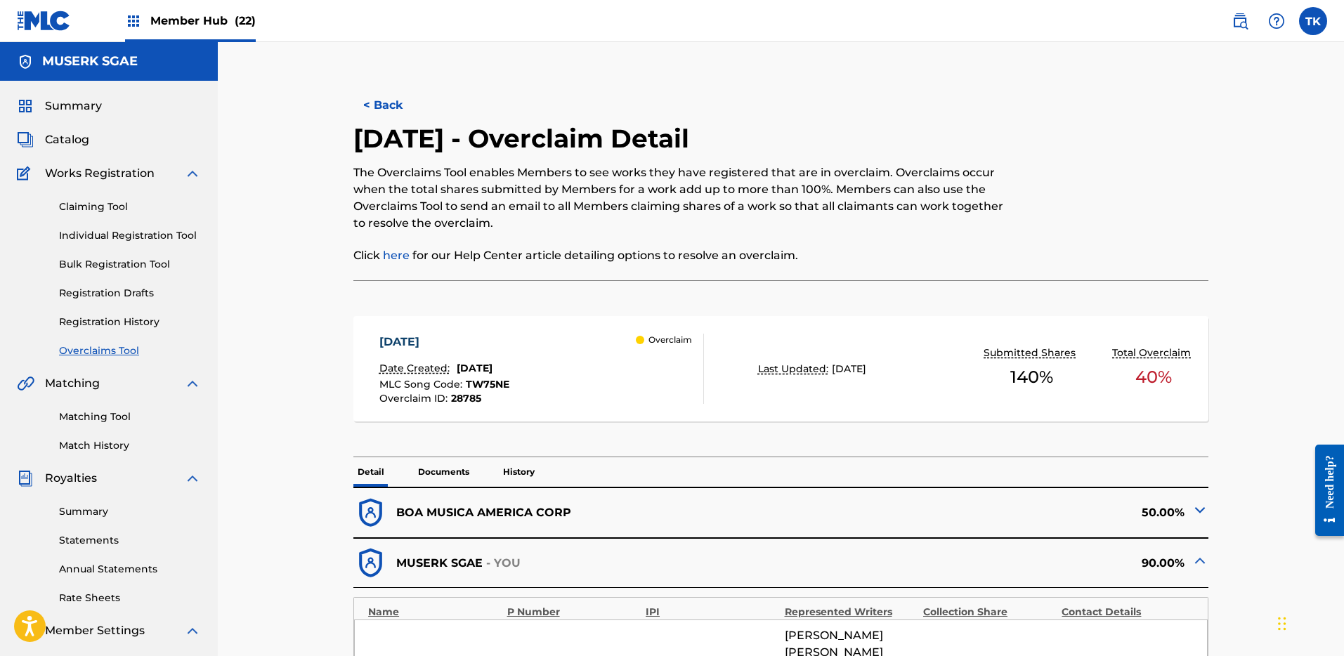
scroll to position [591, 0]
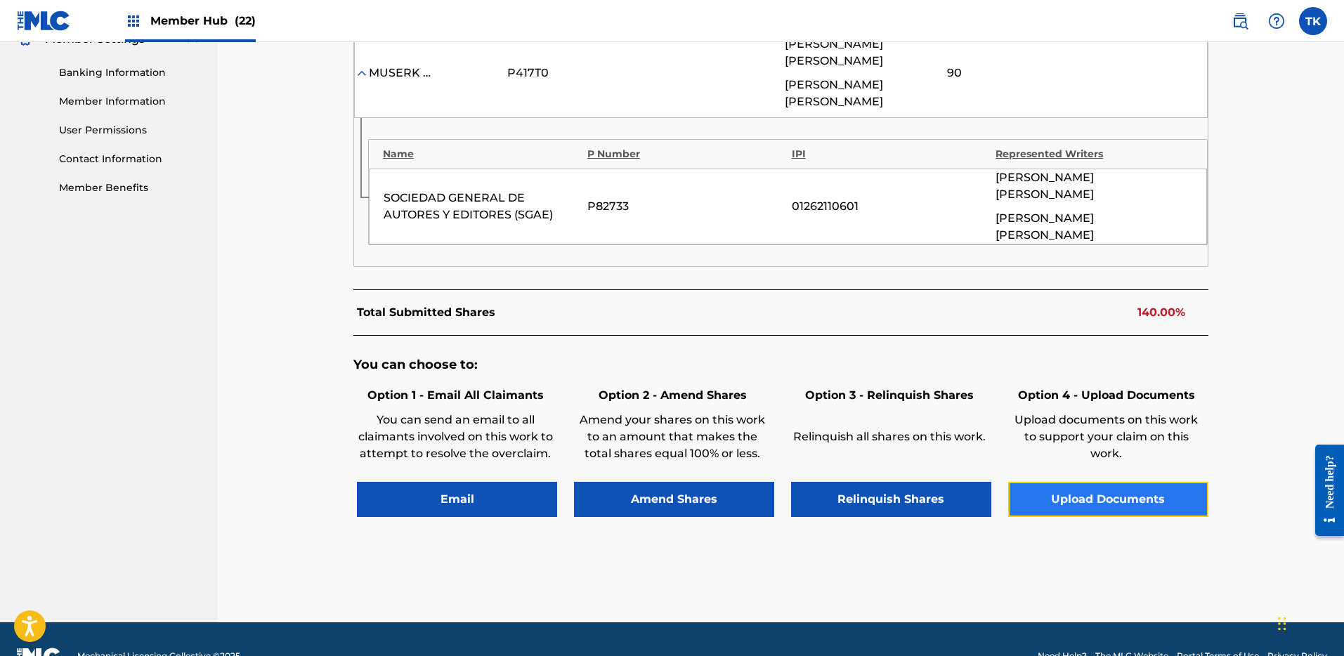
click at [1101, 482] on button "Upload Documents" at bounding box center [1108, 499] width 200 height 35
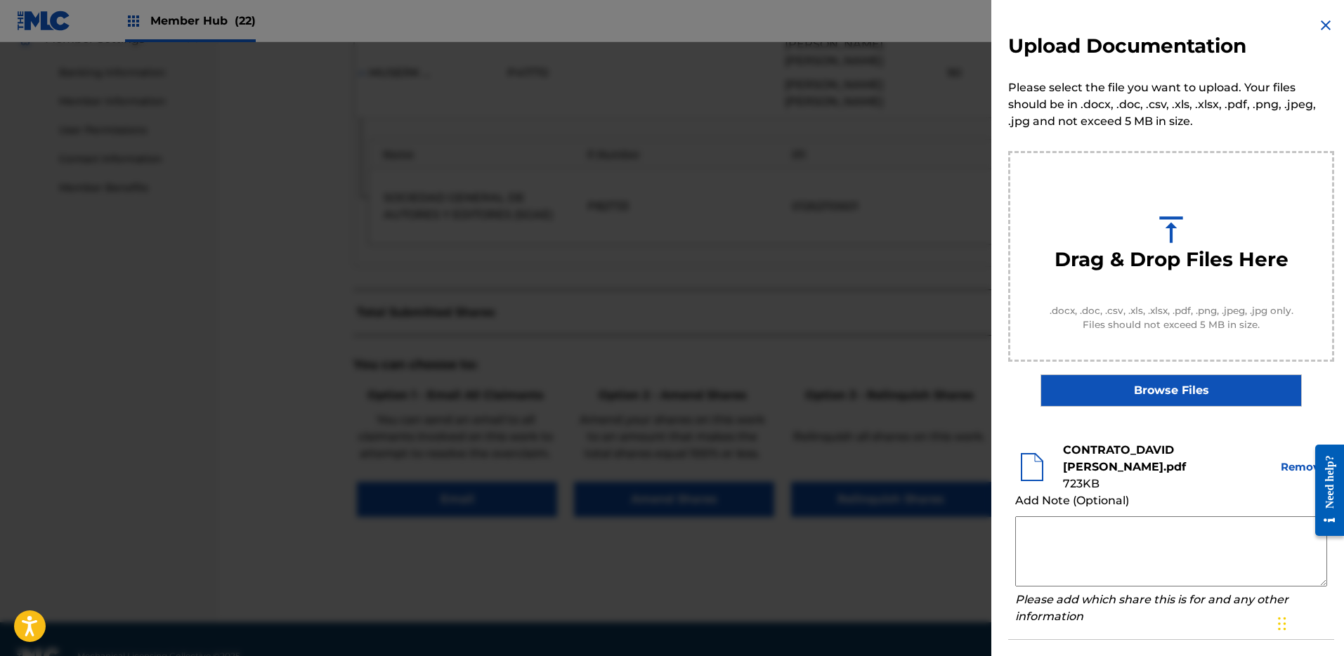
scroll to position [303, 0]
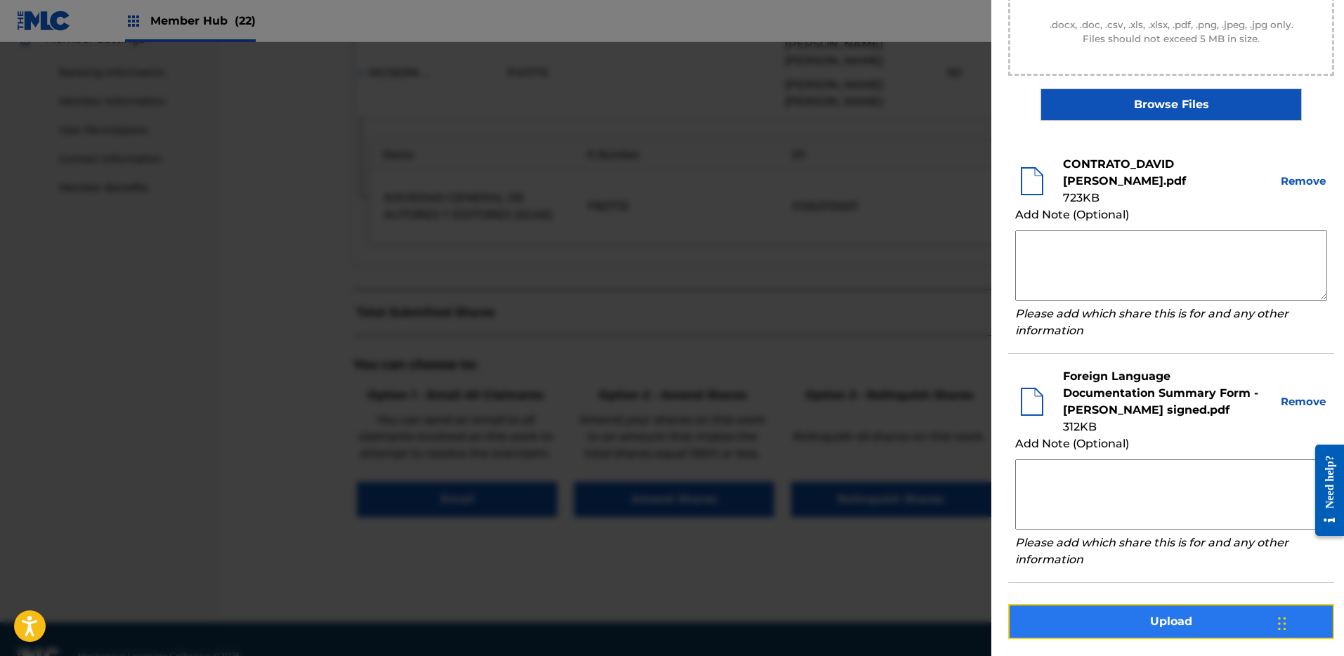
click at [1162, 621] on button "Upload" at bounding box center [1171, 621] width 326 height 35
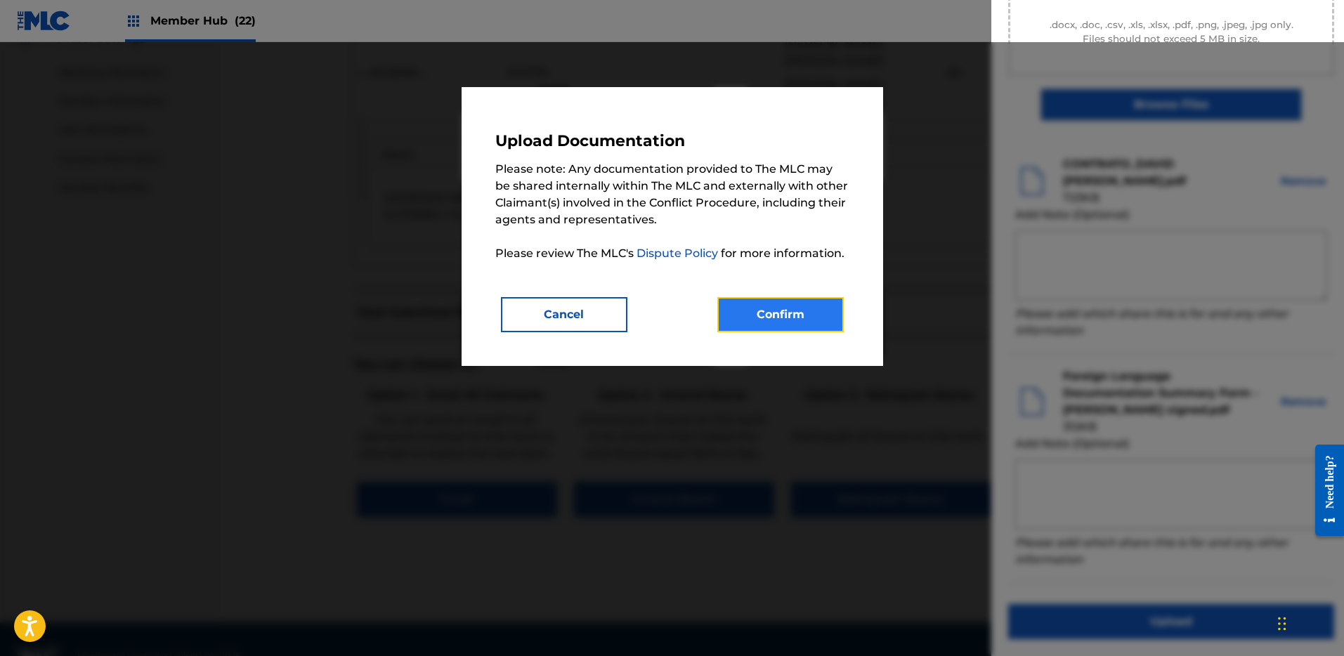
click at [800, 310] on button "Confirm" at bounding box center [780, 314] width 126 height 35
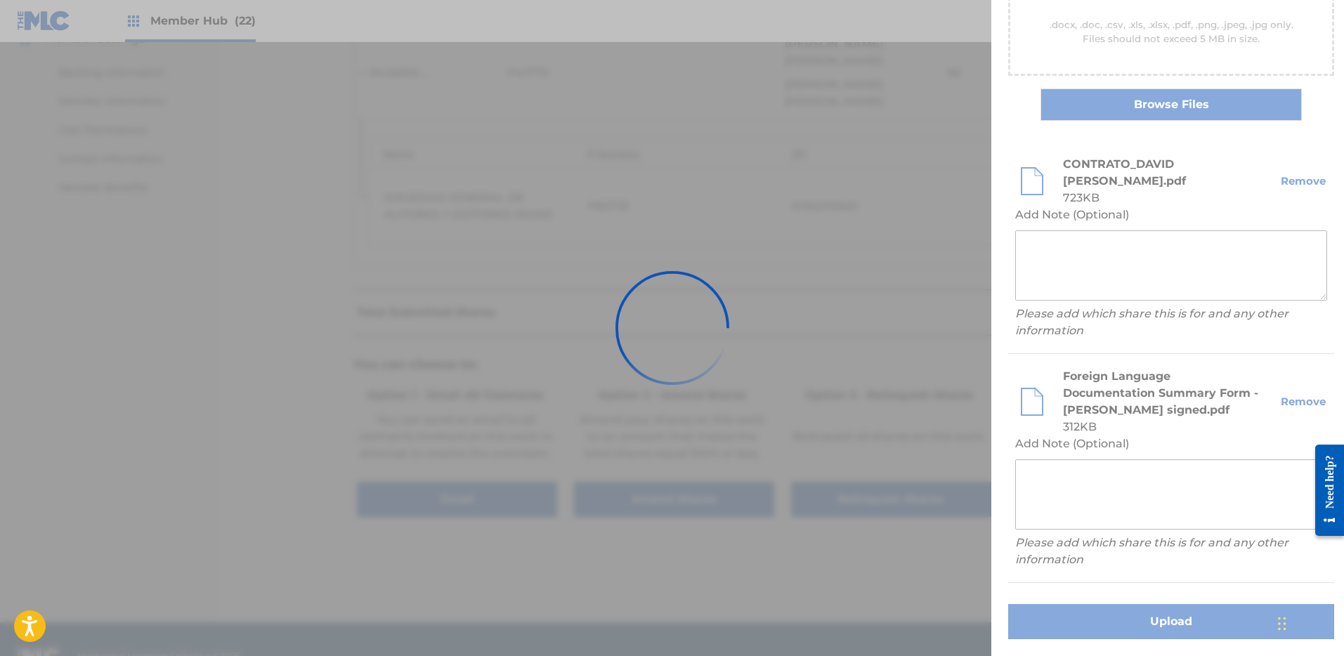
scroll to position [58, 0]
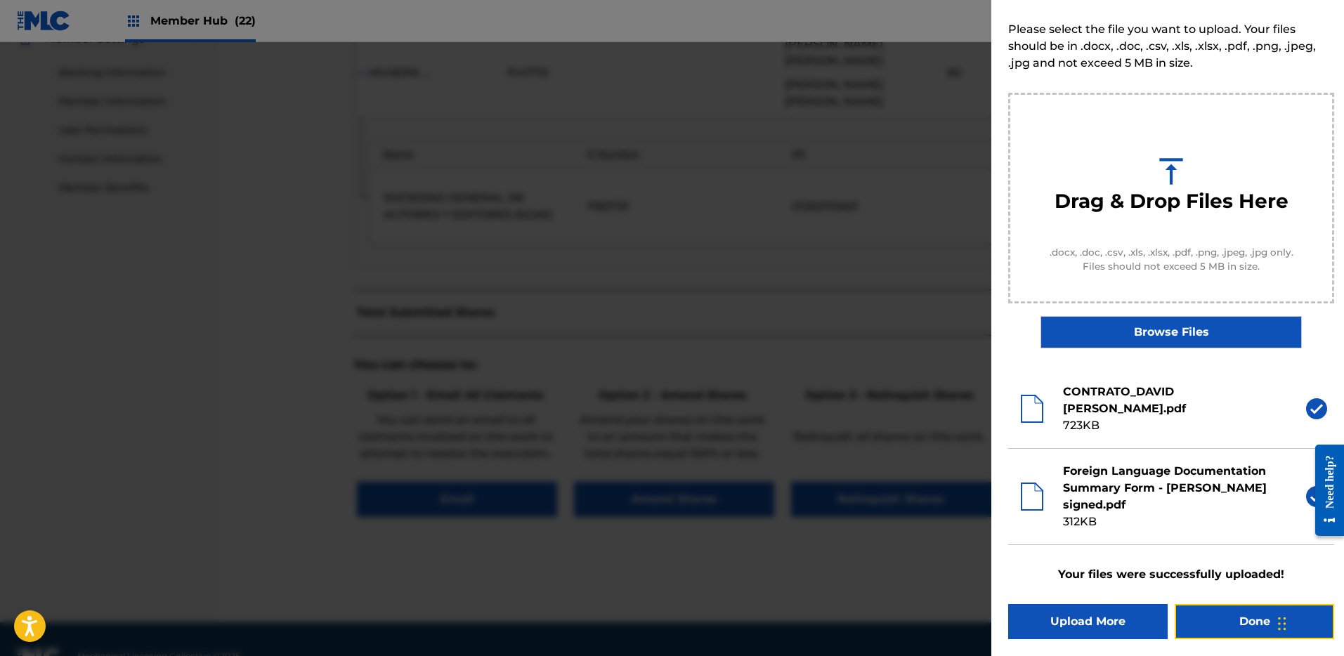
click at [1240, 617] on button "Done" at bounding box center [1253, 621] width 159 height 35
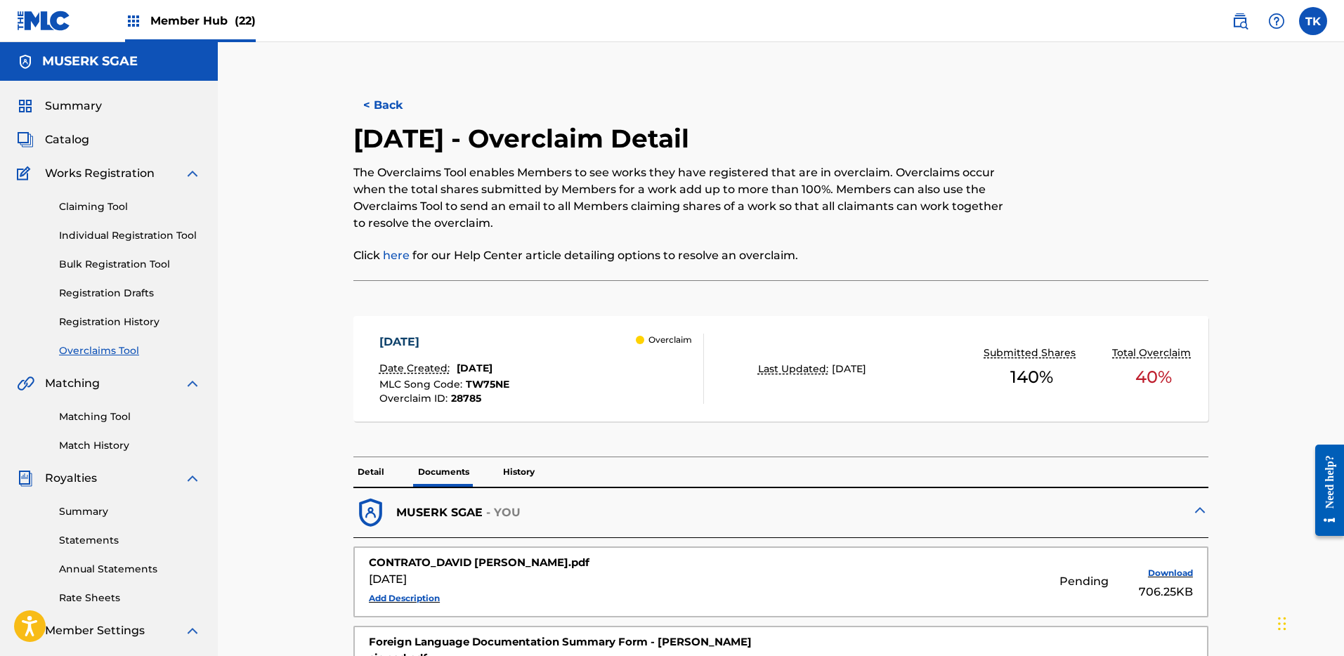
click at [108, 347] on link "Overclaims Tool" at bounding box center [130, 350] width 142 height 15
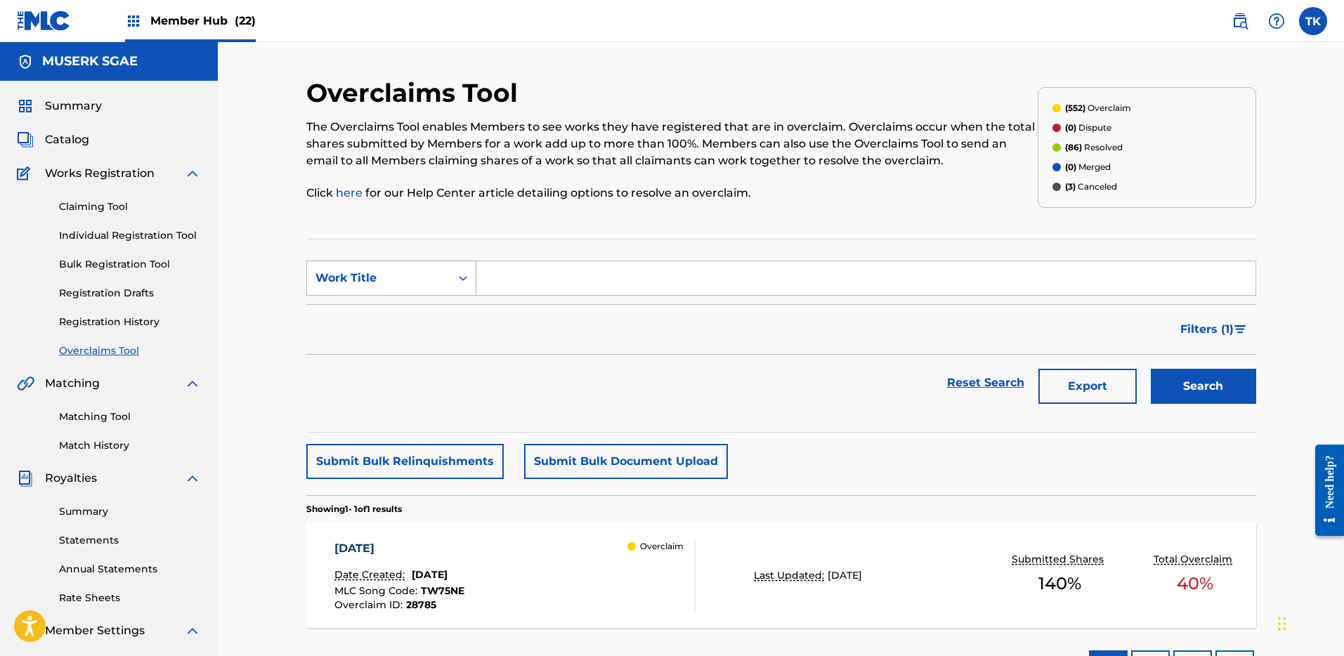
click at [445, 276] on div "Work Title" at bounding box center [391, 278] width 170 height 35
click at [443, 320] on div "MLC Song Code" at bounding box center [391, 313] width 169 height 35
click at [511, 275] on input "Search Form" at bounding box center [865, 278] width 779 height 34
paste input "N96MIP"
type input "N96MIP"
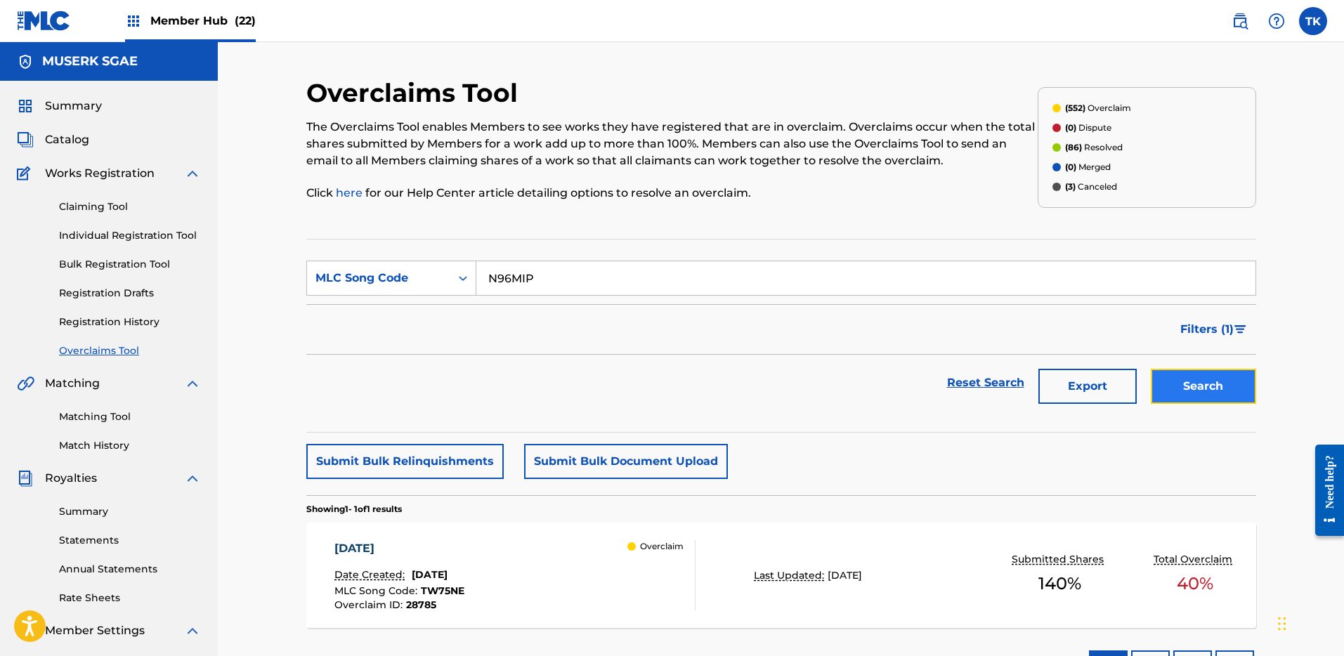
click at [1184, 377] on button "Search" at bounding box center [1203, 386] width 105 height 35
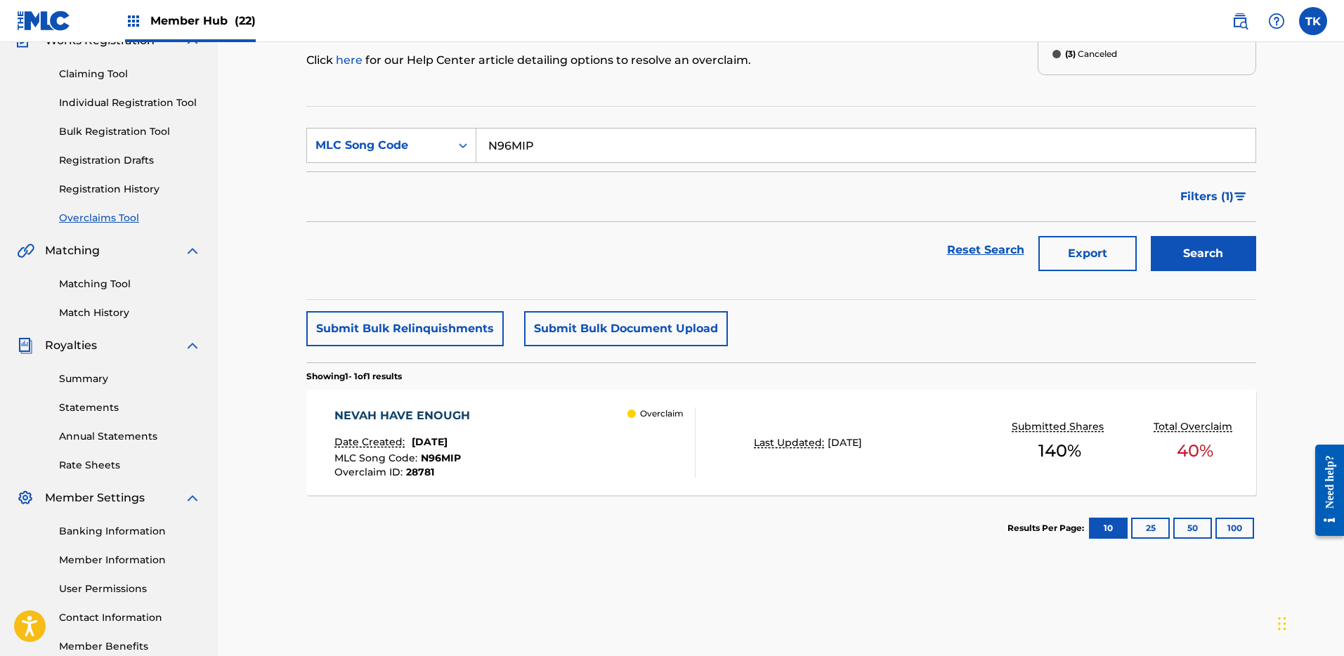
click at [589, 467] on div "NEVAH HAVE ENOUGH Date Created: [DATE] MLC Song Code : N96MIP Overclaim ID : 28…" at bounding box center [514, 442] width 361 height 70
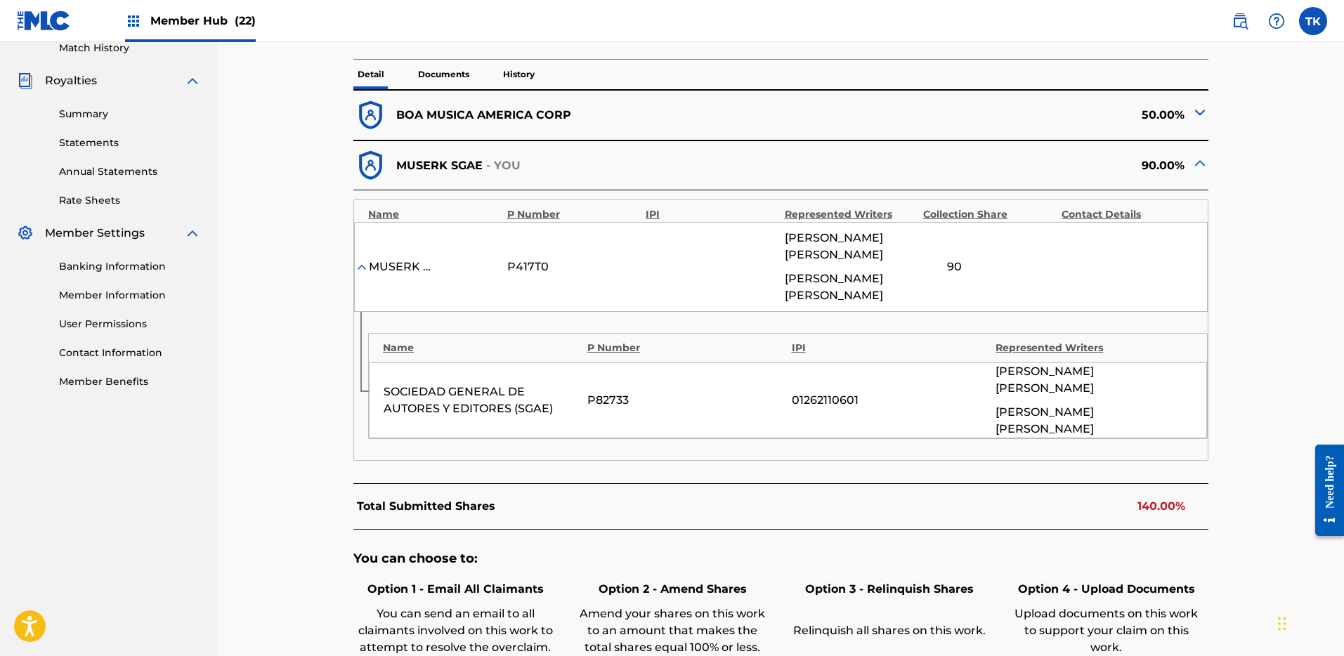
scroll to position [591, 0]
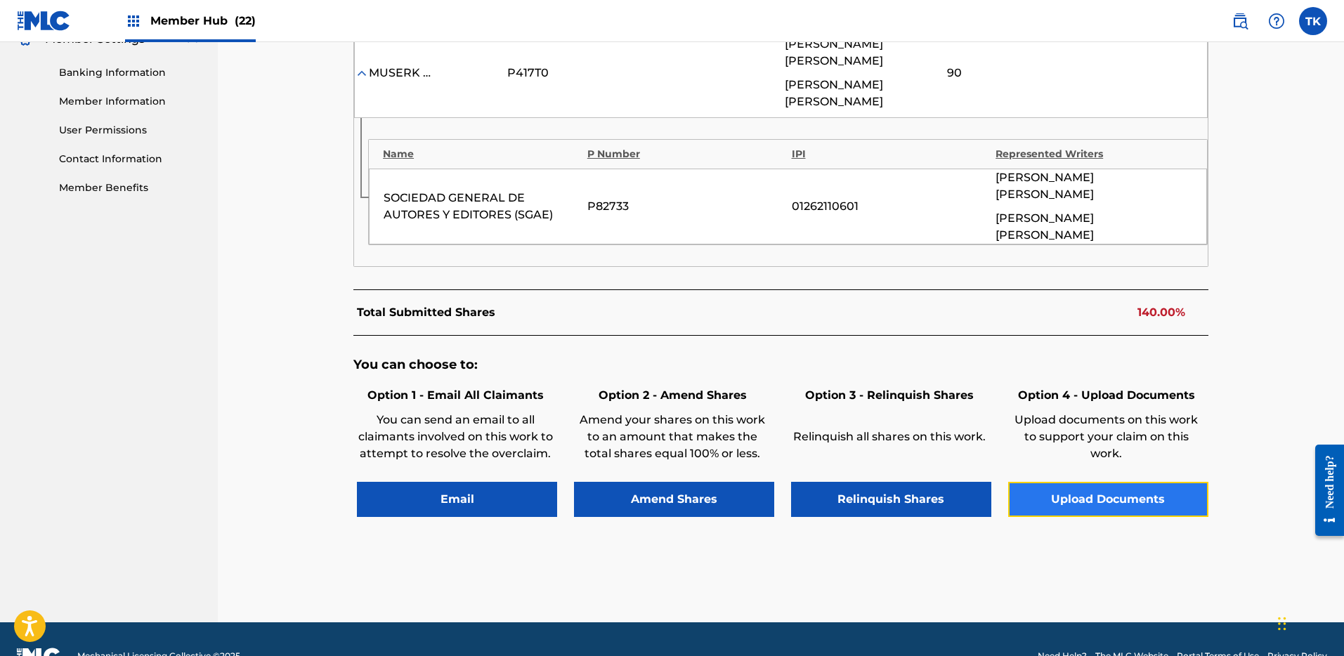
click at [1136, 482] on button "Upload Documents" at bounding box center [1108, 499] width 200 height 35
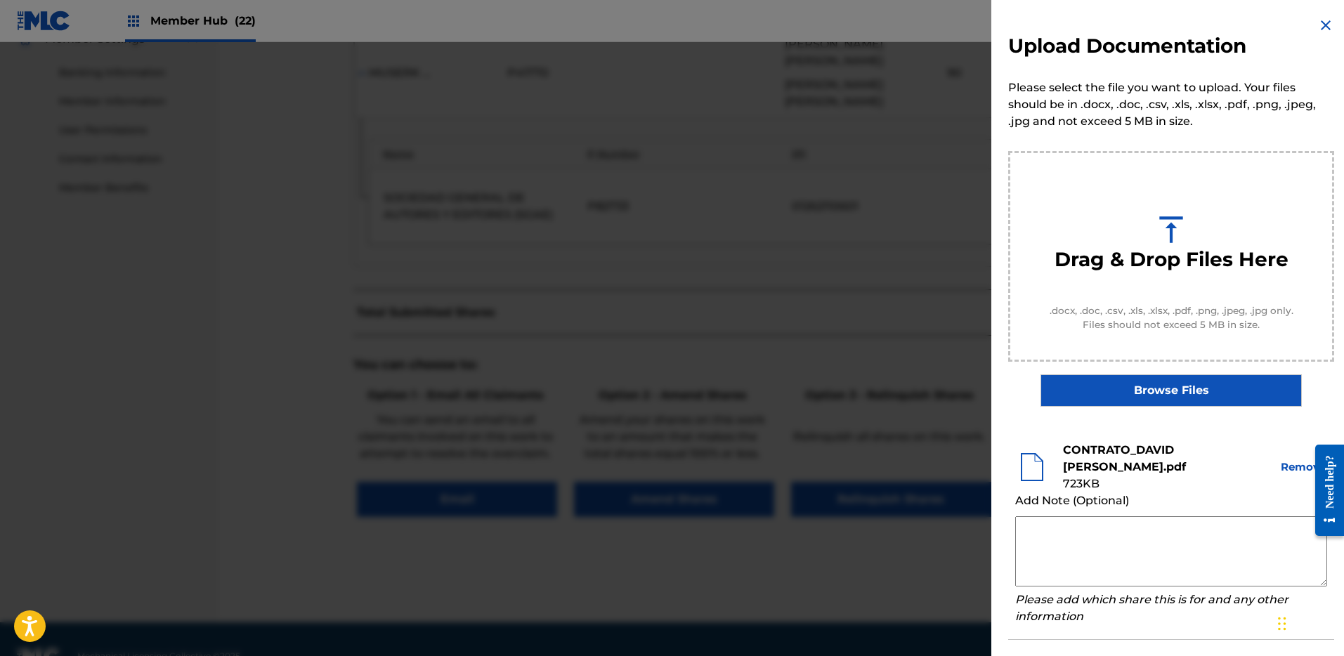
scroll to position [303, 0]
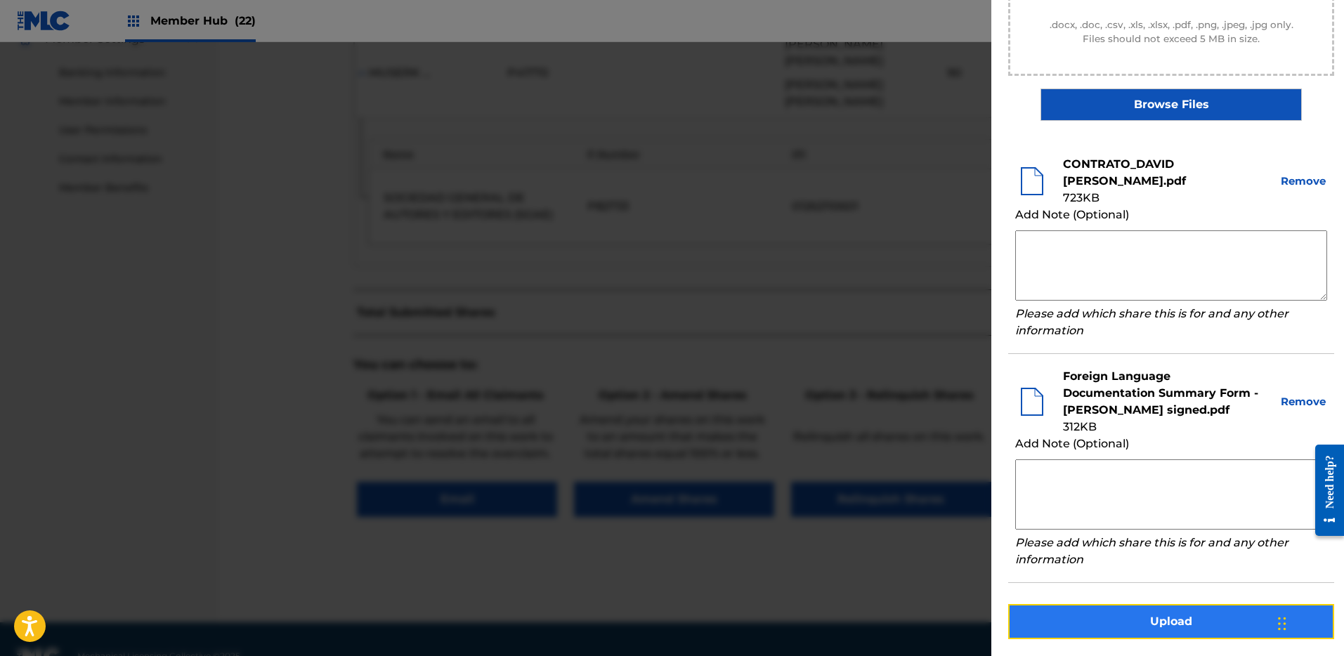
click at [1184, 610] on button "Upload" at bounding box center [1171, 621] width 326 height 35
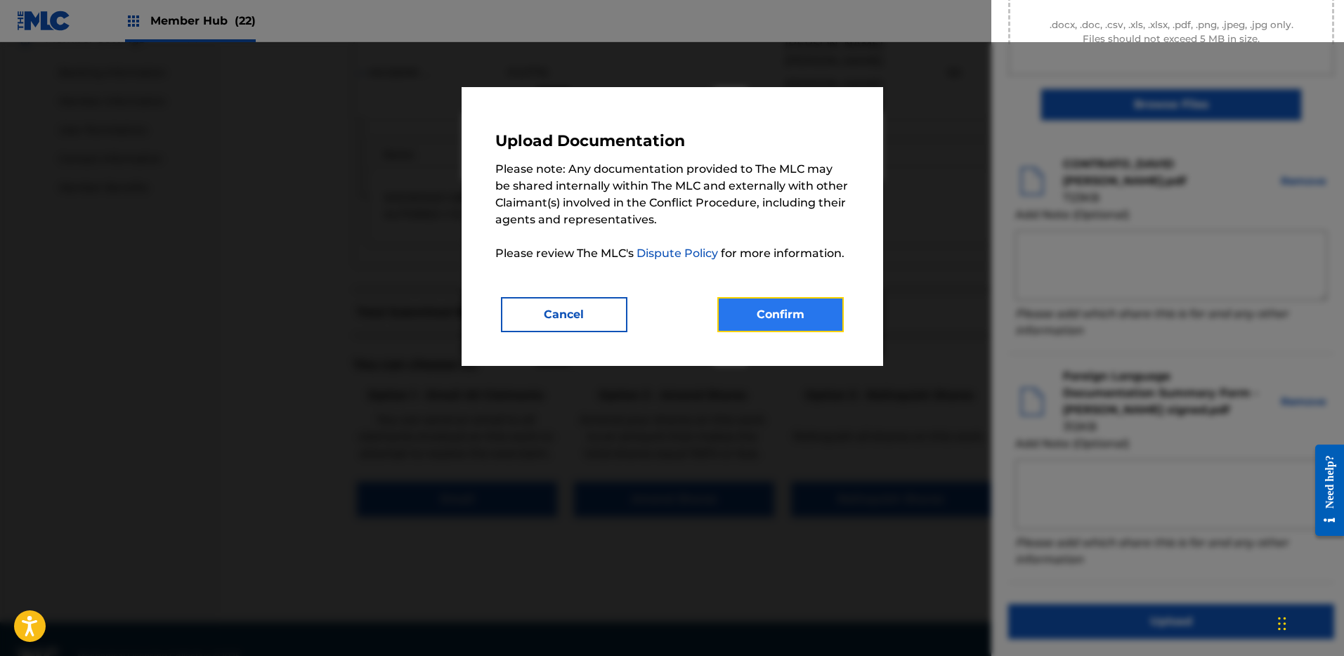
click at [792, 330] on button "Confirm" at bounding box center [780, 314] width 126 height 35
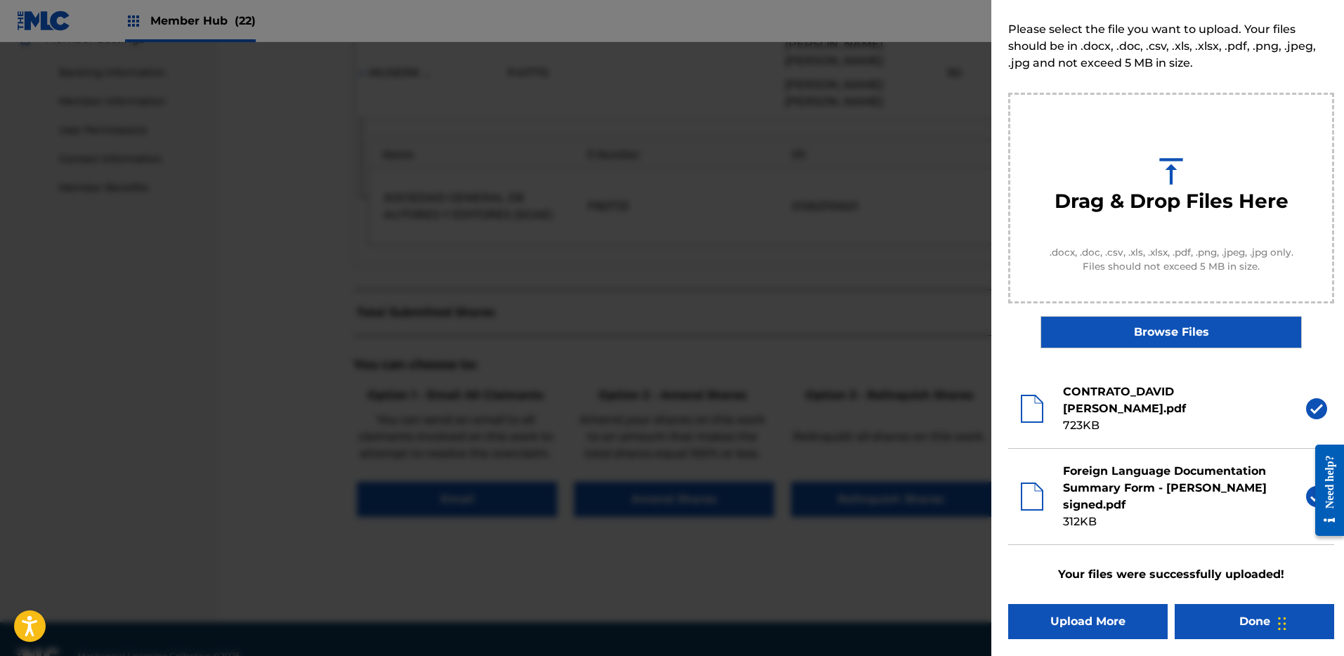
scroll to position [58, 0]
click at [1240, 623] on button "Done" at bounding box center [1253, 621] width 159 height 35
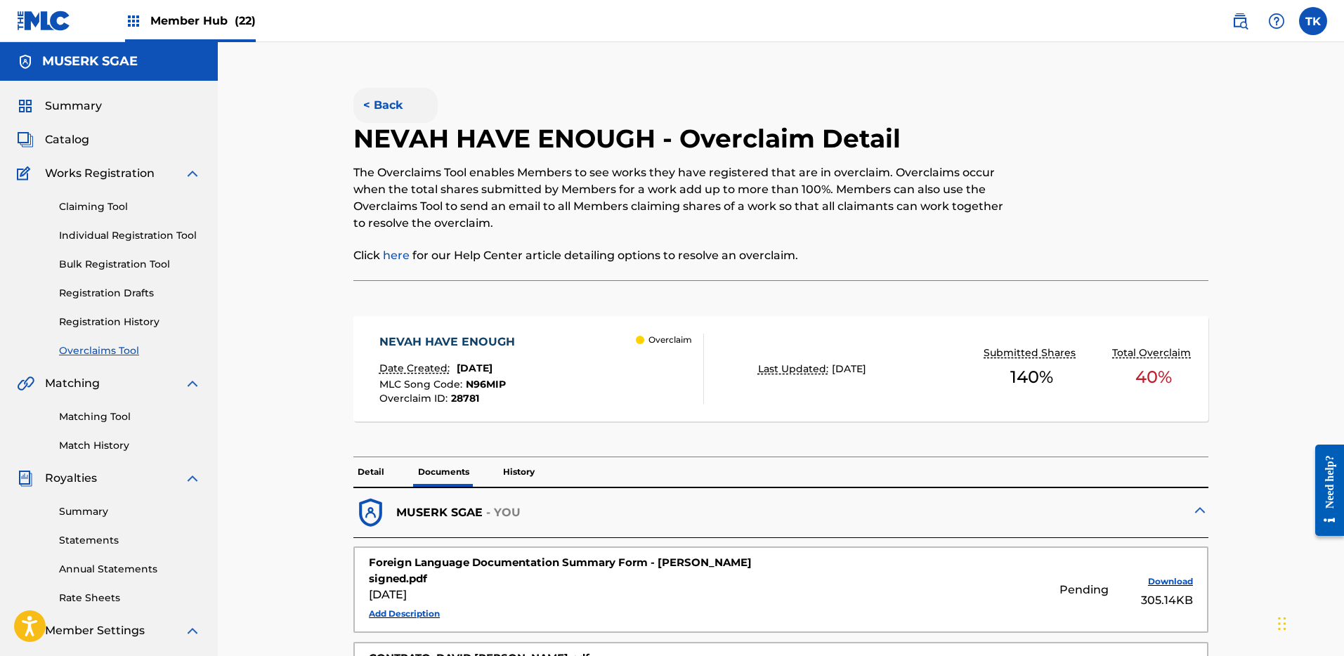
click at [404, 108] on button "< Back" at bounding box center [395, 105] width 84 height 35
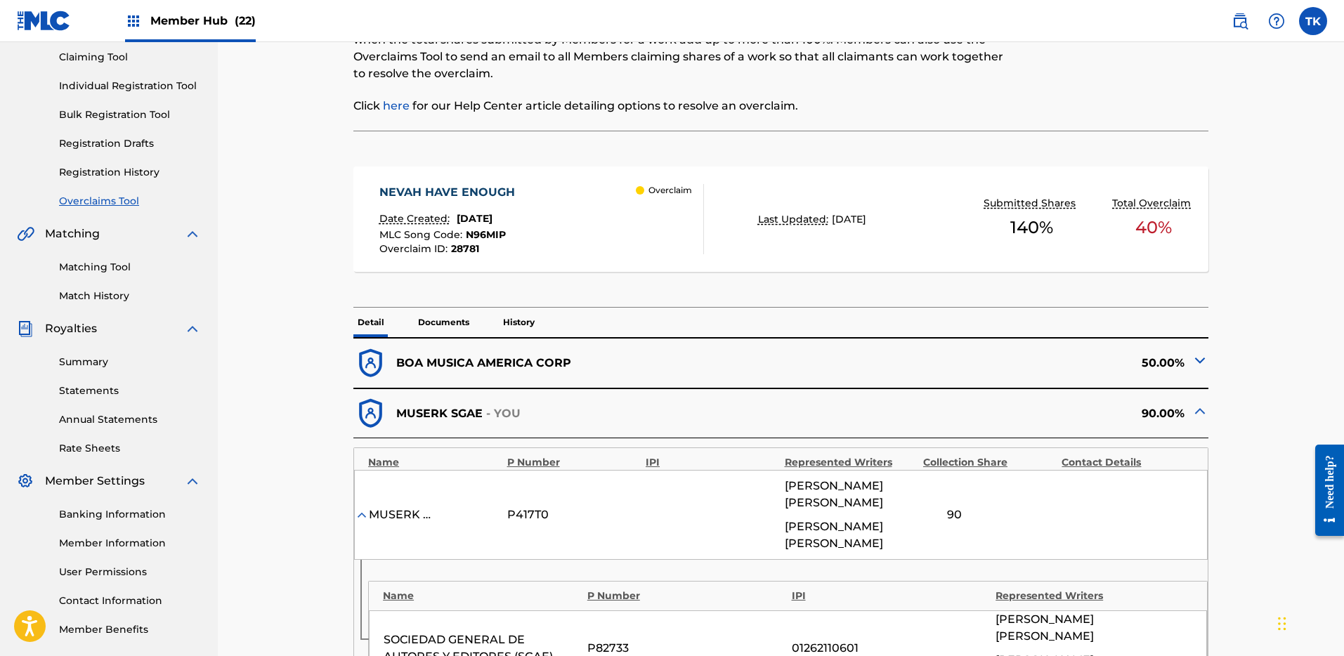
scroll to position [140, 0]
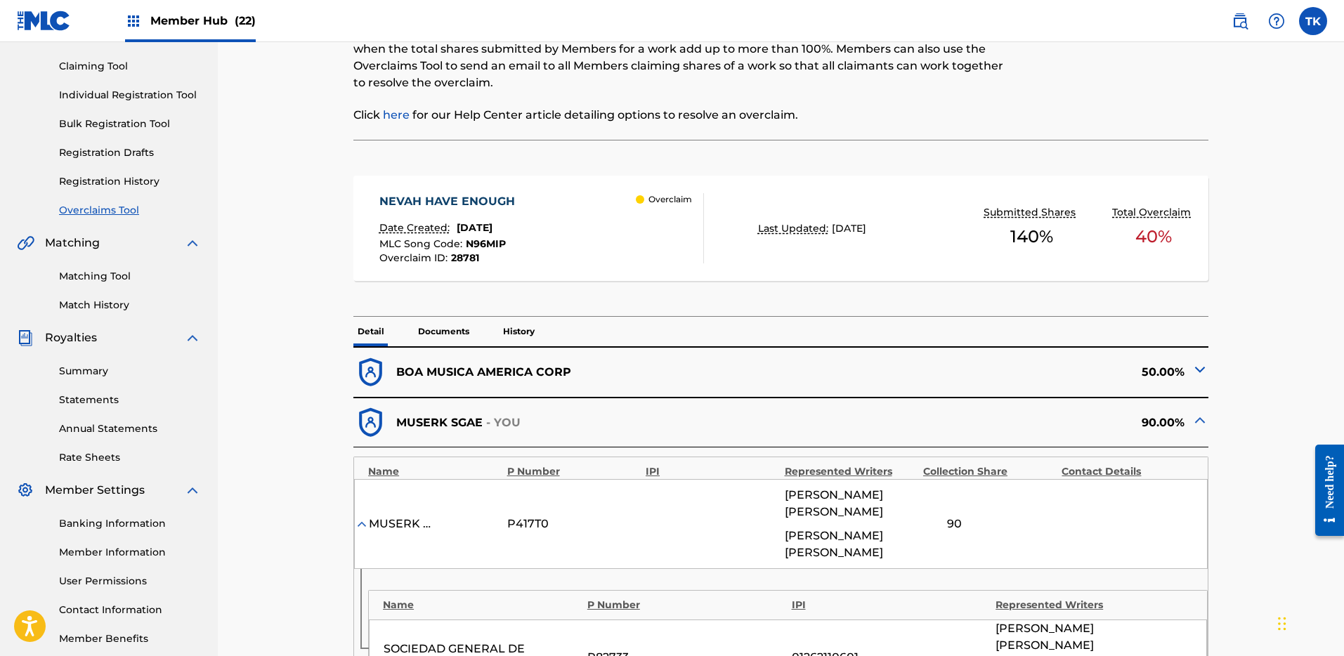
click at [104, 200] on div "Claiming Tool Individual Registration Tool Bulk Registration Tool Registration …" at bounding box center [109, 129] width 184 height 176
click at [106, 204] on link "Overclaims Tool" at bounding box center [130, 210] width 142 height 15
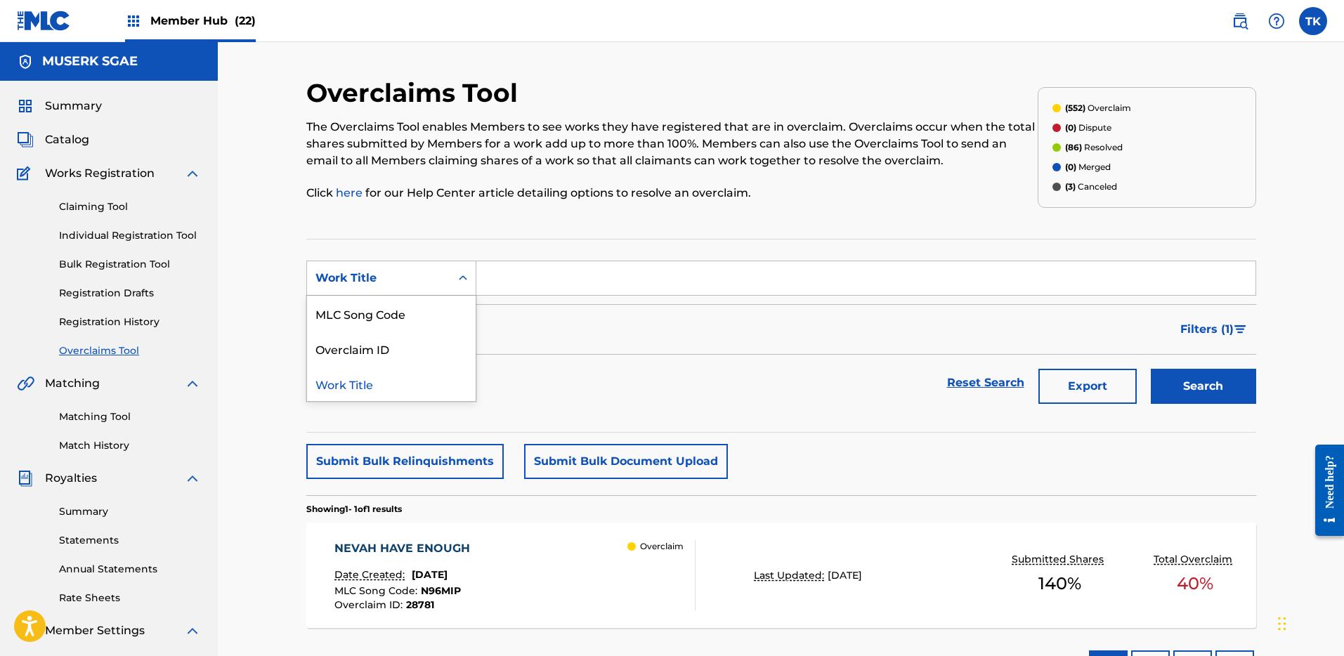
click at [395, 277] on div "Work Title" at bounding box center [378, 278] width 126 height 17
click at [407, 299] on div "MLC Song Code" at bounding box center [391, 313] width 169 height 35
drag, startPoint x: 409, startPoint y: 297, endPoint x: 560, endPoint y: 282, distance: 151.7
click at [527, 279] on input "Search Form" at bounding box center [865, 278] width 779 height 34
paste input "TW75TP"
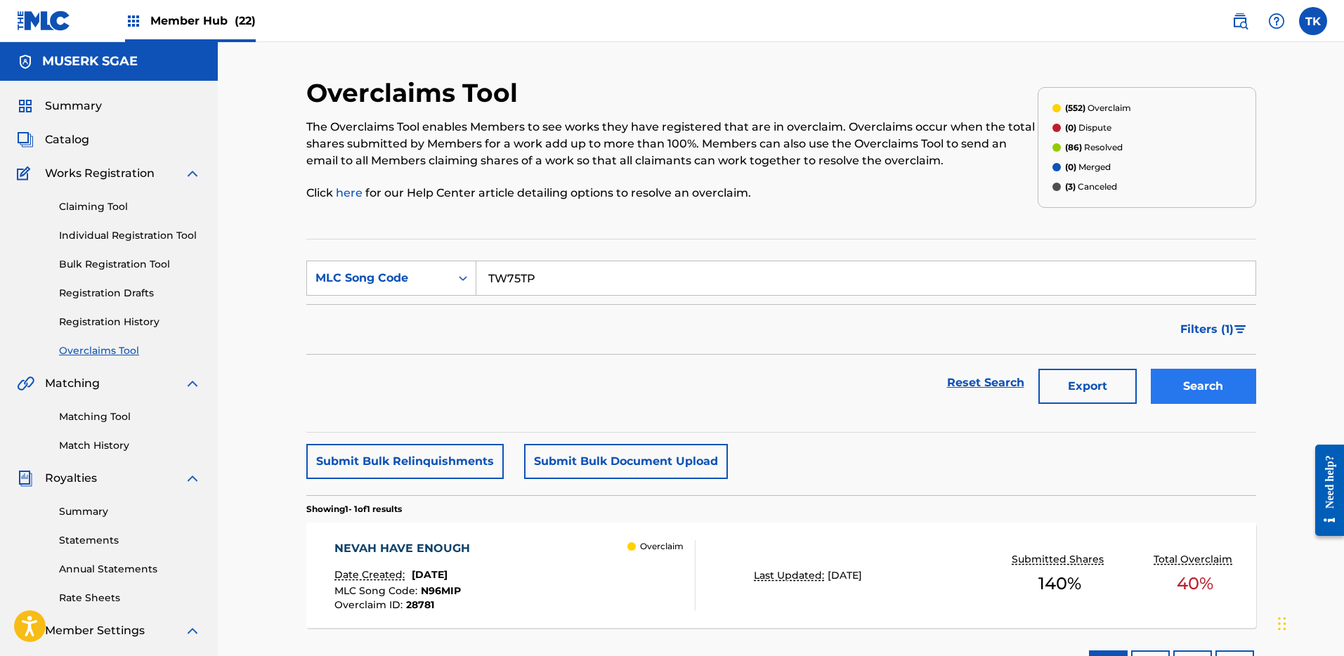
type input "TW75TP"
click at [1200, 386] on button "Search" at bounding box center [1203, 386] width 105 height 35
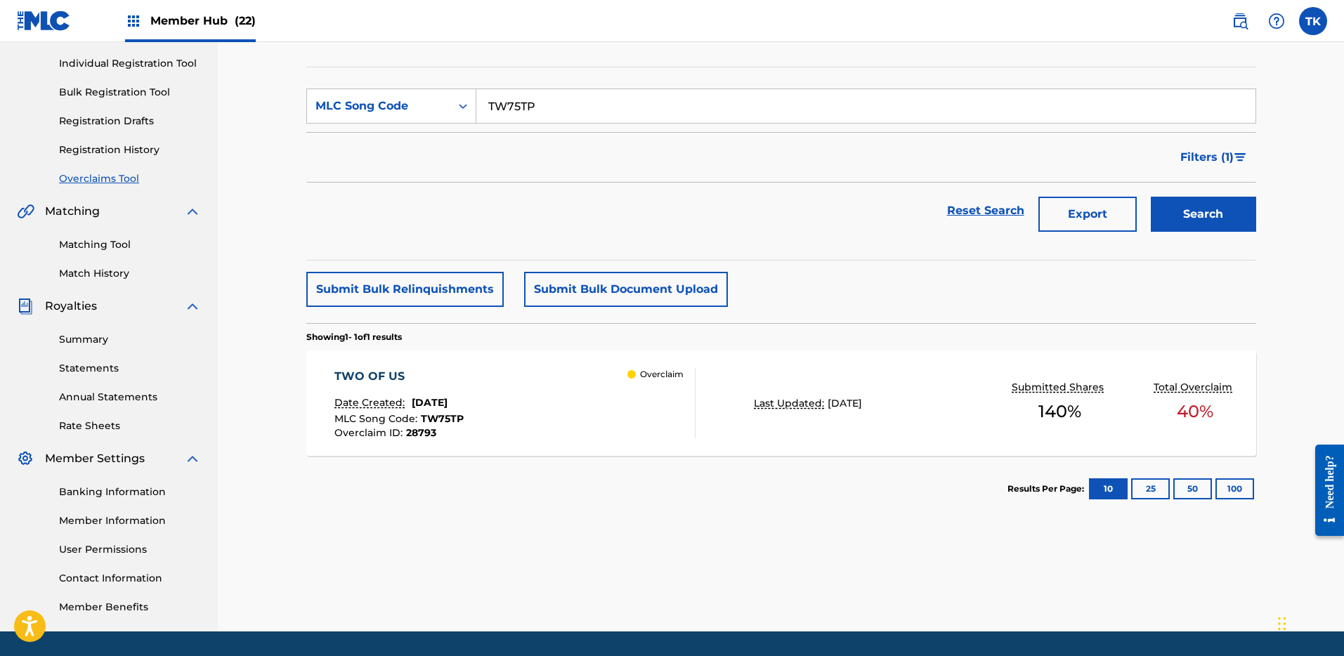
scroll to position [215, 0]
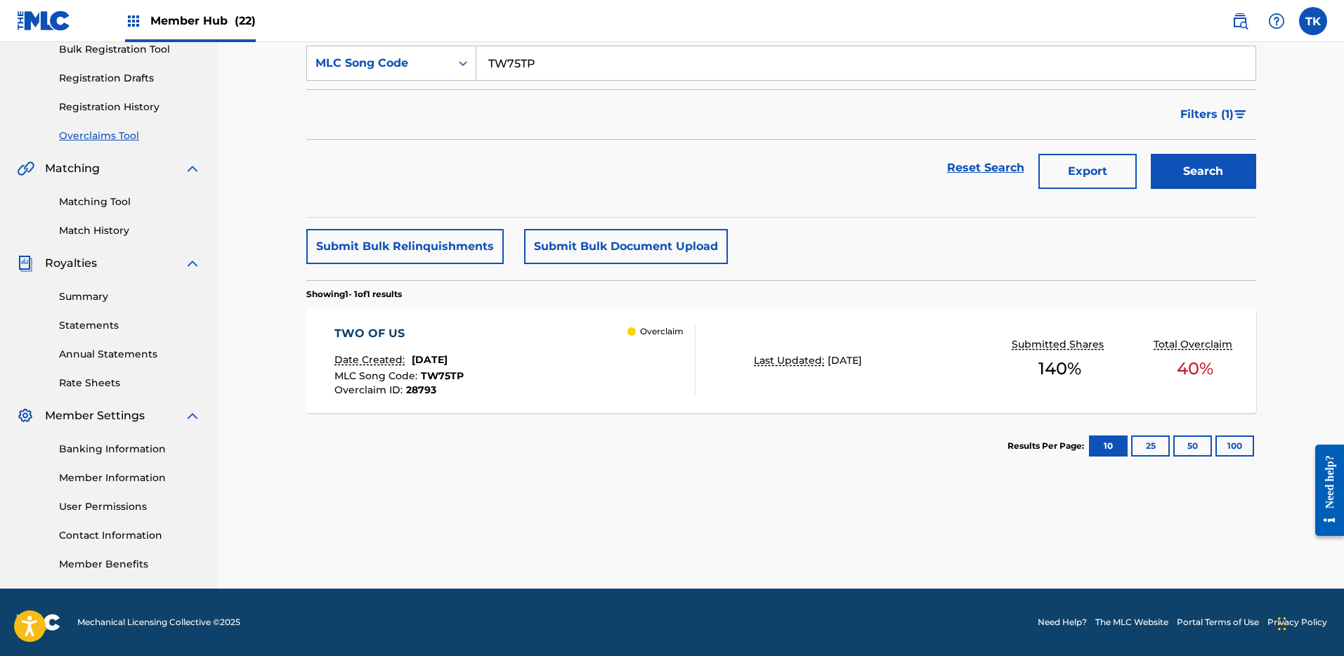
click at [901, 368] on div "TWO OF US Date Created: [DATE] MLC Song Code : TW75TP Overclaim ID : 28793 Over…" at bounding box center [781, 360] width 950 height 105
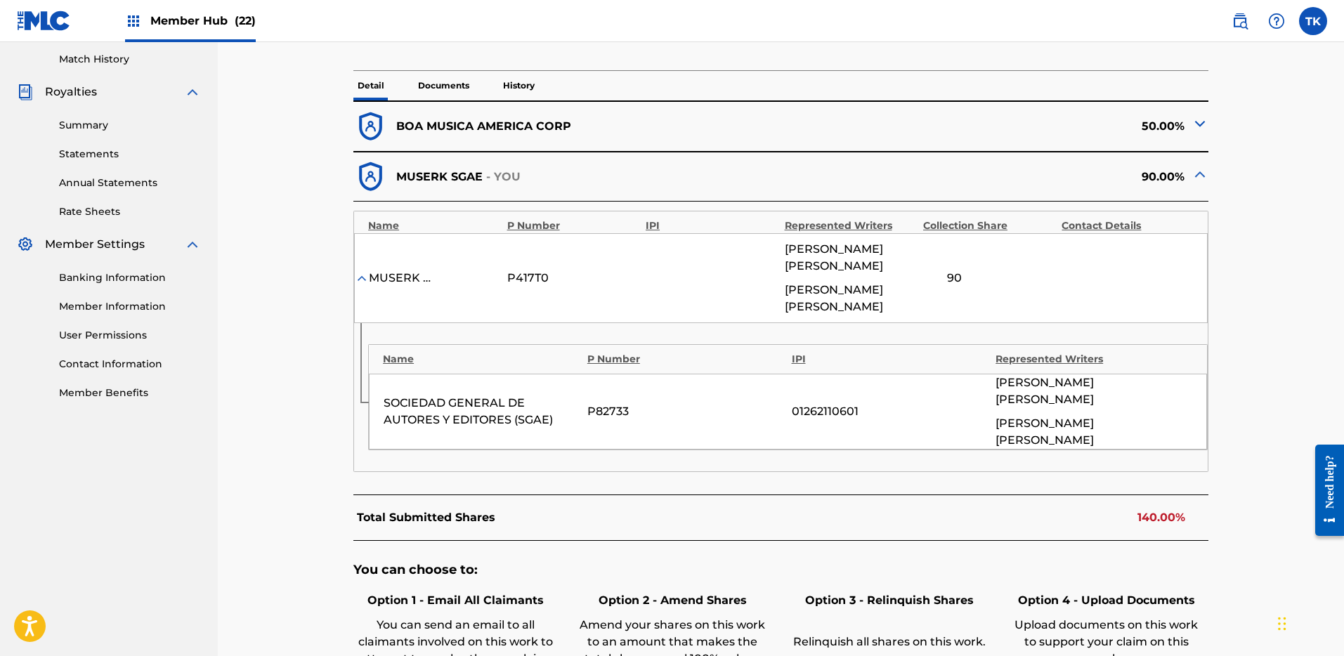
scroll to position [591, 0]
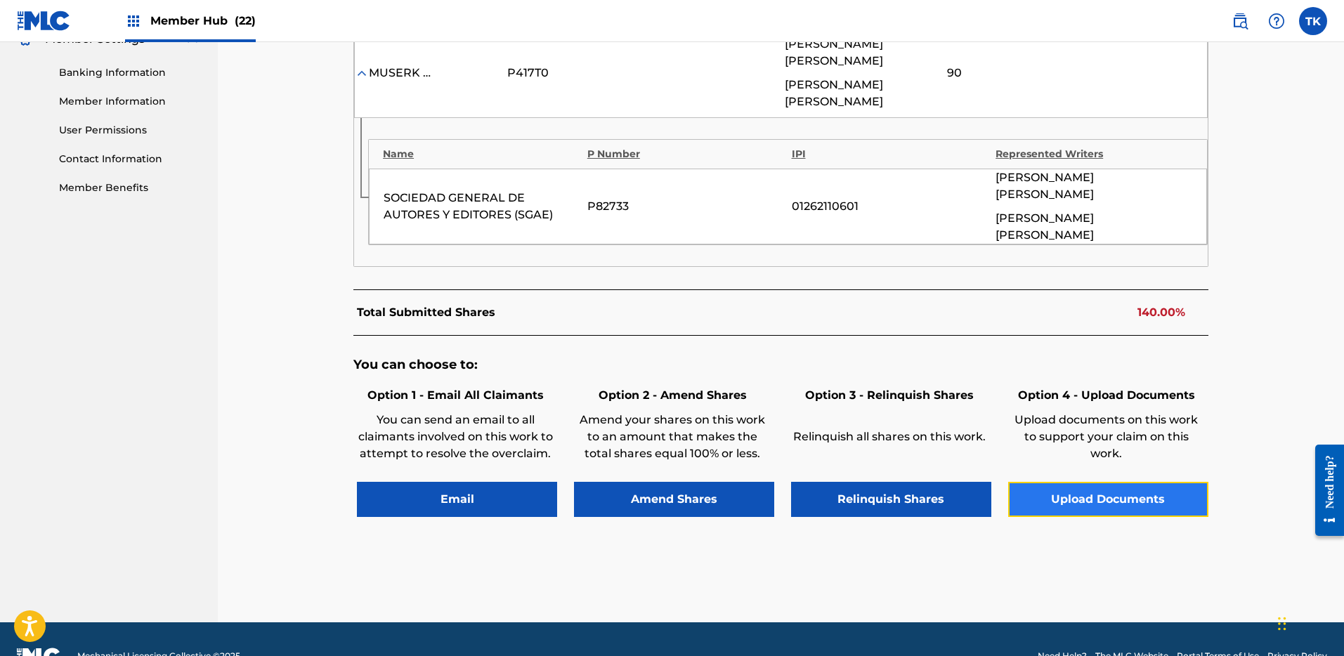
click at [1112, 482] on button "Upload Documents" at bounding box center [1108, 499] width 200 height 35
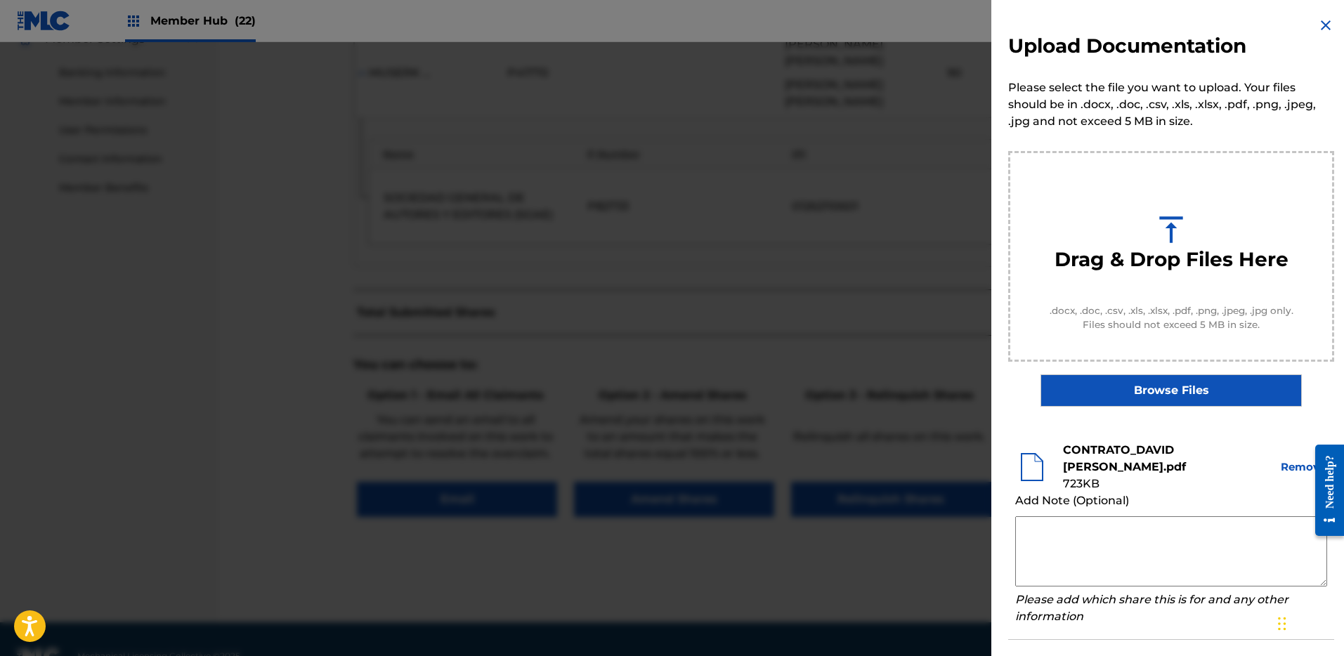
scroll to position [303, 0]
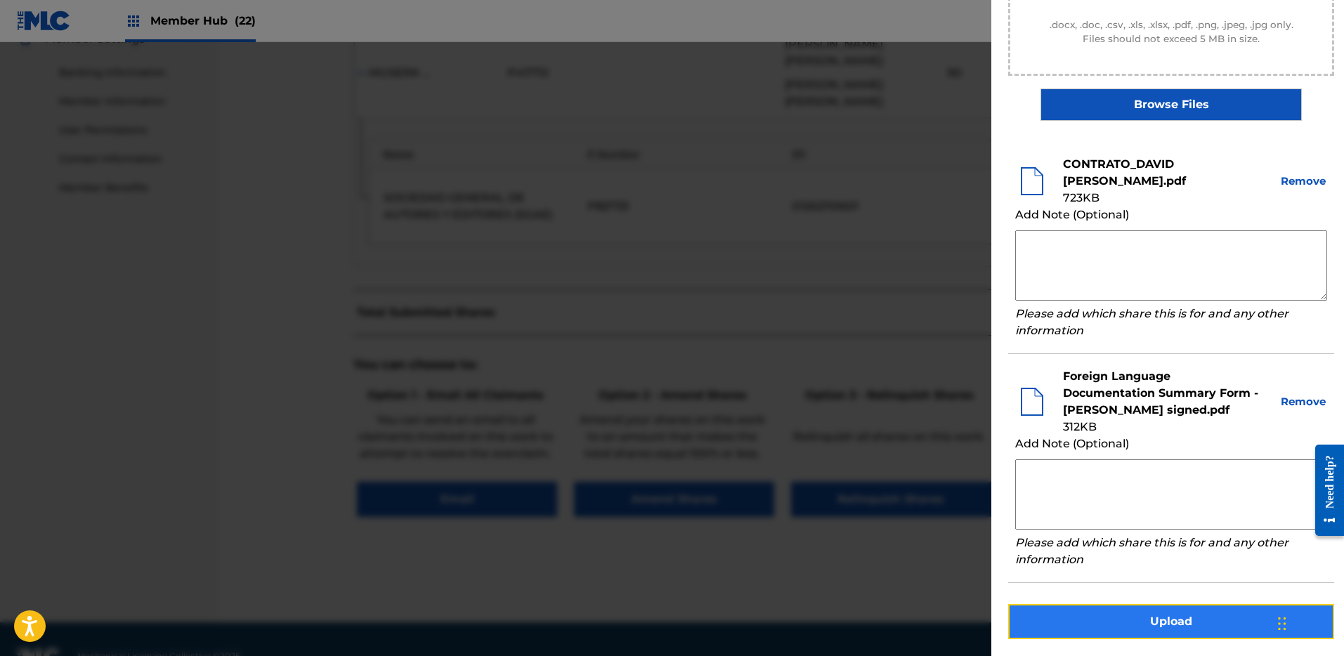
click at [1222, 624] on button "Upload" at bounding box center [1171, 621] width 326 height 35
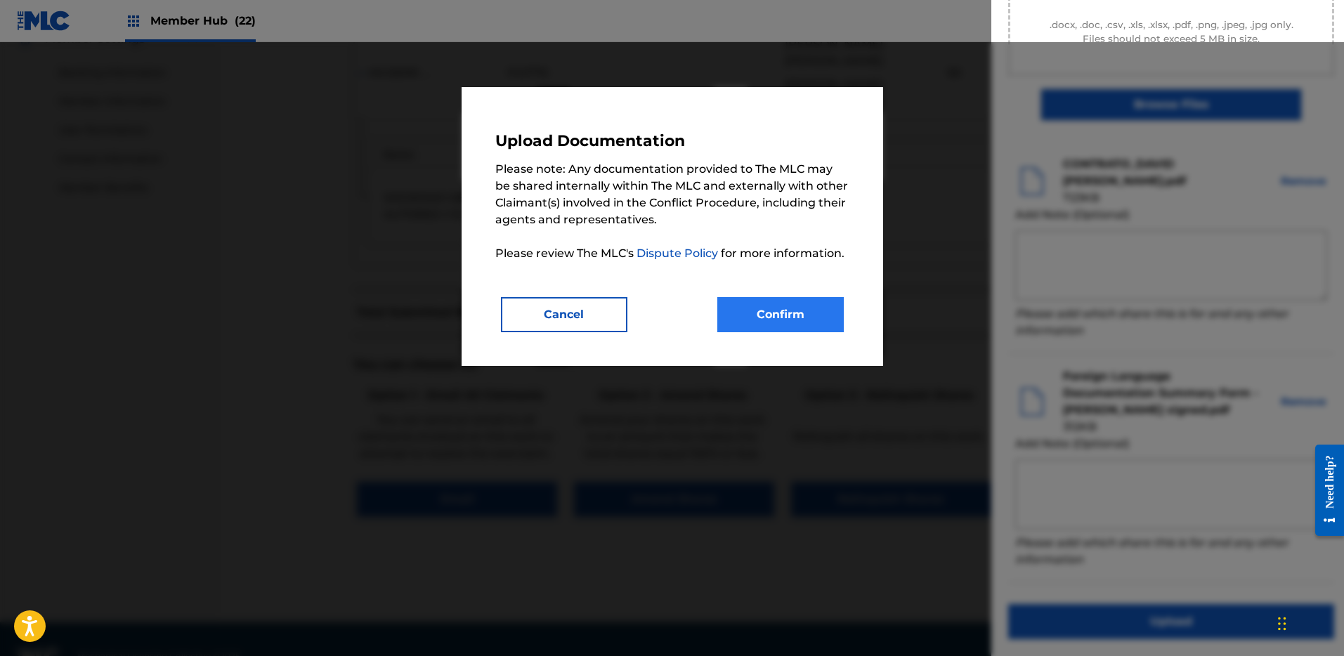
drag, startPoint x: 818, startPoint y: 334, endPoint x: 816, endPoint y: 326, distance: 8.5
click at [818, 334] on div "Upload Documentation Please note: Any documentation provided to The MLC may be …" at bounding box center [671, 226] width 421 height 279
click at [812, 313] on button "Confirm" at bounding box center [780, 314] width 126 height 35
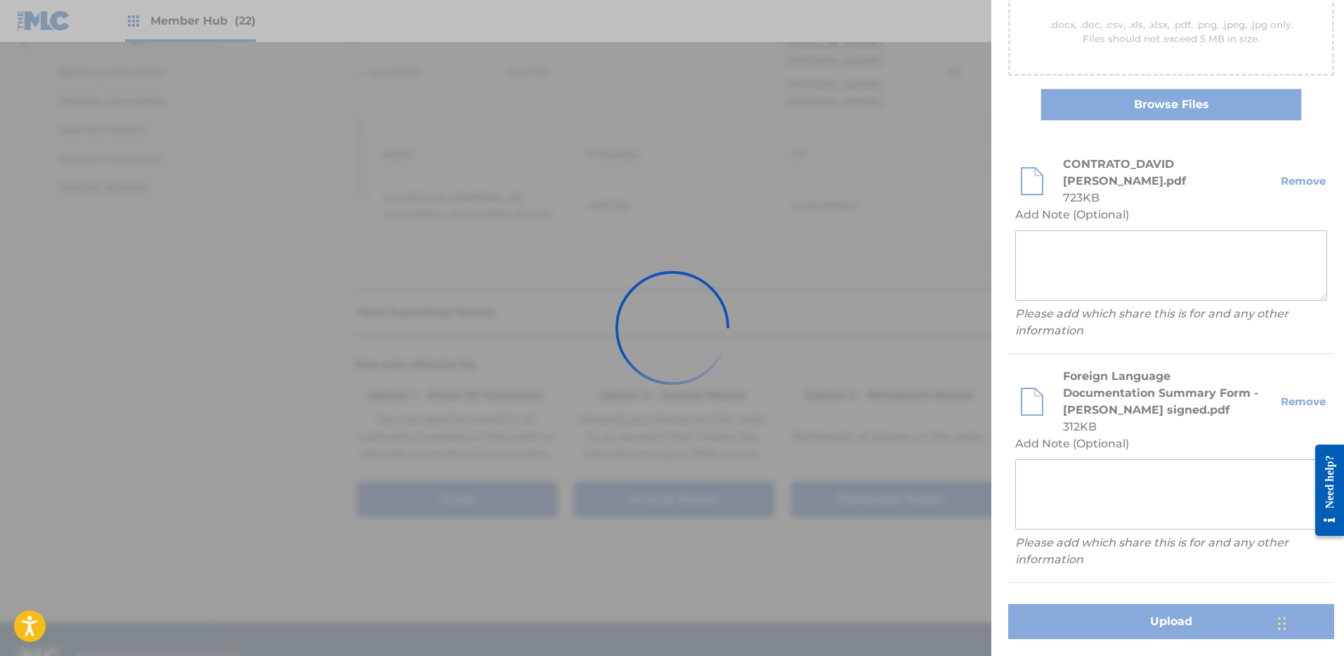
scroll to position [58, 0]
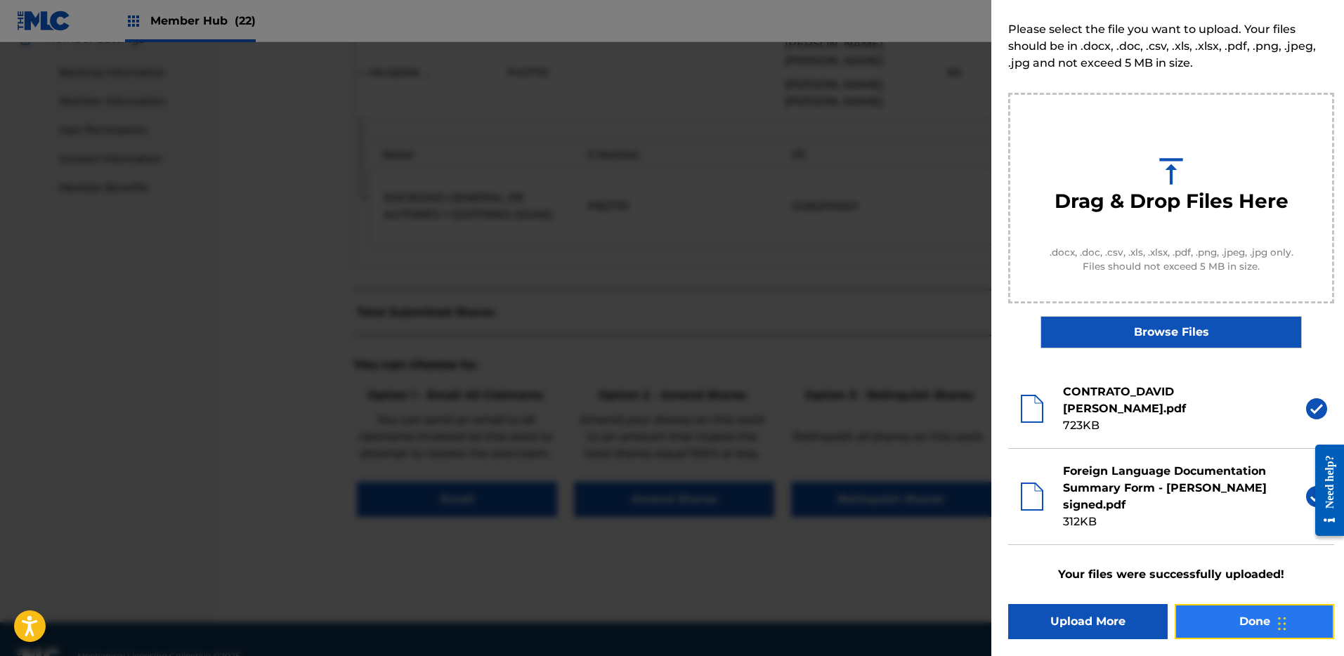
click at [1229, 620] on button "Done" at bounding box center [1253, 621] width 159 height 35
